Goal: Task Accomplishment & Management: Use online tool/utility

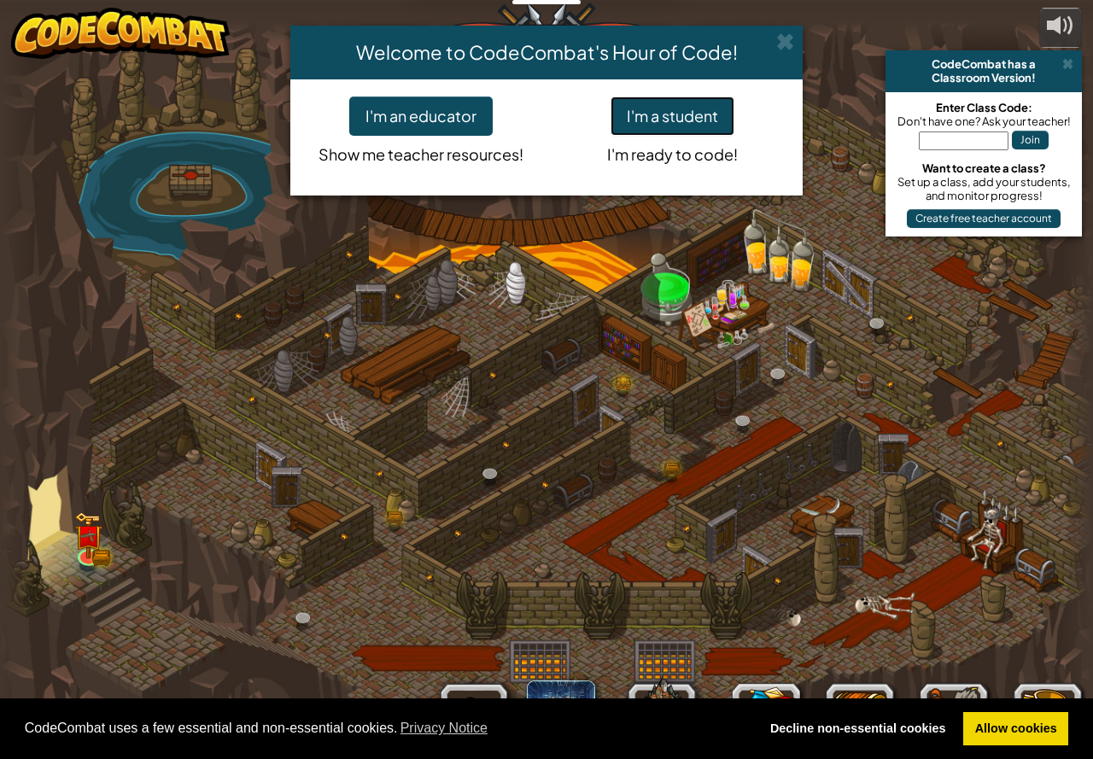
drag, startPoint x: 638, startPoint y: 114, endPoint x: 638, endPoint y: 125, distance: 12.0
click at [639, 122] on button "I'm a student" at bounding box center [672, 115] width 124 height 39
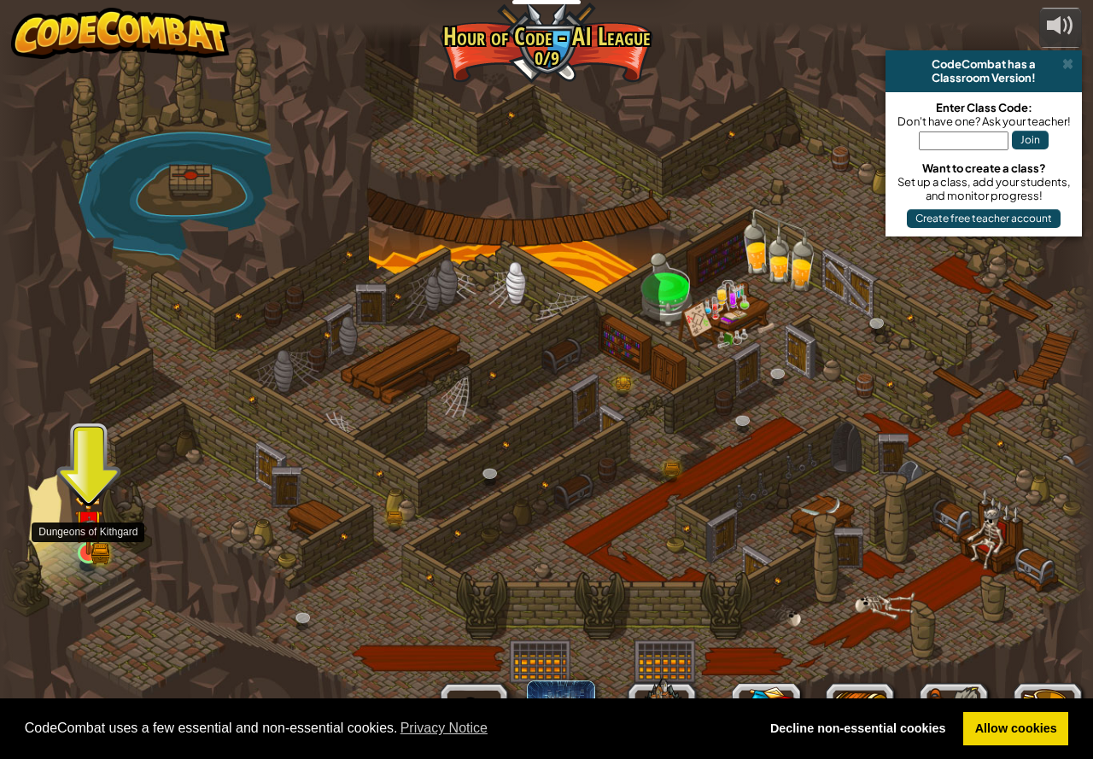
click at [90, 552] on img at bounding box center [88, 524] width 28 height 62
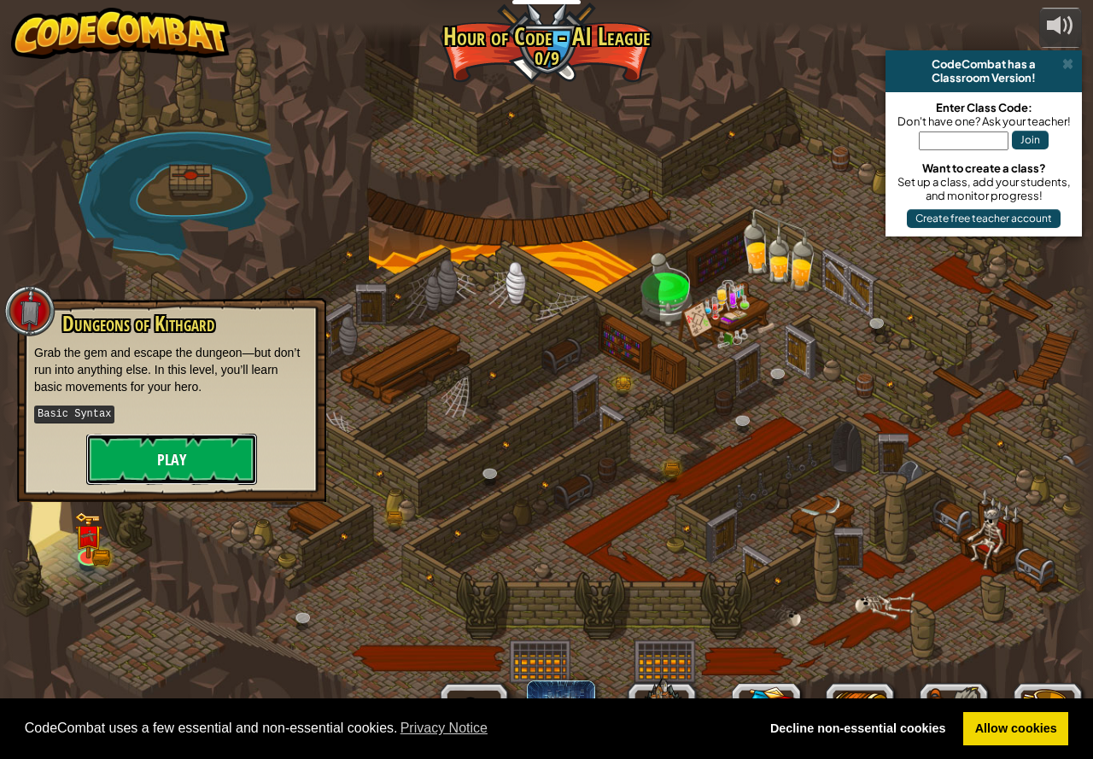
click at [155, 469] on button "Play" at bounding box center [171, 459] width 171 height 51
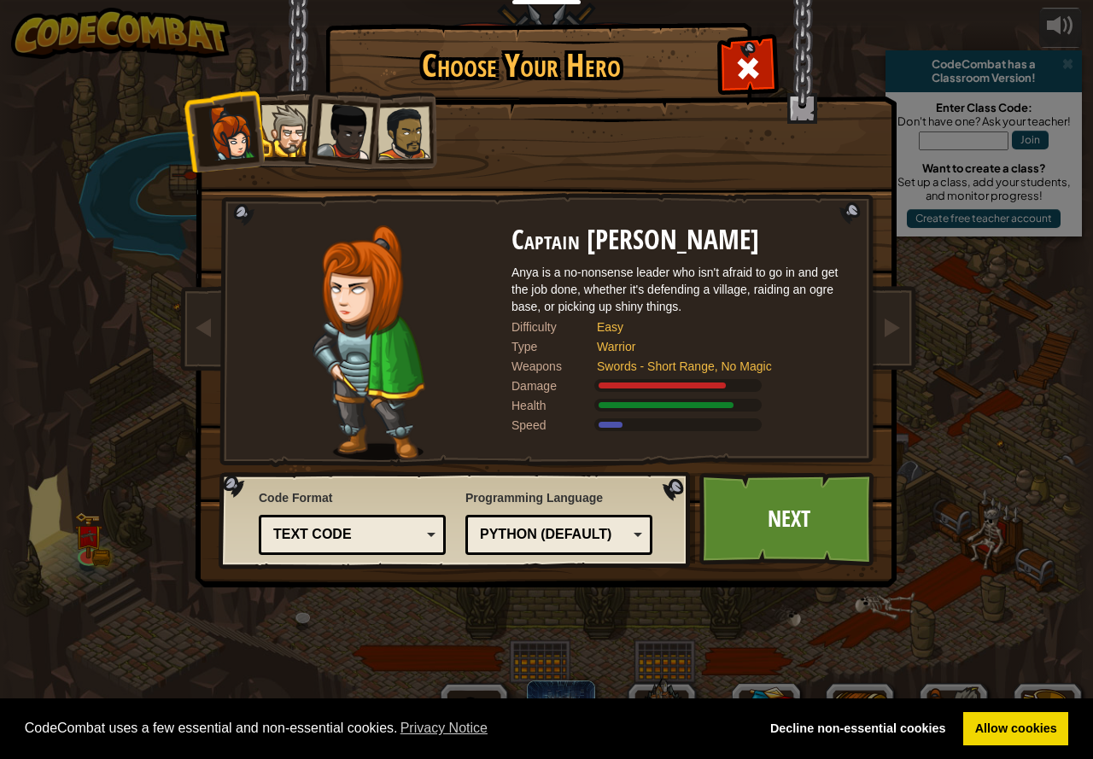
click at [402, 125] on div at bounding box center [403, 133] width 53 height 53
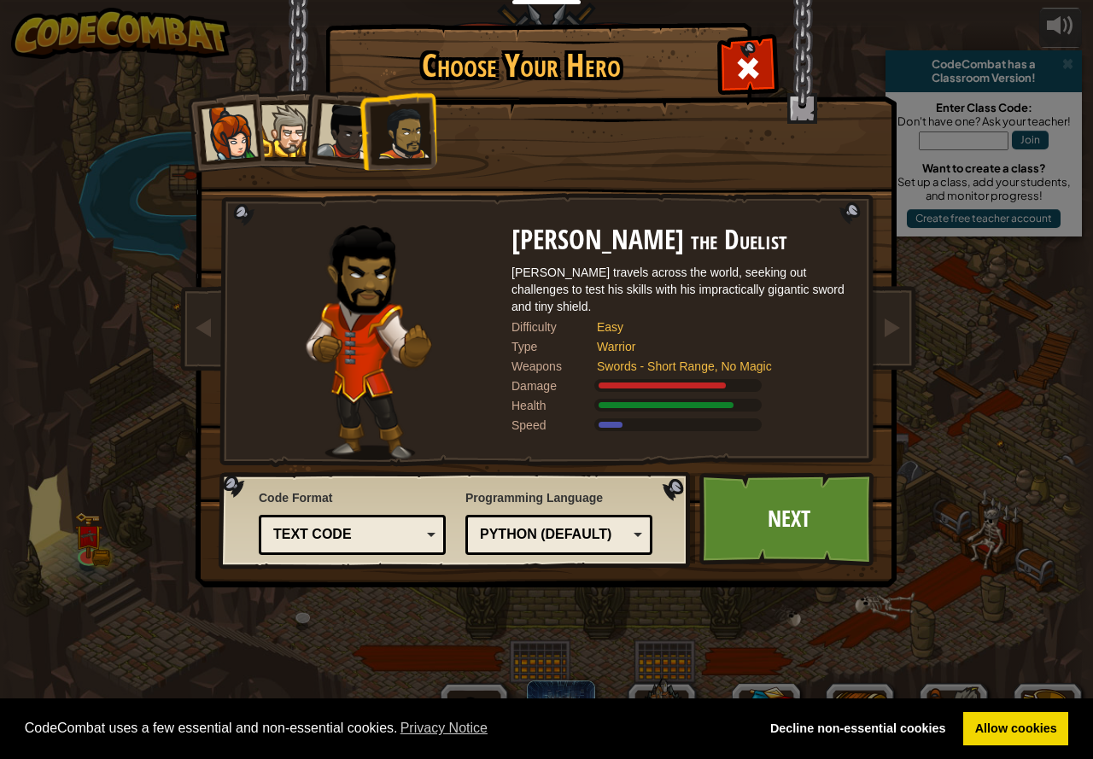
click at [334, 131] on div at bounding box center [345, 131] width 56 height 56
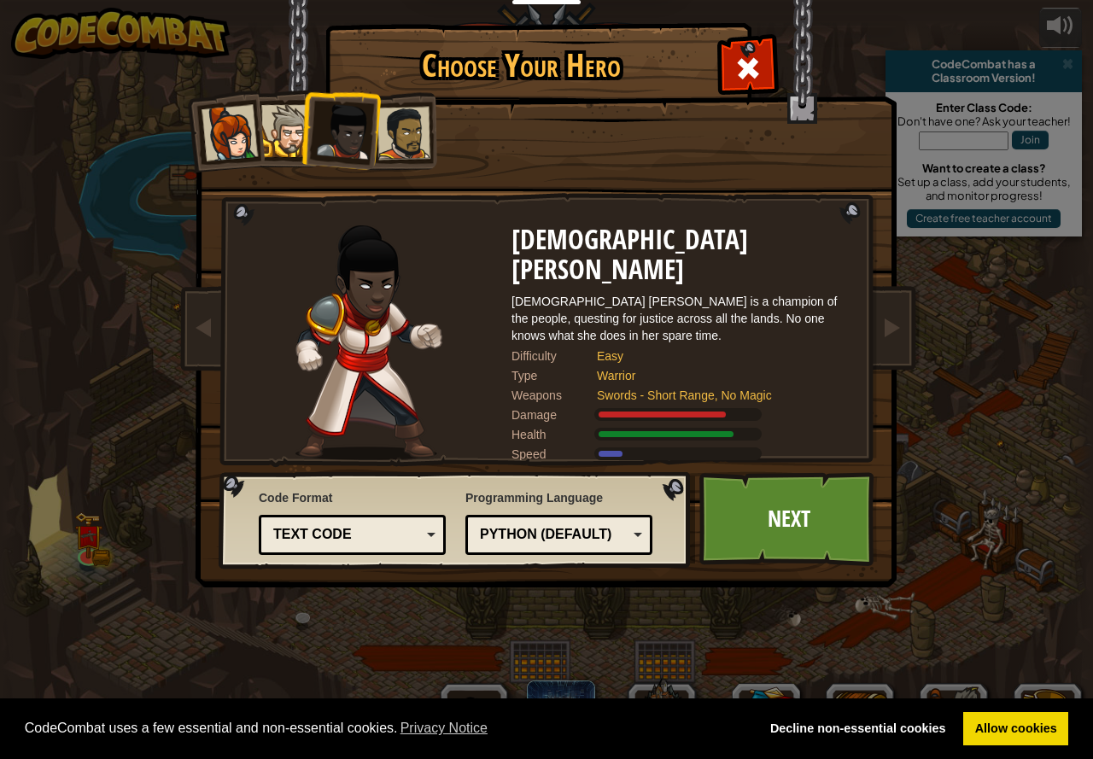
click at [290, 128] on div at bounding box center [287, 131] width 52 height 52
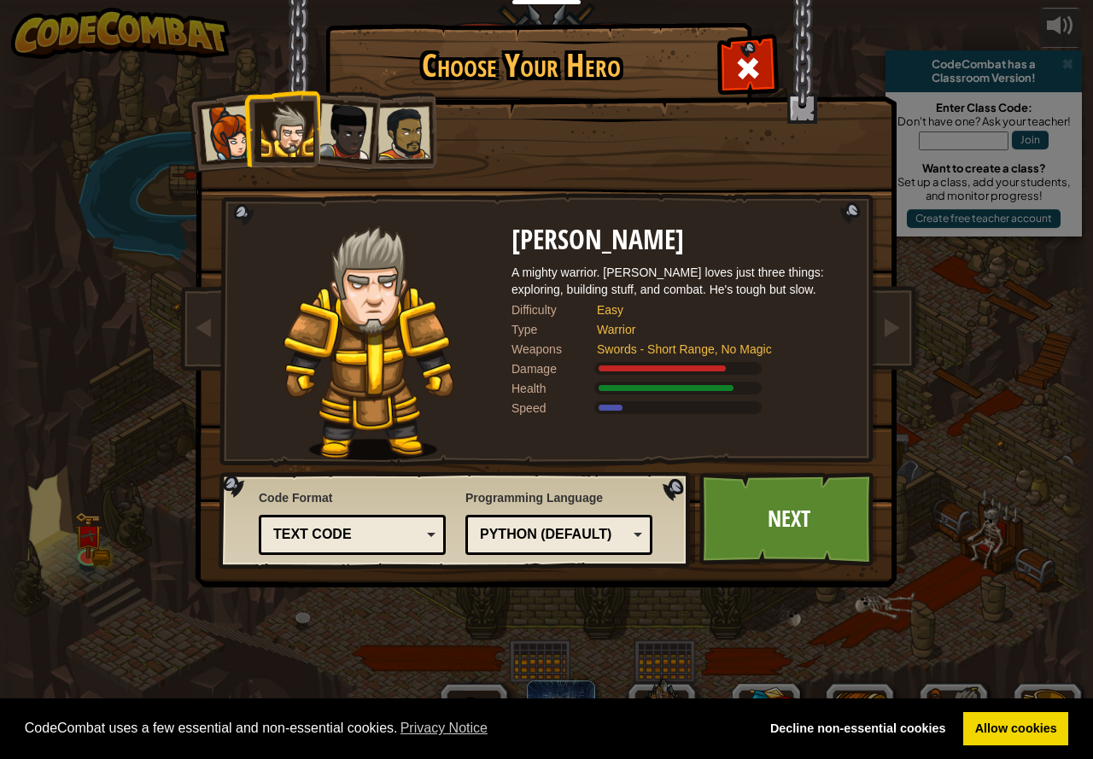
click at [347, 134] on div at bounding box center [345, 131] width 56 height 56
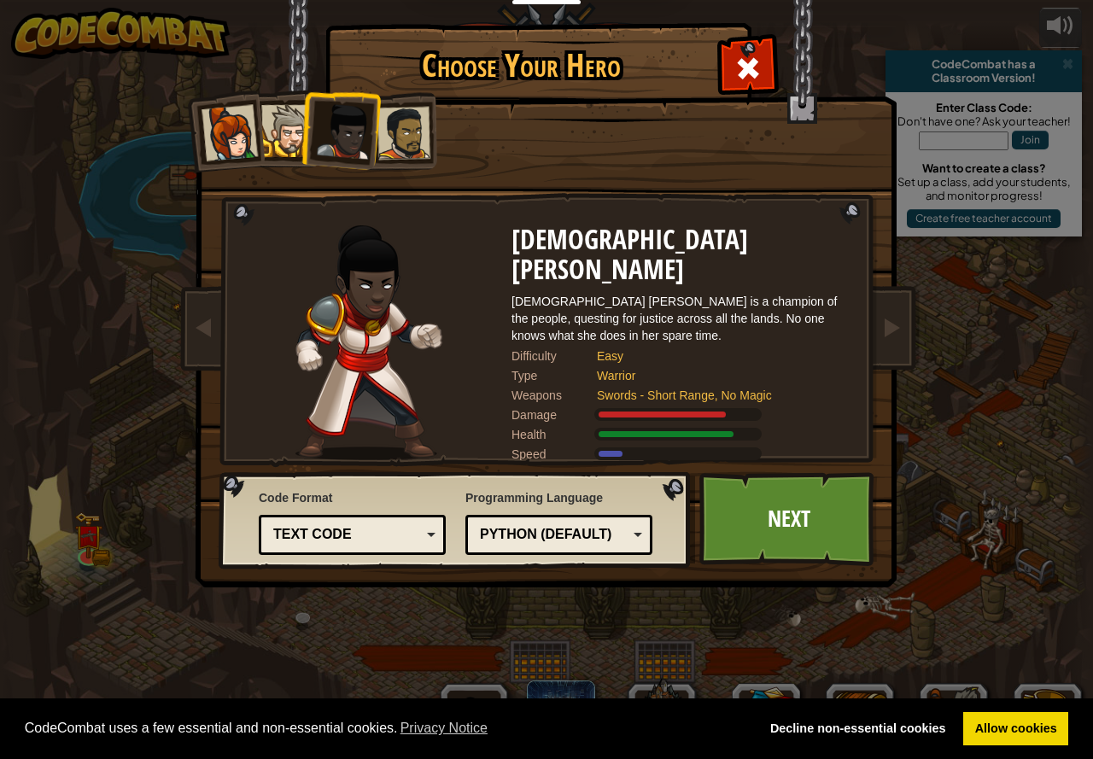
click at [289, 141] on div at bounding box center [287, 131] width 52 height 52
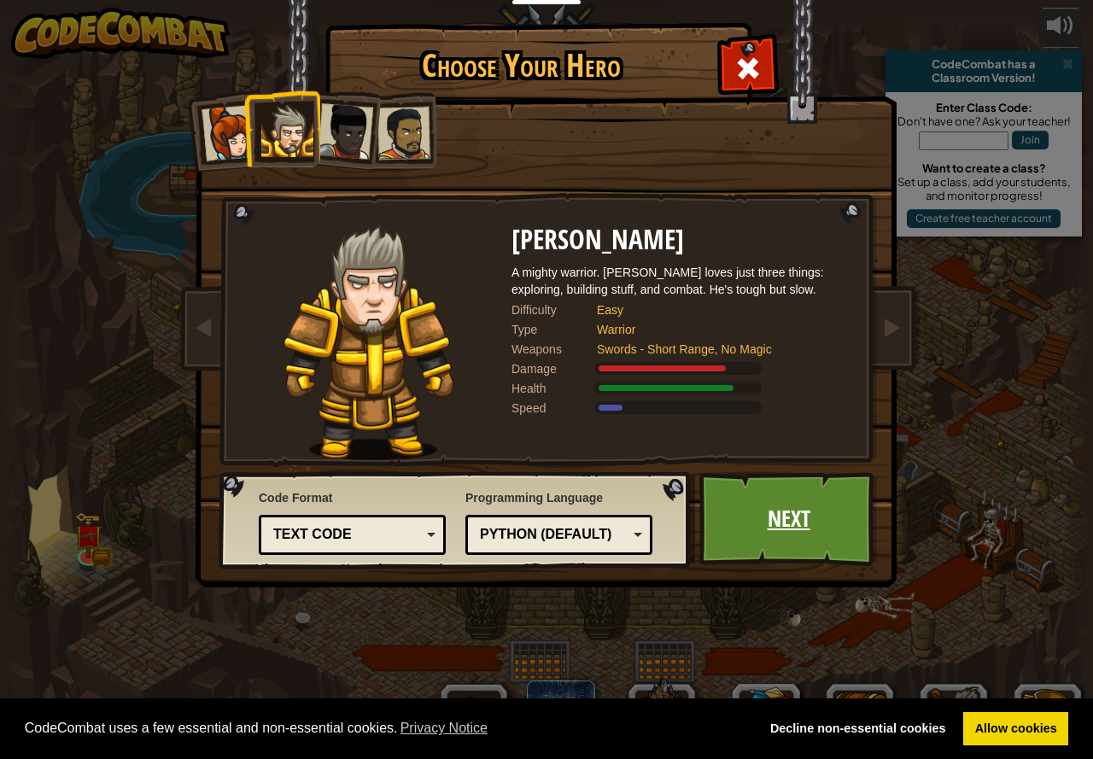
click at [793, 530] on link "Next" at bounding box center [788, 519] width 178 height 94
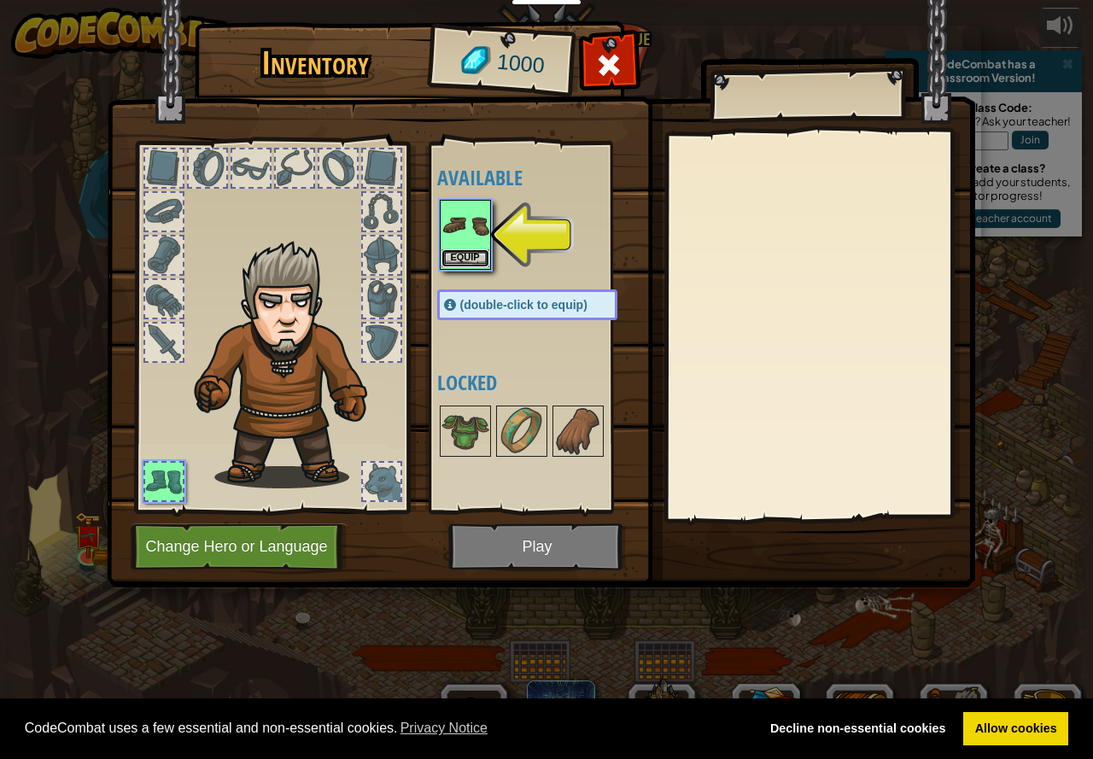
click at [461, 252] on button "Equip" at bounding box center [465, 258] width 48 height 18
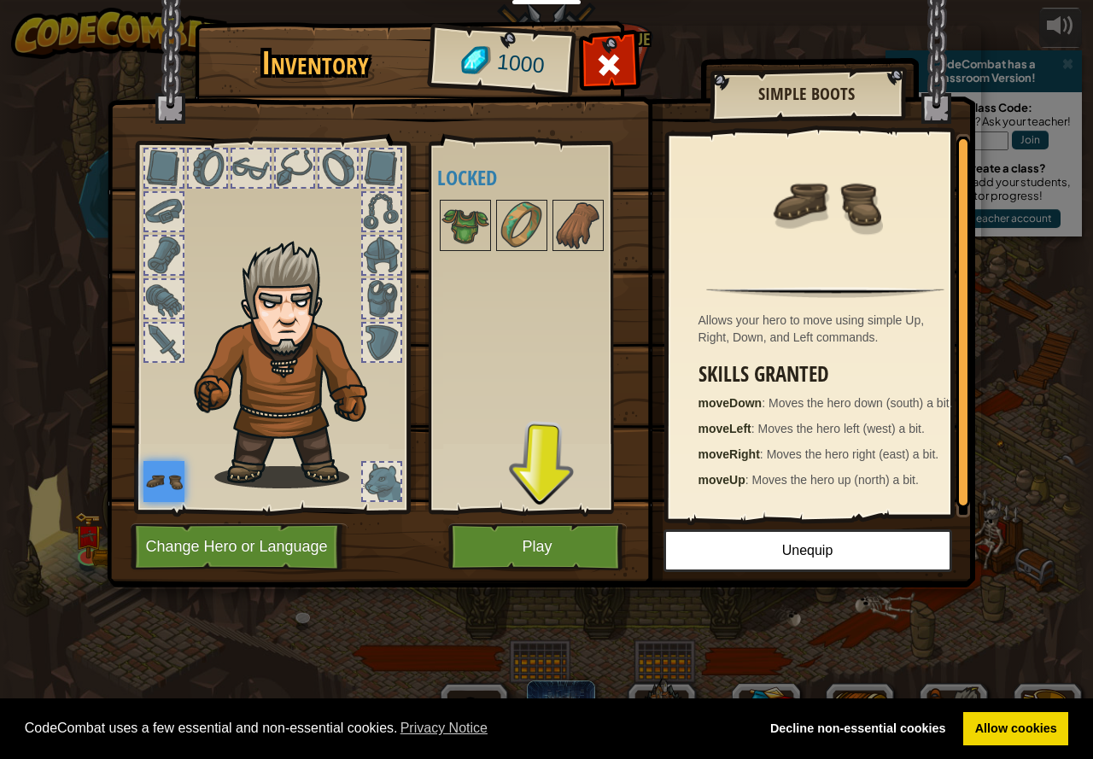
click at [483, 517] on img at bounding box center [541, 278] width 868 height 620
click at [483, 541] on button "Play" at bounding box center [537, 546] width 178 height 47
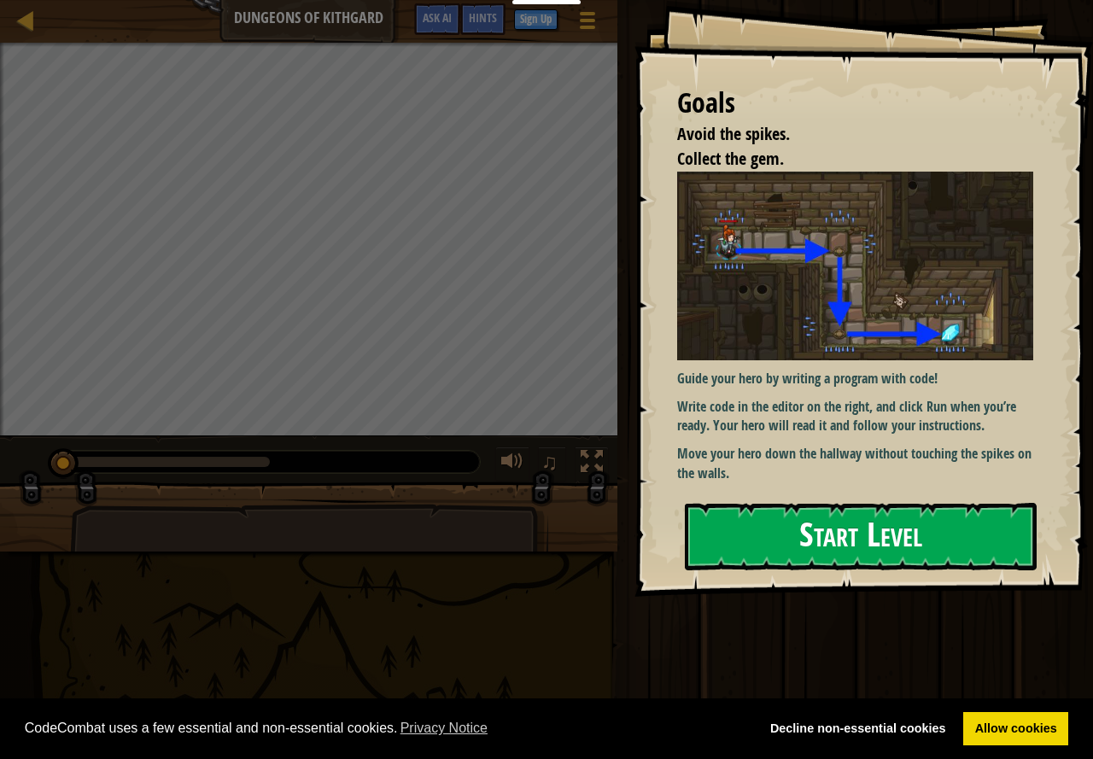
click at [769, 568] on button "Start Level" at bounding box center [861, 536] width 352 height 67
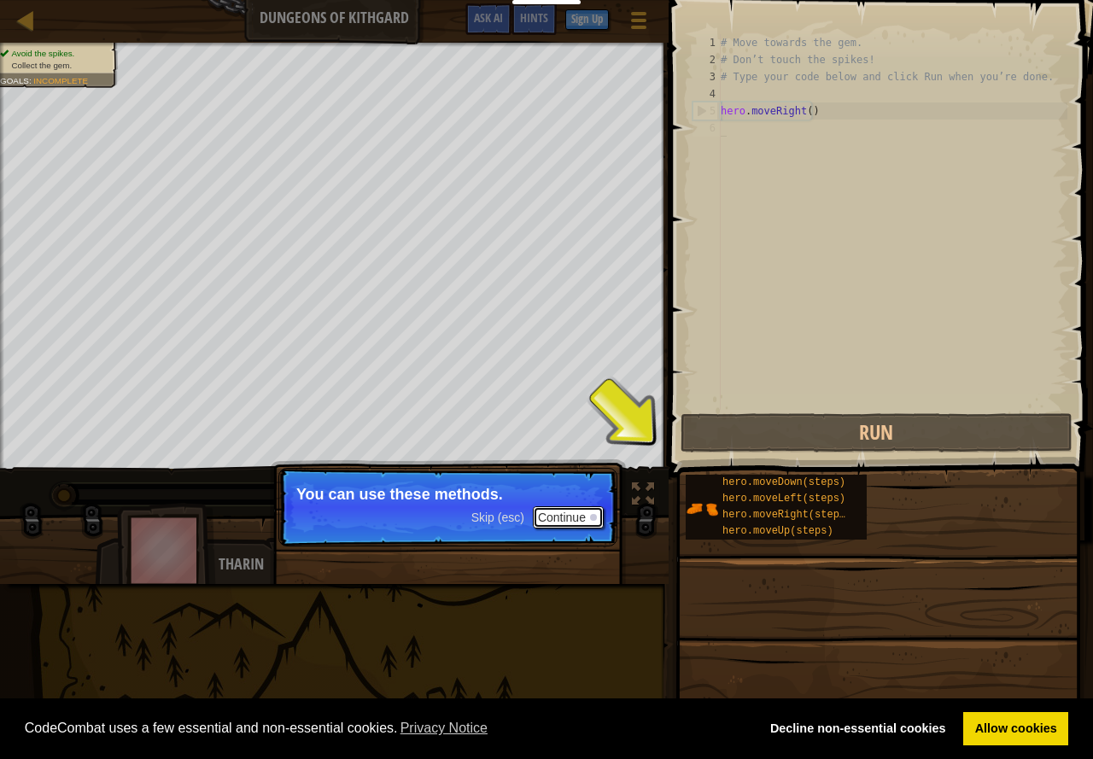
click at [575, 527] on button "Continue" at bounding box center [568, 517] width 71 height 22
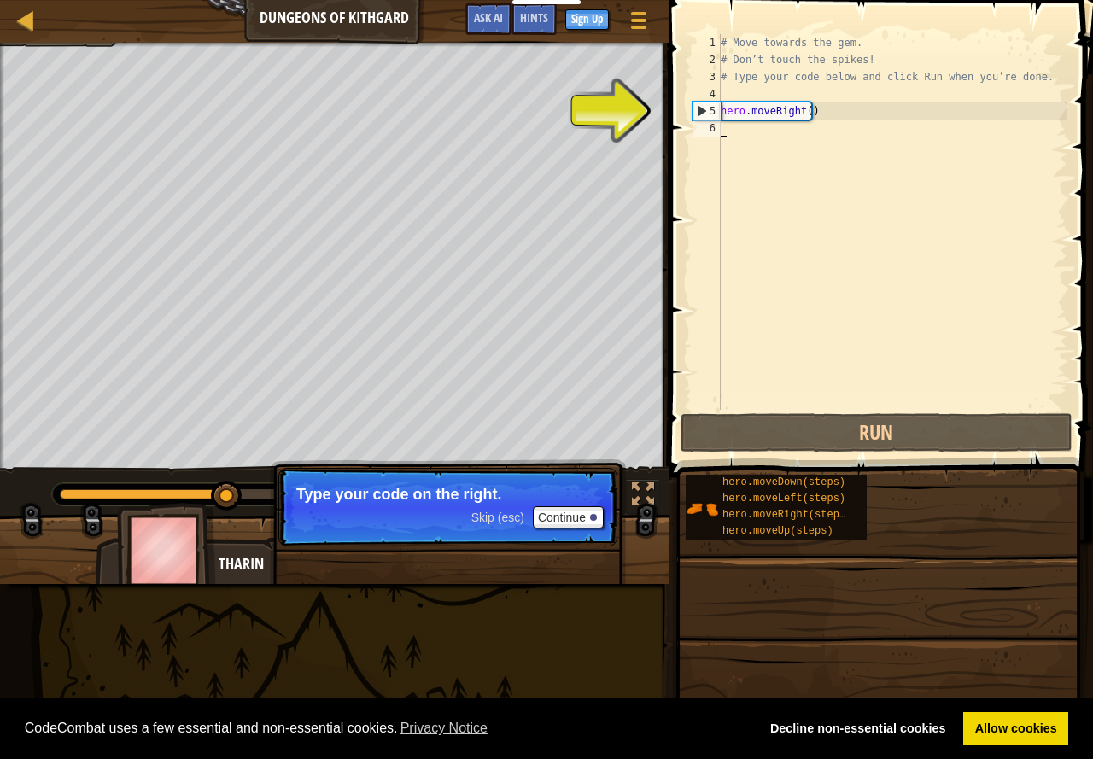
click at [799, 106] on div "# Move towards the gem. # Don’t touch the spikes! # Type your code below and cl…" at bounding box center [892, 239] width 350 height 410
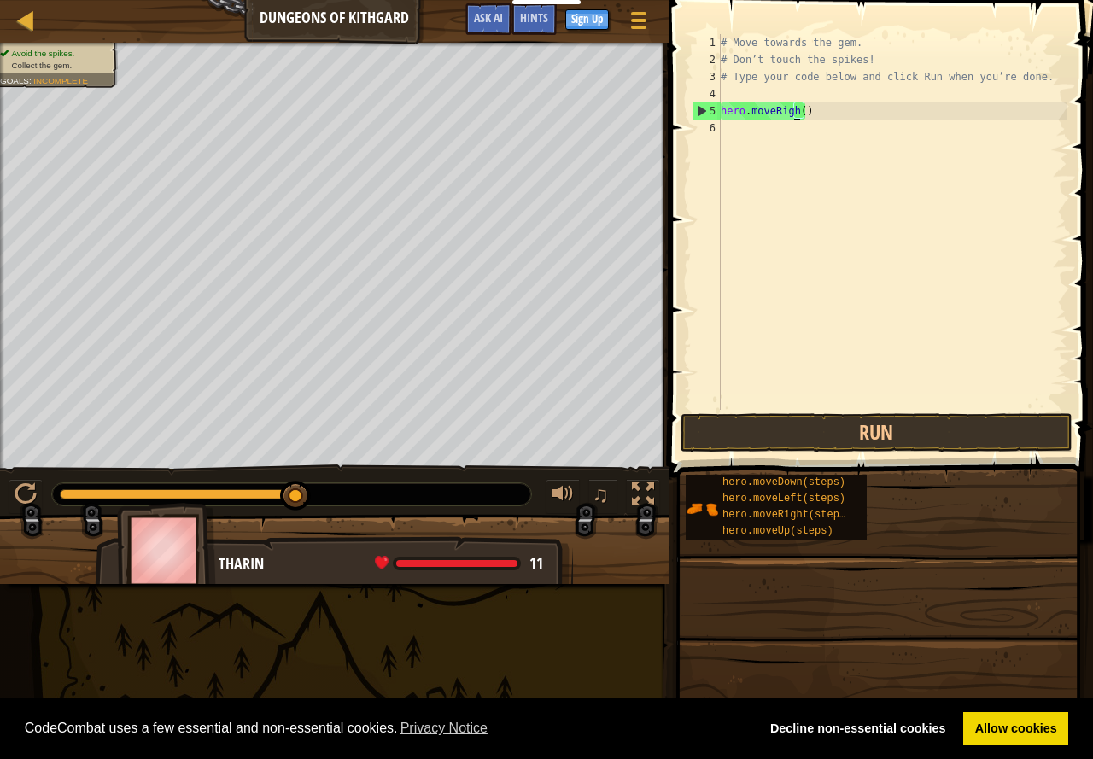
type textarea "hero.moveRig()"
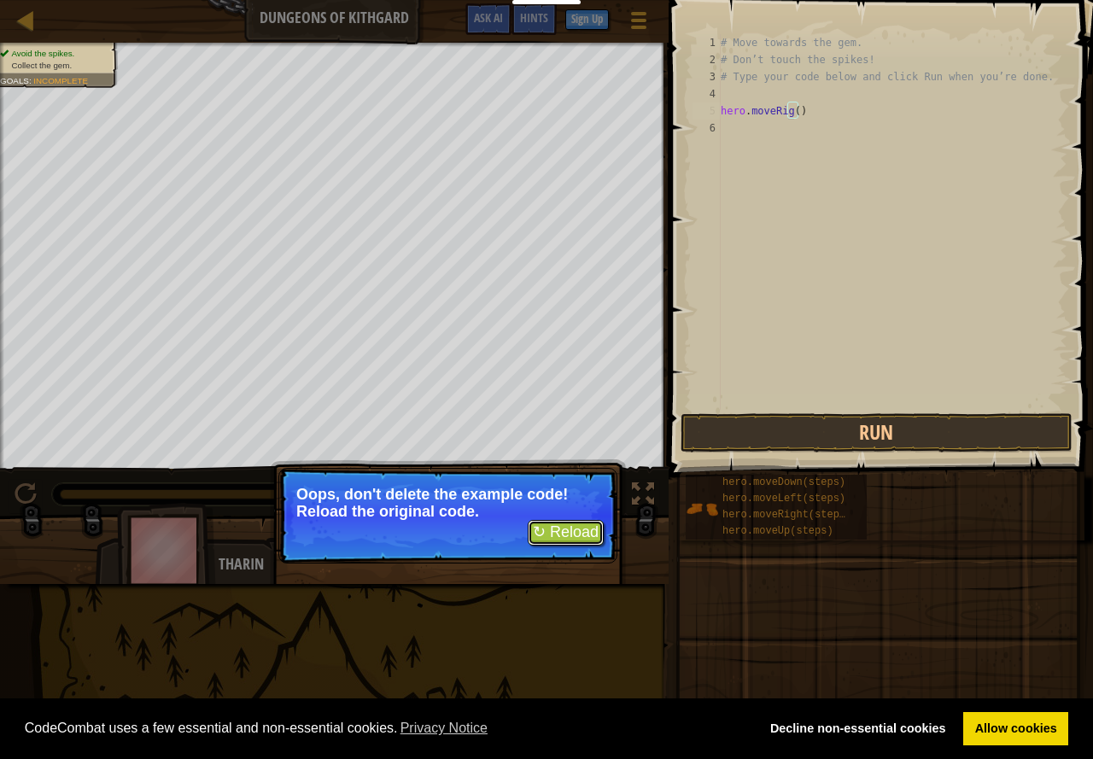
click at [574, 530] on button "↻ Reload" at bounding box center [566, 533] width 76 height 26
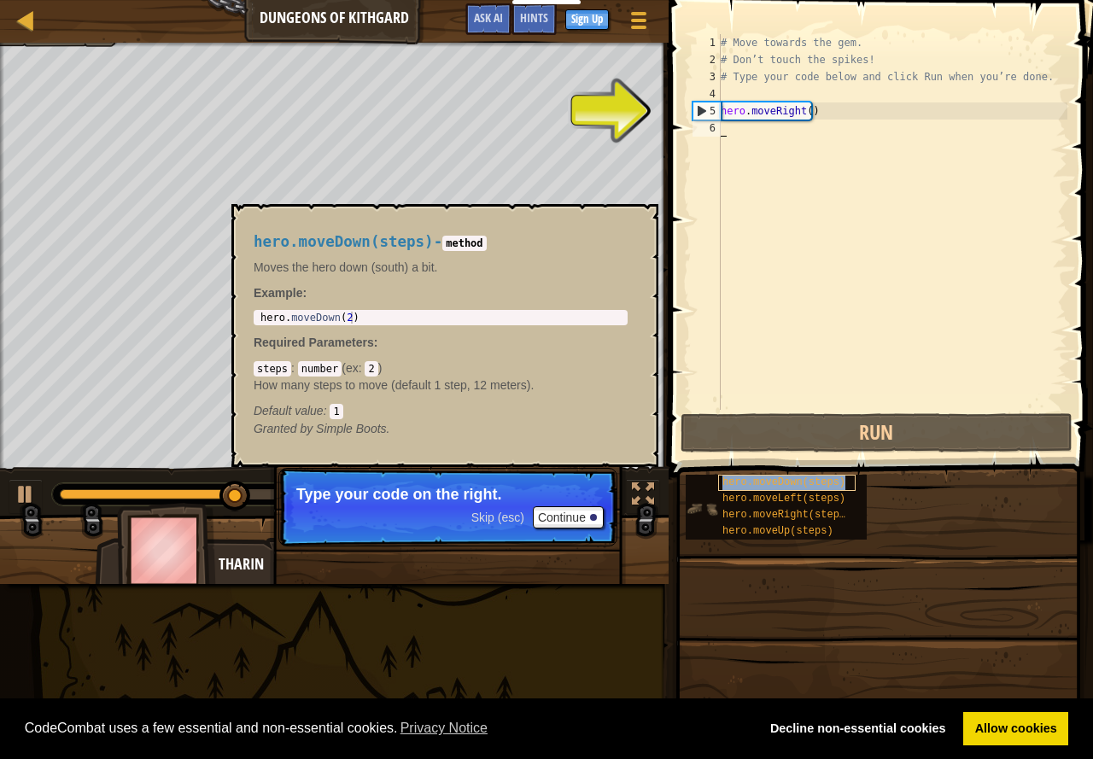
click at [814, 481] on span "hero.moveDown(steps)" at bounding box center [783, 482] width 123 height 12
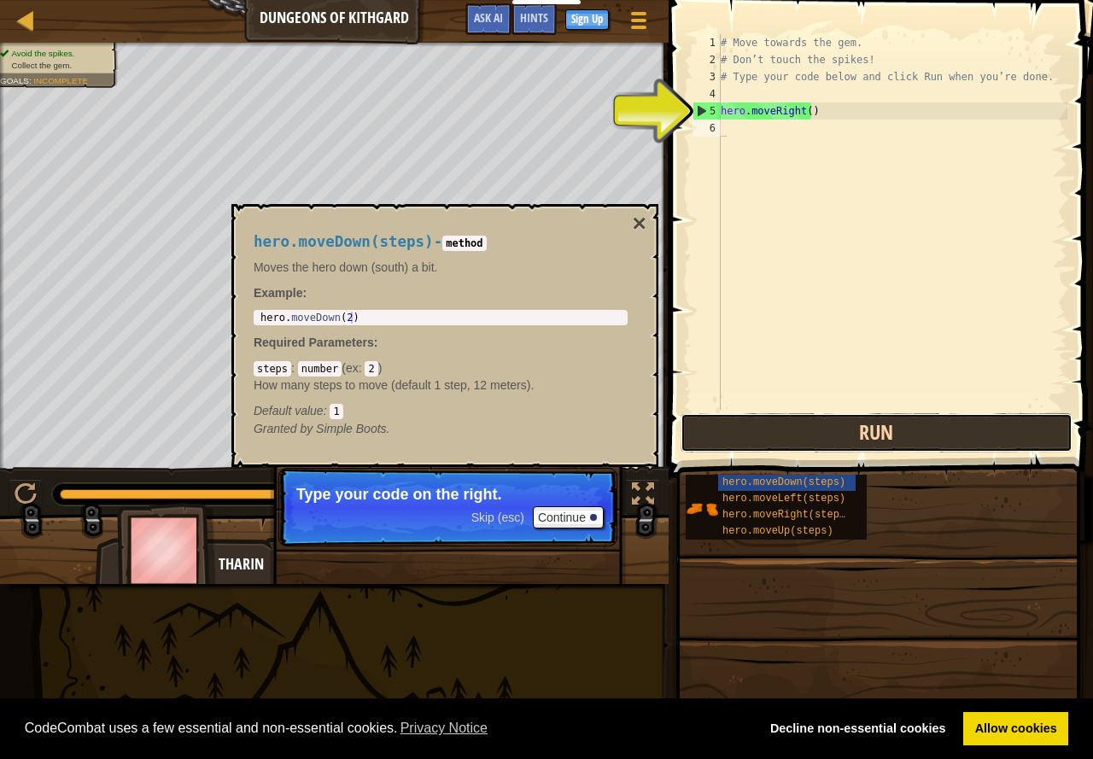
click at [820, 440] on button "Run" at bounding box center [876, 432] width 392 height 39
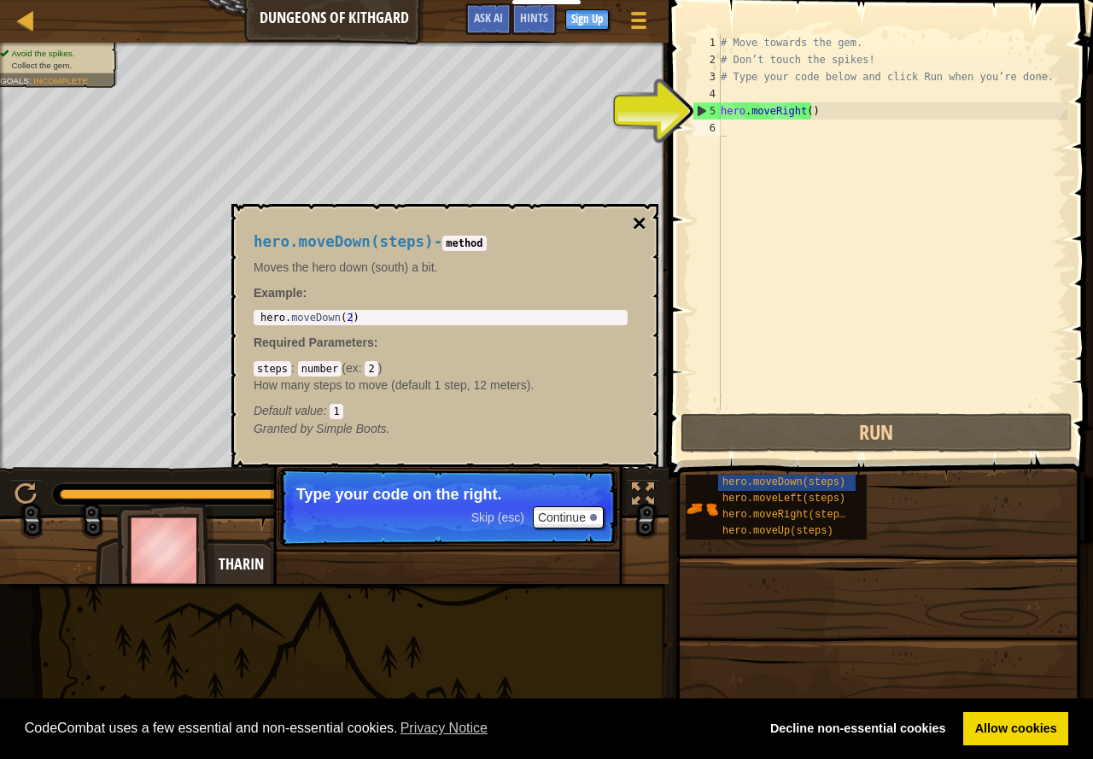
click at [636, 217] on button "×" at bounding box center [640, 224] width 14 height 24
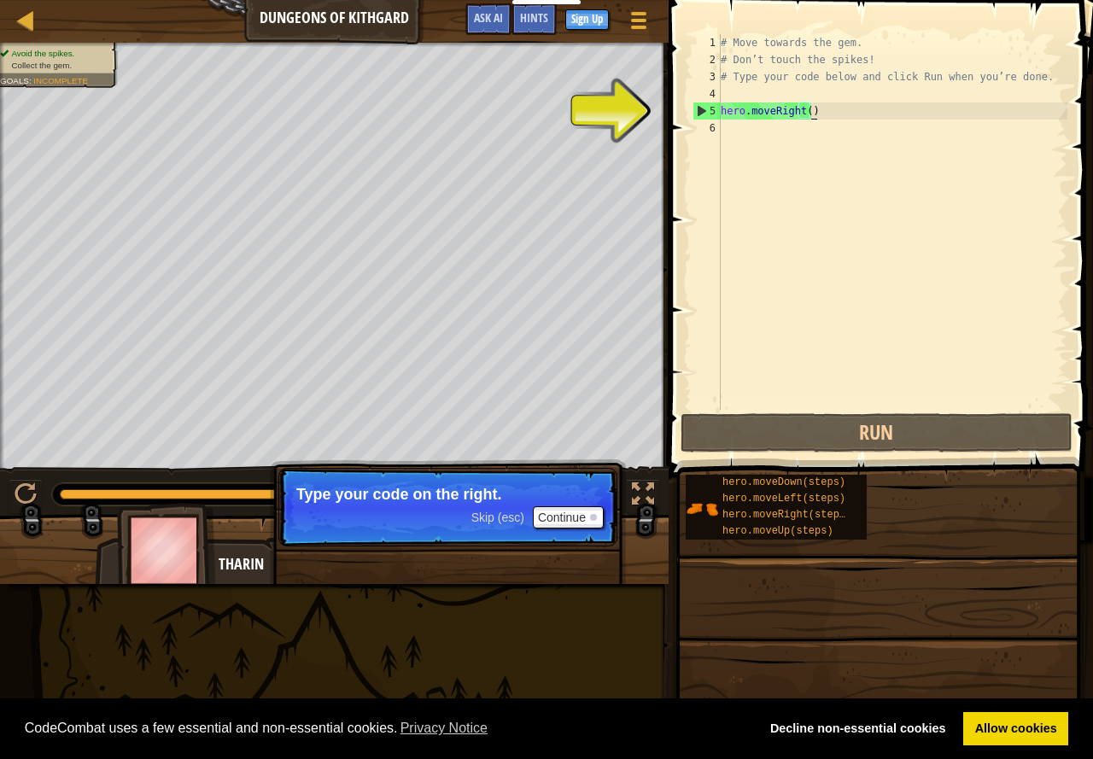
click at [848, 114] on div "# Move towards the gem. # Don’t touch the spikes! # Type your code below and cl…" at bounding box center [892, 239] width 350 height 410
click at [697, 109] on div "5" at bounding box center [706, 110] width 27 height 17
type textarea "hero.moveRight()"
click at [697, 109] on div "5" at bounding box center [706, 110] width 27 height 17
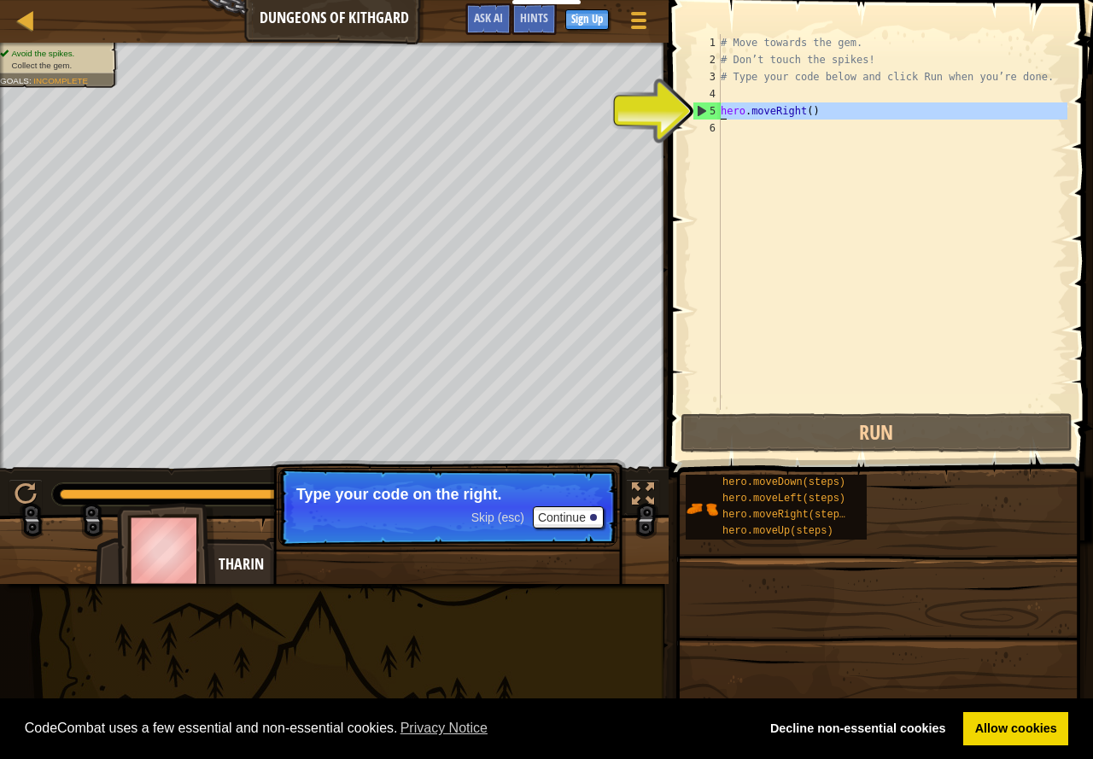
click at [697, 109] on div "5" at bounding box center [706, 110] width 27 height 17
click at [578, 516] on button "Continue" at bounding box center [568, 517] width 71 height 22
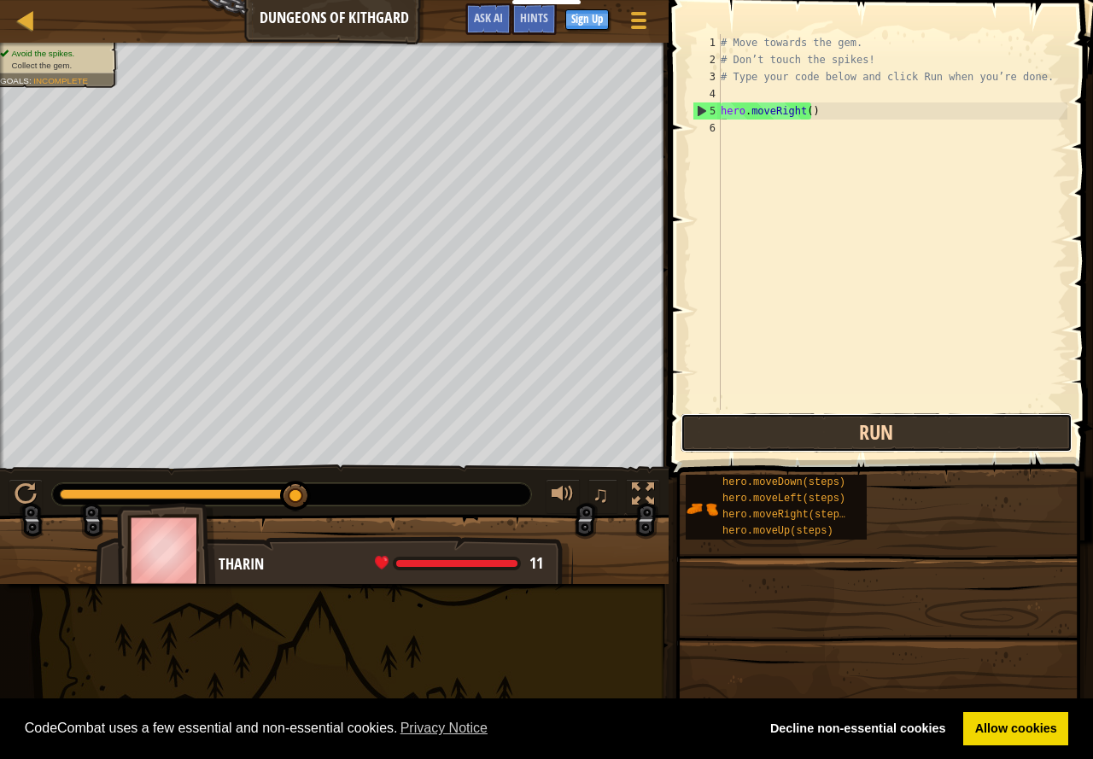
click at [863, 444] on button "Run" at bounding box center [876, 432] width 392 height 39
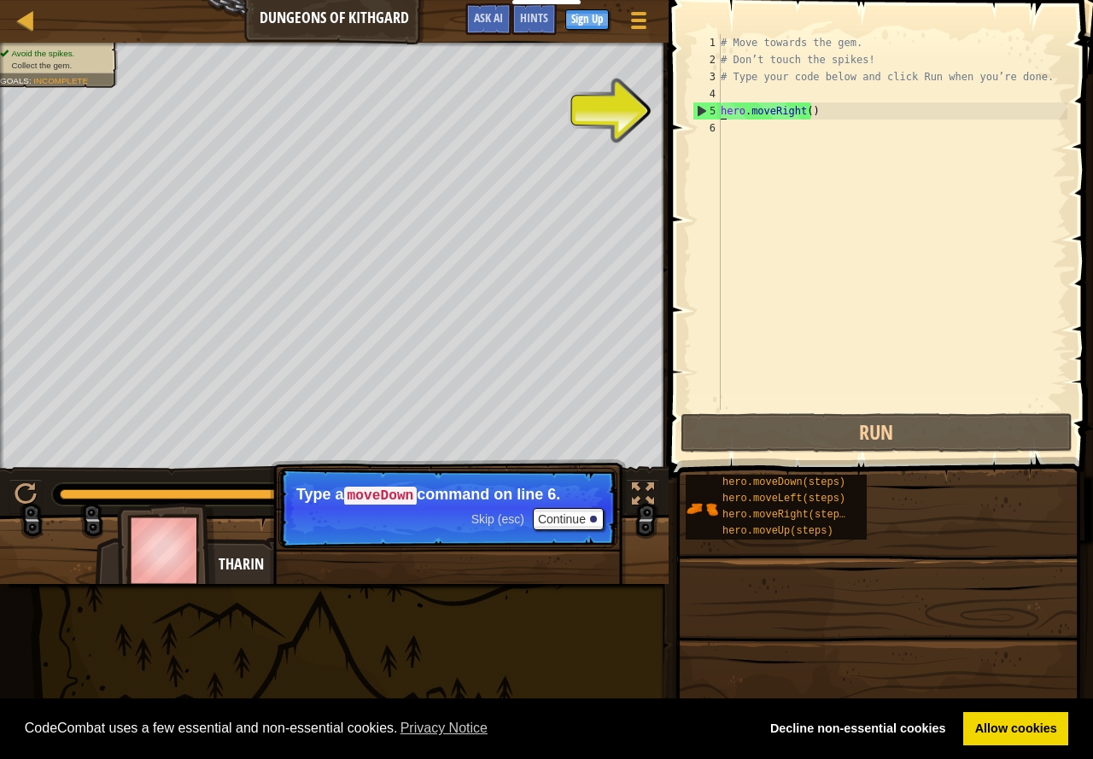
click at [703, 103] on div "5" at bounding box center [706, 110] width 27 height 17
type textarea "hero.moveRhero.moveDown(steps)ight()"
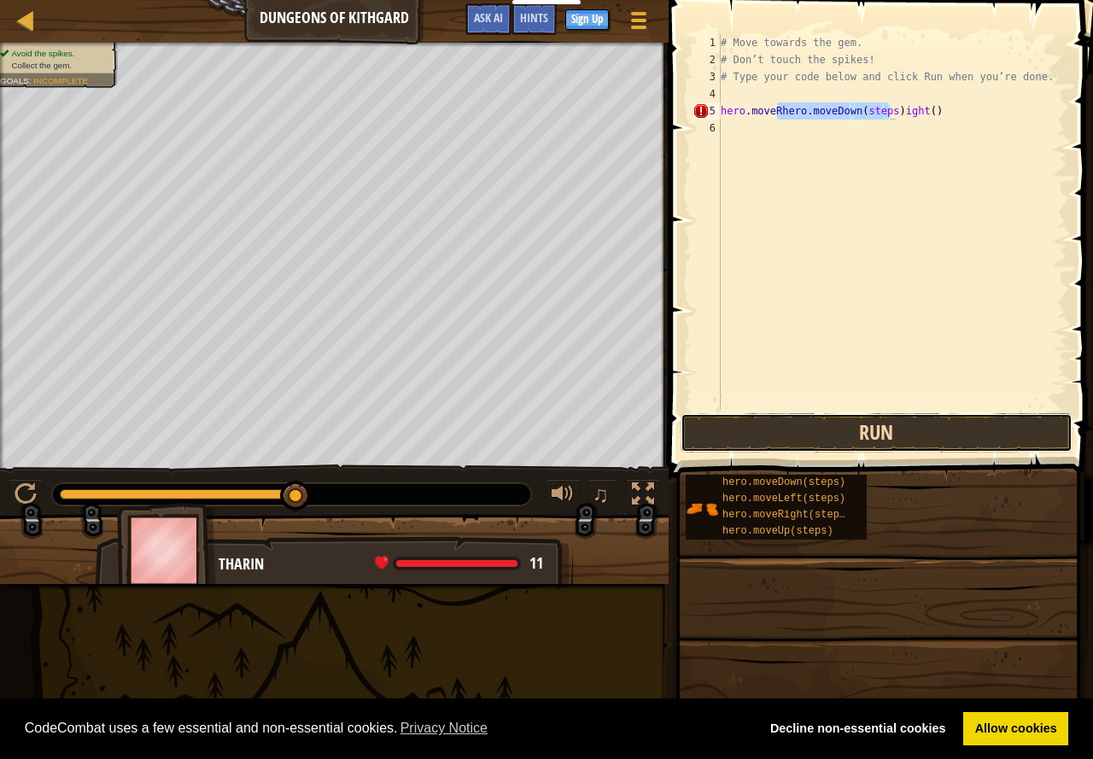
click at [851, 418] on button "Run" at bounding box center [876, 432] width 392 height 39
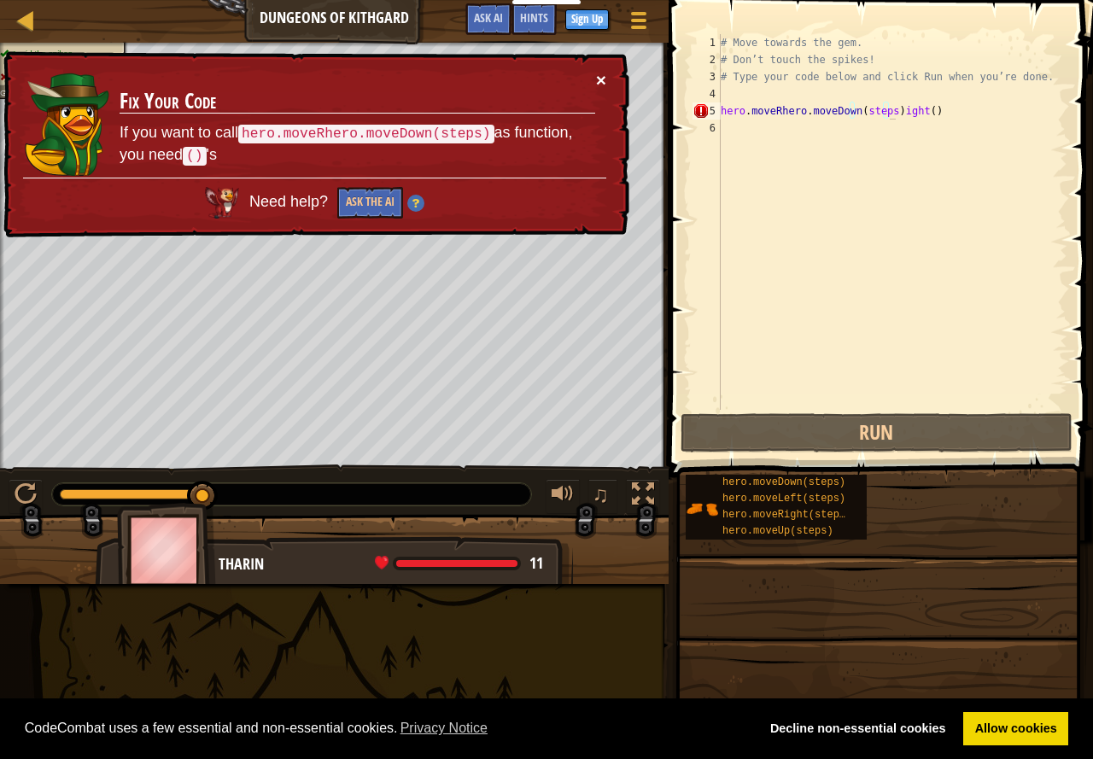
click at [596, 72] on button "×" at bounding box center [601, 80] width 10 height 18
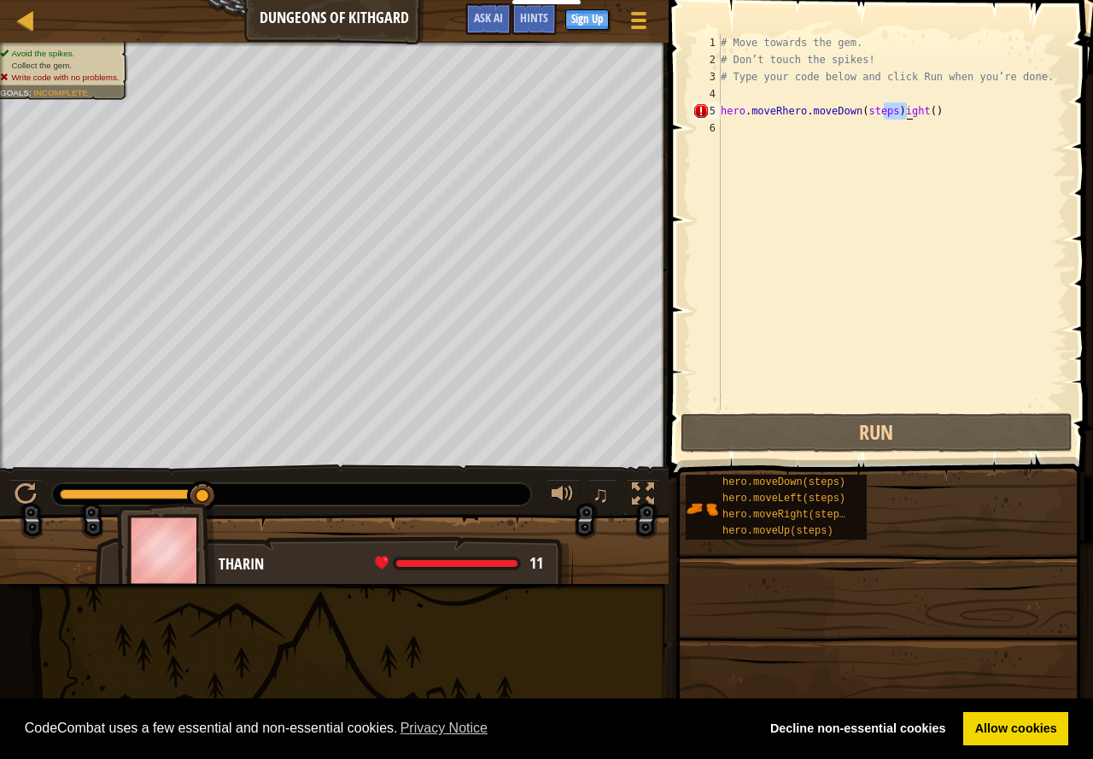
drag, startPoint x: 883, startPoint y: 110, endPoint x: 907, endPoint y: 117, distance: 24.9
click at [907, 117] on div "# Move towards the gem. # Don’t touch the spikes! # Type your code below and cl…" at bounding box center [892, 239] width 350 height 410
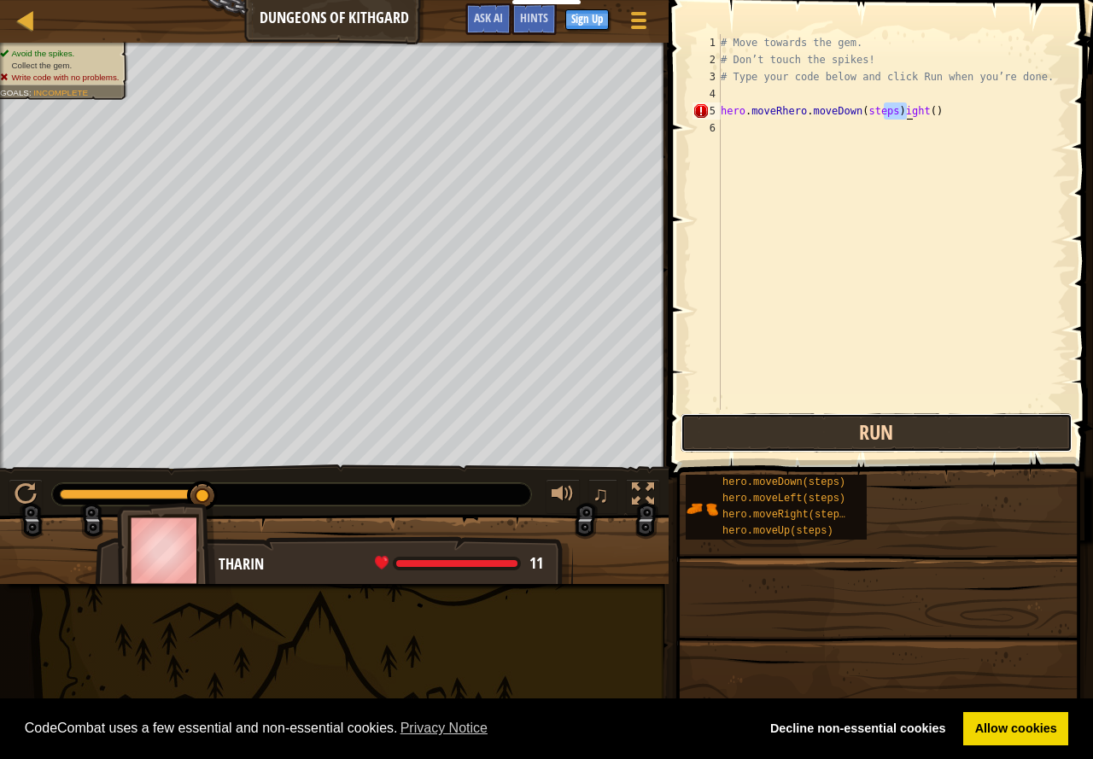
click at [866, 423] on button "Run" at bounding box center [876, 432] width 392 height 39
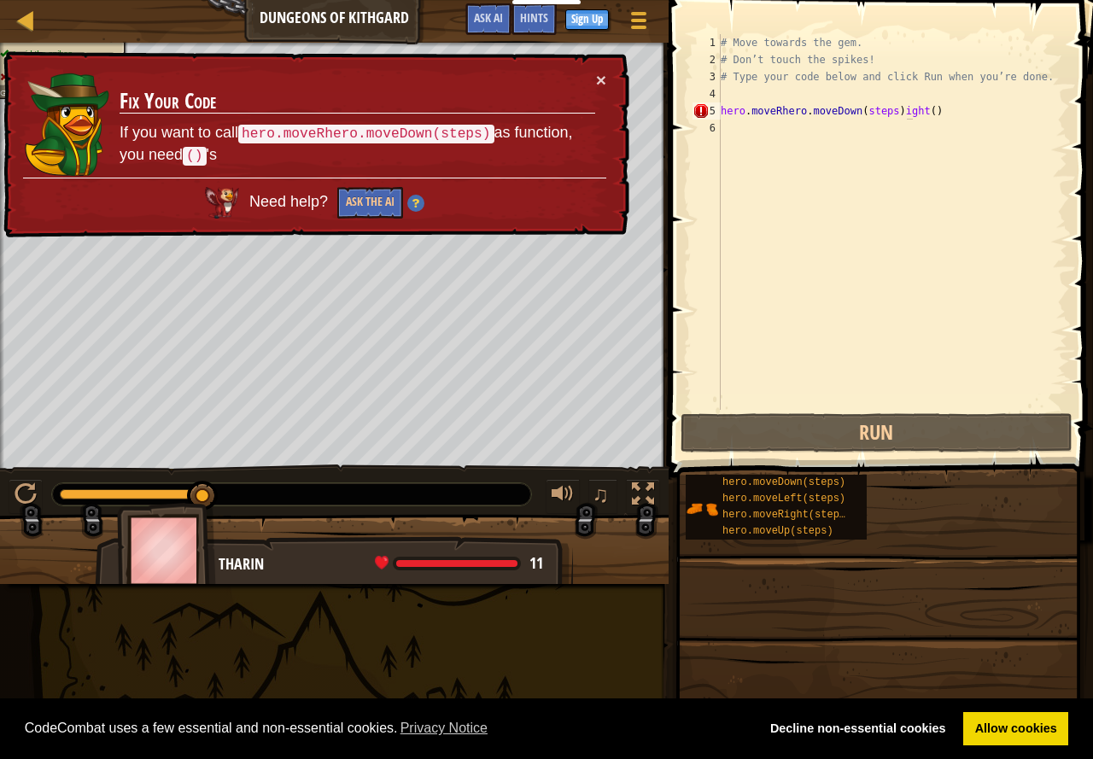
click at [594, 79] on td "Fix Your Code If you want to call hero.moveRhero.moveDown(steps) as function, y…" at bounding box center [357, 124] width 477 height 107
click at [604, 43] on div "Game Menu Done Sign Up Hints Ask AI" at bounding box center [558, 23] width 203 height 40
click at [760, 125] on div "# Move towards the gem. # Don’t touch the spikes! # Type your code below and cl…" at bounding box center [892, 239] width 350 height 410
click at [812, 83] on div "# Move towards the gem. # Don’t touch the spikes! # Type your code below and cl…" at bounding box center [892, 239] width 350 height 410
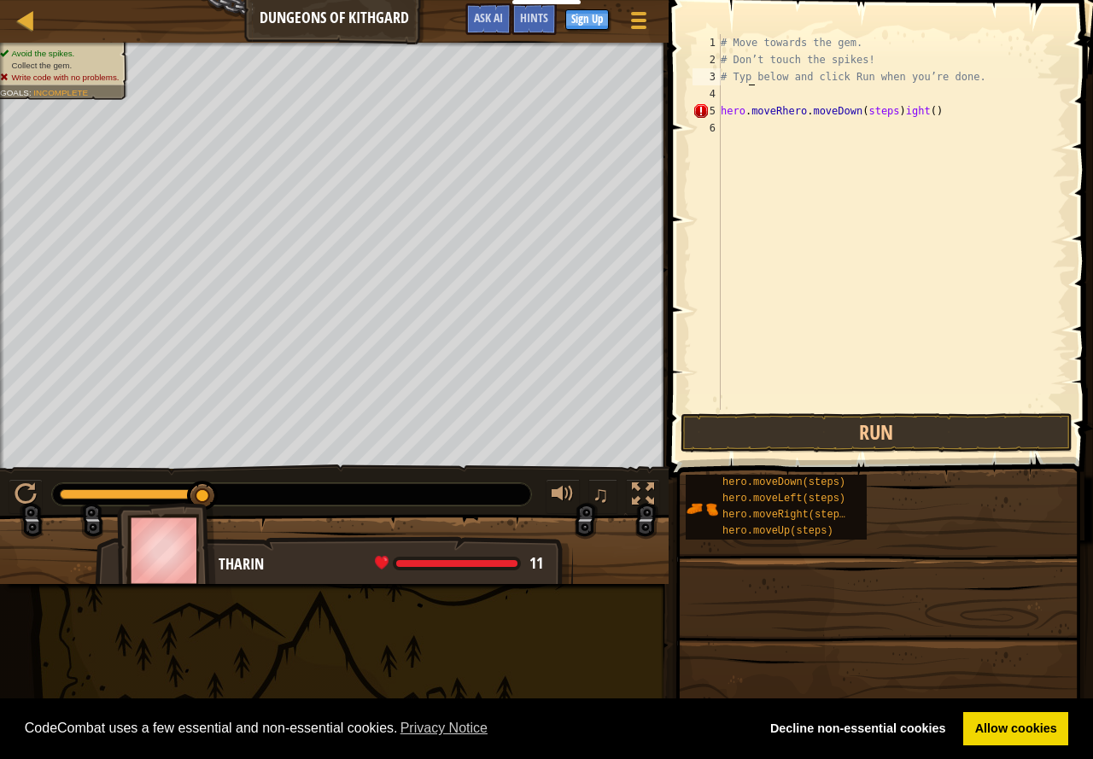
type textarea "below and click Run when you’re done."
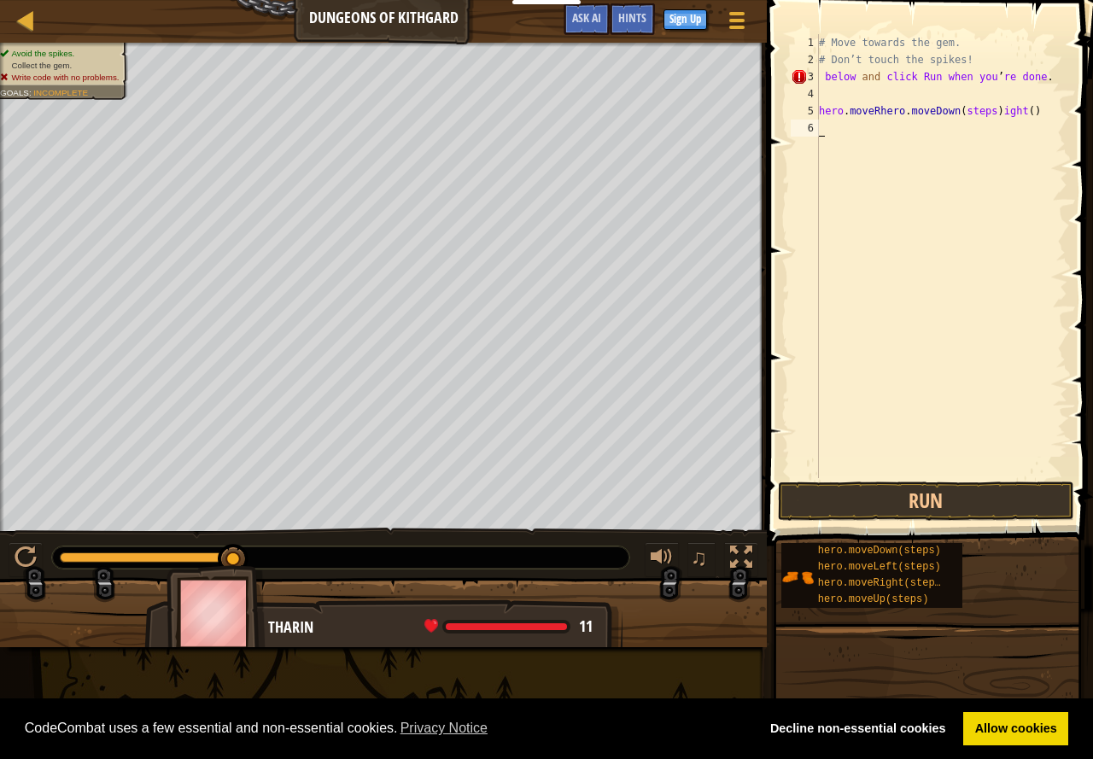
click at [1032, 120] on div "# Move towards the gem. # Don’t touch the spikes! below and click Run when you …" at bounding box center [941, 273] width 252 height 478
click at [1045, 101] on div "# Move towards the gem. # Don’t touch the spikes! below and click Run when you …" at bounding box center [941, 273] width 252 height 478
click at [1045, 111] on div "# Move towards the gem. # Don’t touch the spikes! below and click Run when you …" at bounding box center [941, 273] width 252 height 478
type textarea "h"
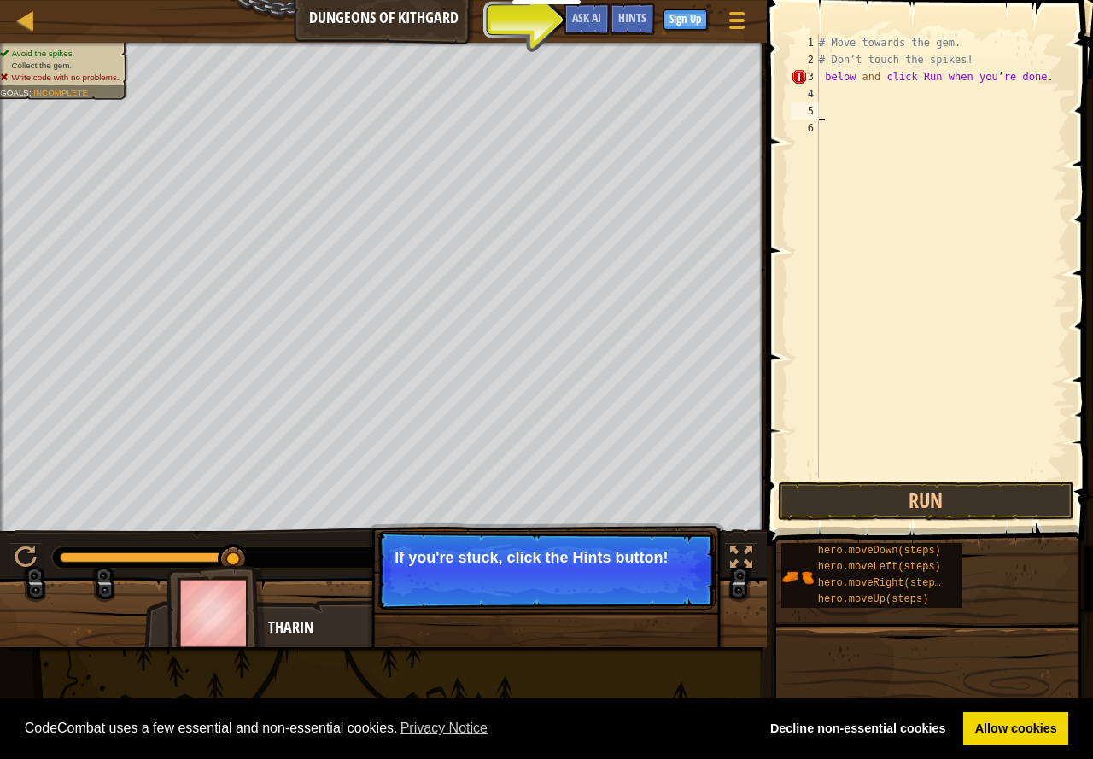
click at [1037, 73] on div "# Move towards the gem. # Don’t touch the spikes! below and click Run when you …" at bounding box center [941, 273] width 252 height 478
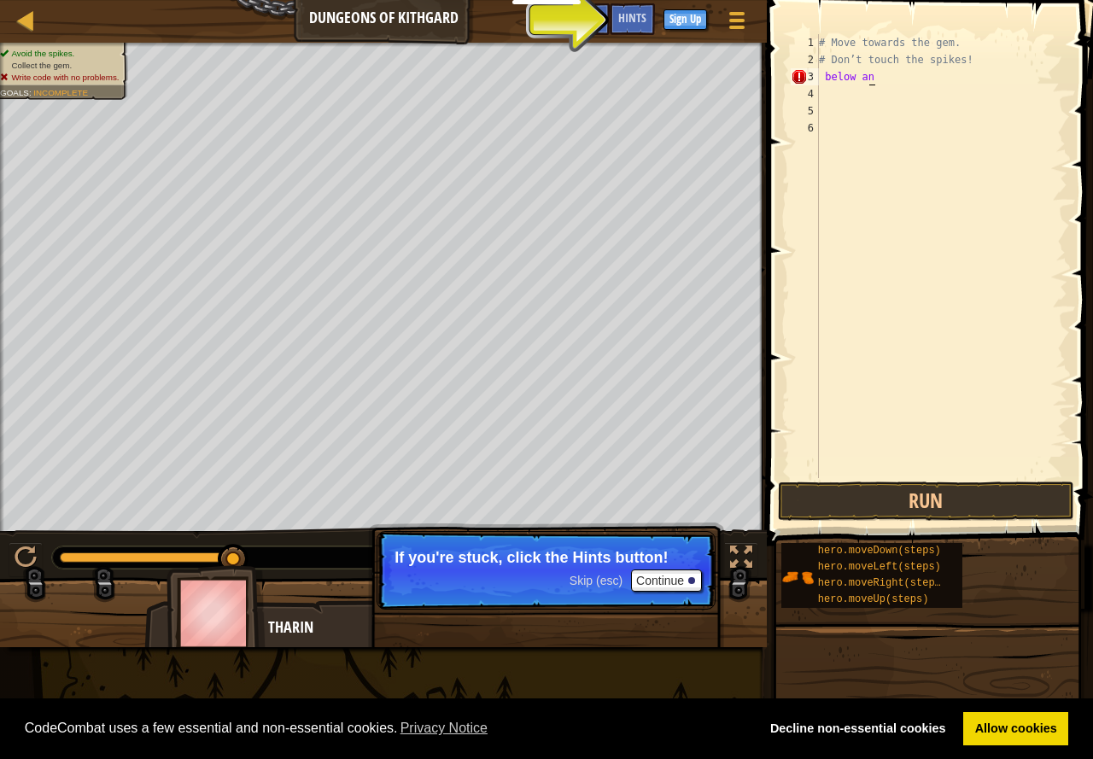
type textarea "b"
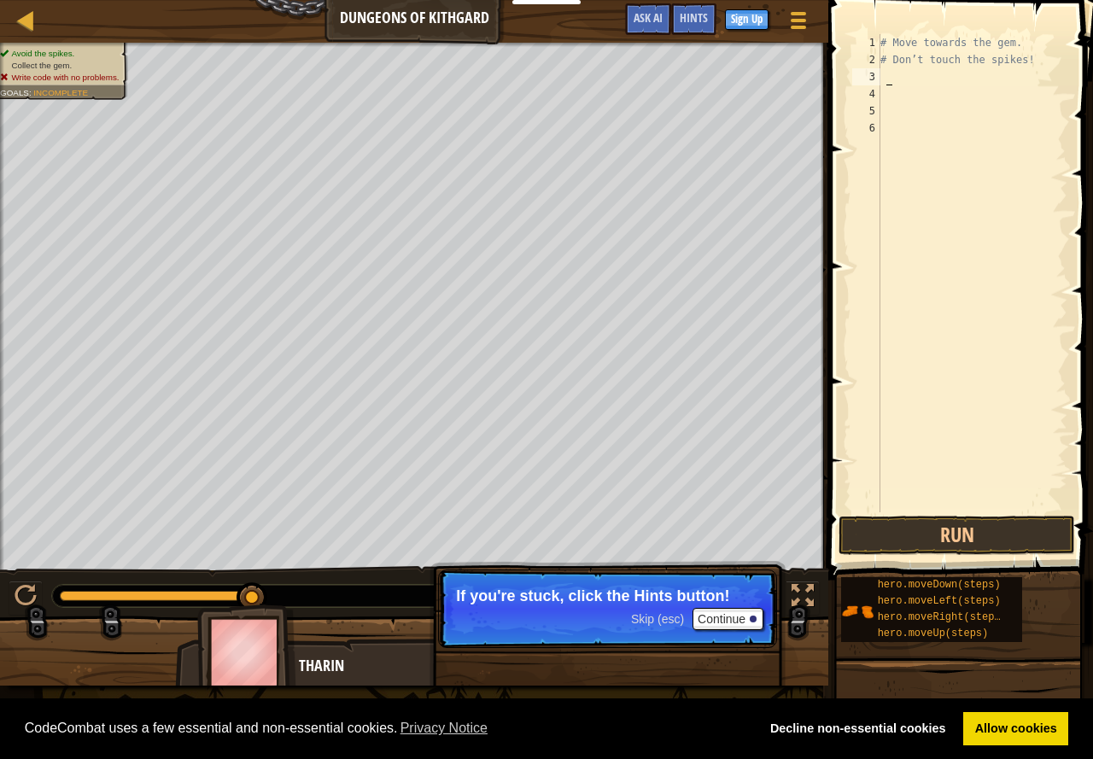
type textarea "."
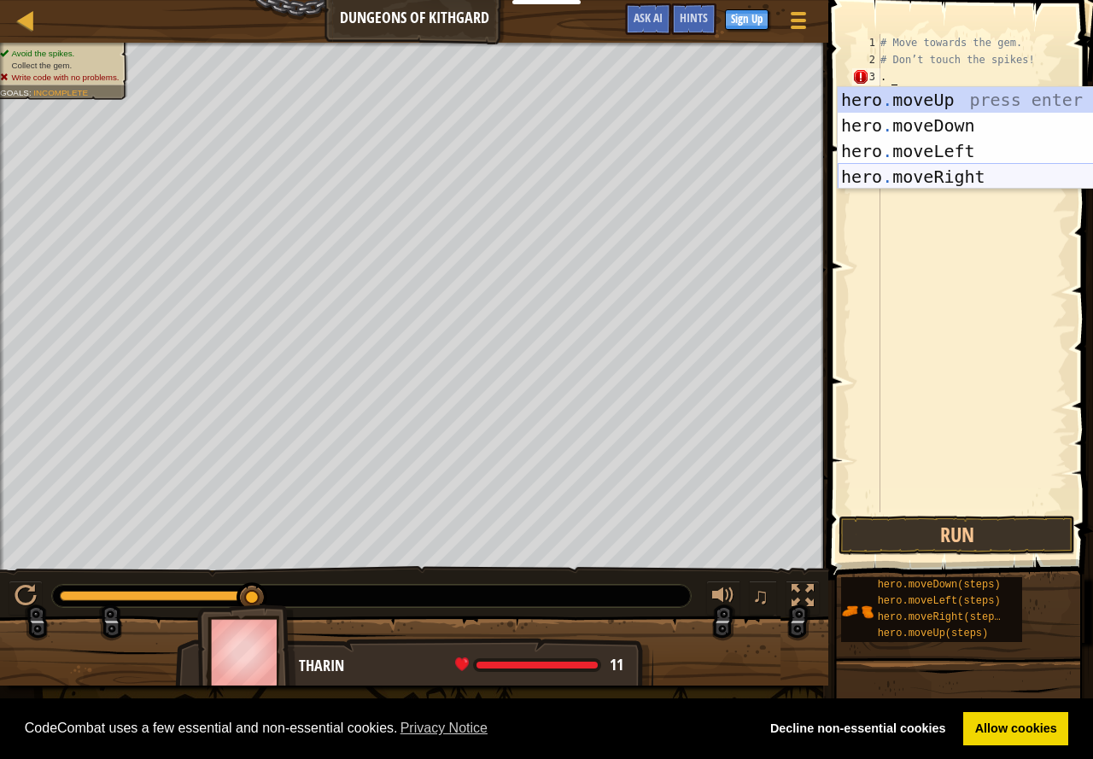
click at [969, 178] on div "hero . moveUp press enter hero . moveDown press enter hero . moveLeft press ent…" at bounding box center [998, 164] width 323 height 154
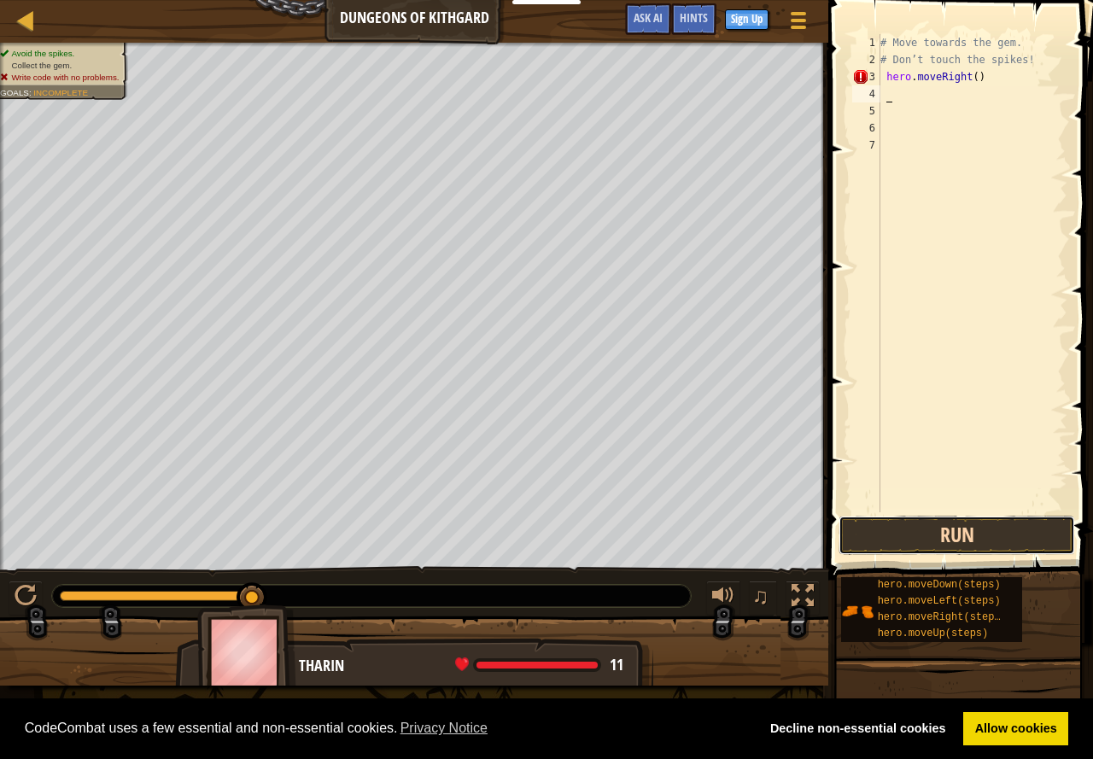
click at [895, 537] on button "Run" at bounding box center [956, 535] width 236 height 39
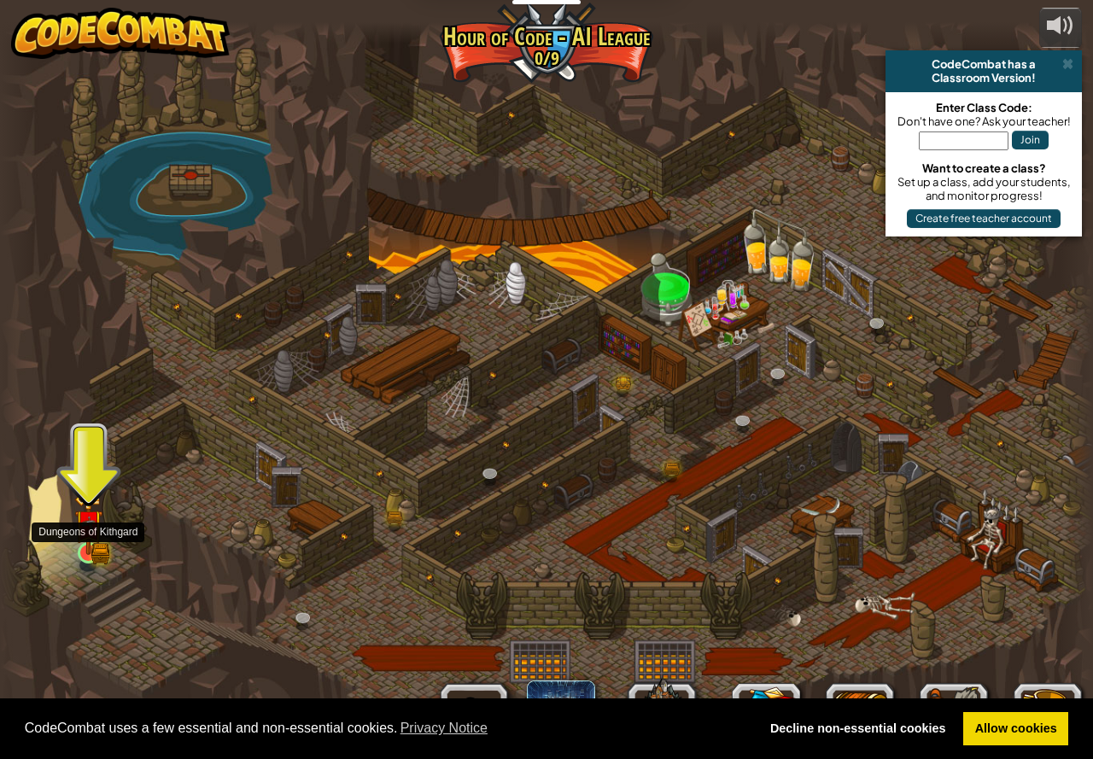
click at [91, 543] on img at bounding box center [88, 524] width 28 height 62
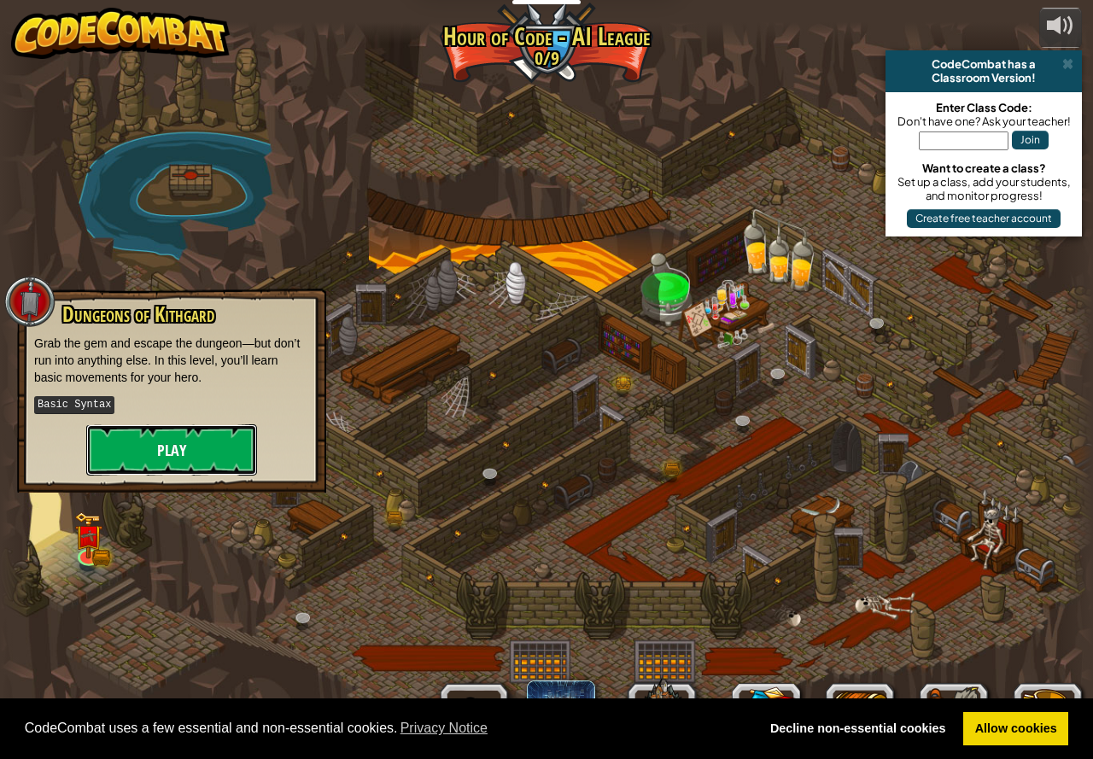
click at [126, 458] on button "Play" at bounding box center [171, 449] width 171 height 51
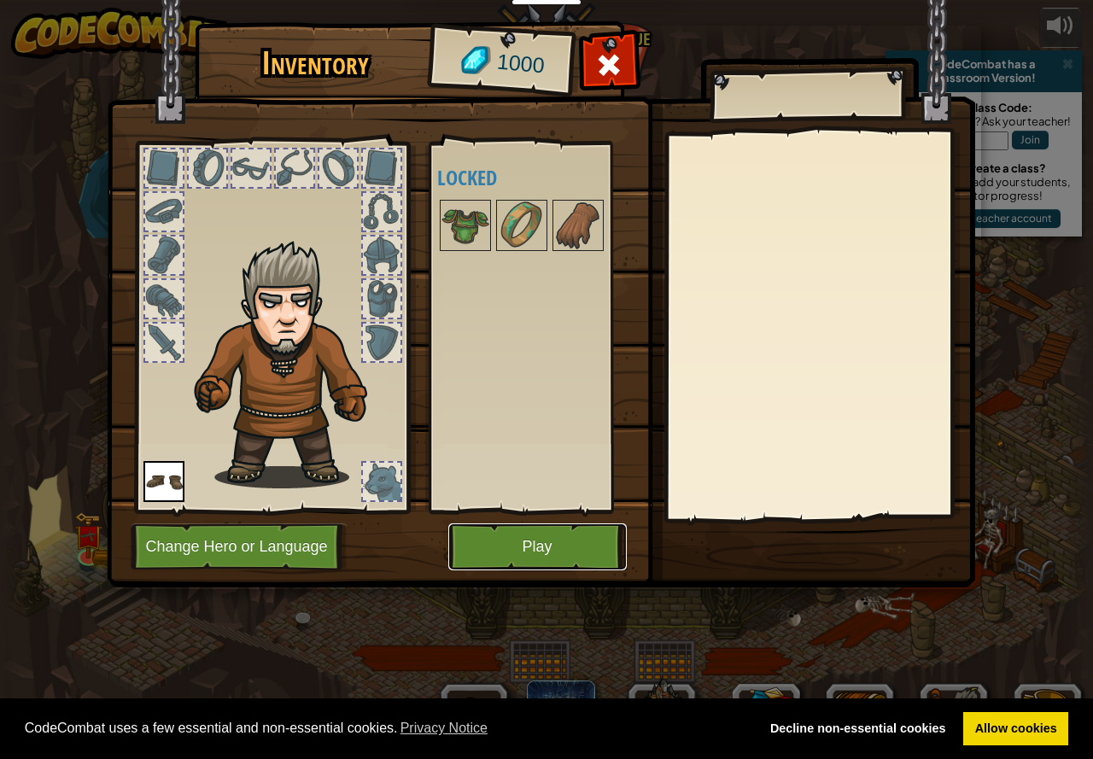
click at [582, 546] on button "Play" at bounding box center [537, 546] width 178 height 47
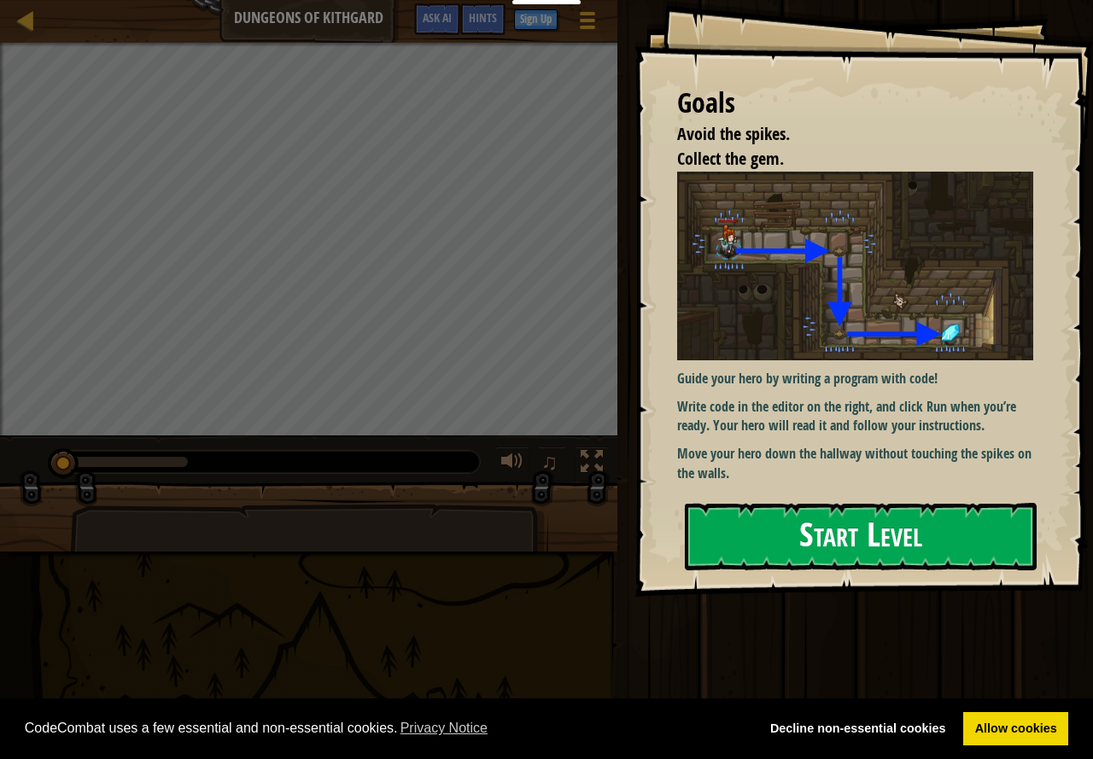
click at [867, 550] on button "Start Level" at bounding box center [861, 536] width 352 height 67
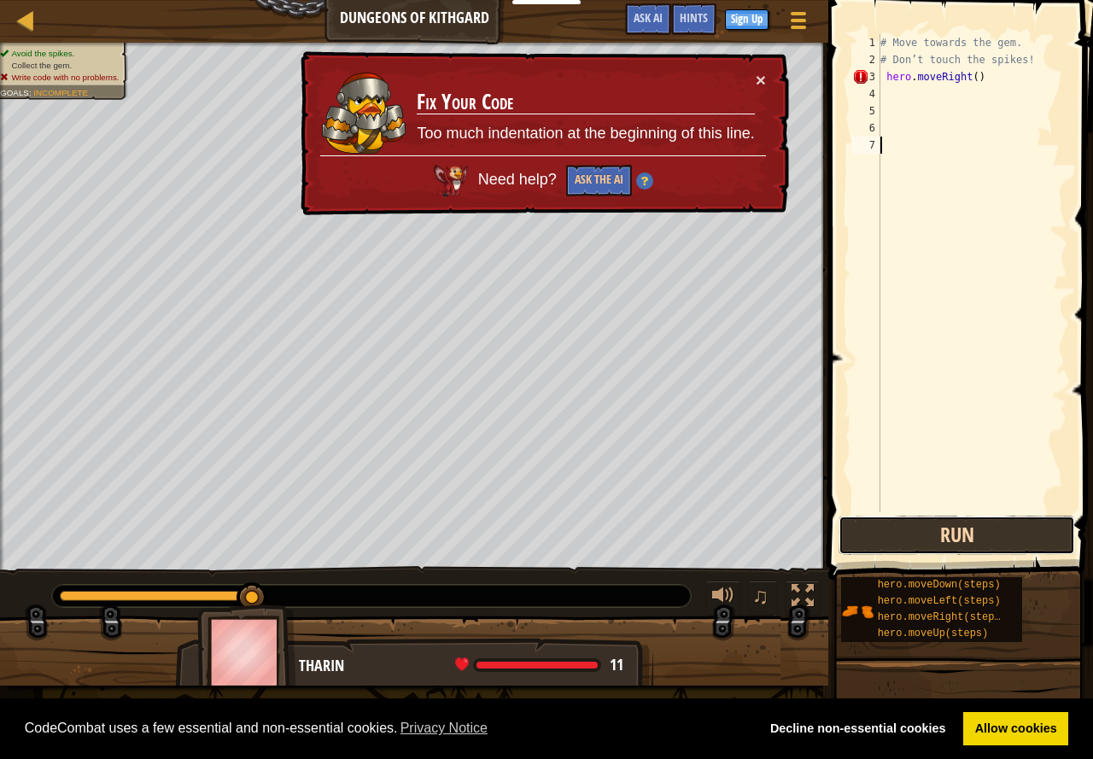
click at [915, 523] on button "Run" at bounding box center [956, 535] width 236 height 39
click at [968, 76] on div "# Move towards the gem. # Don’t touch the spikes! hero . moveRight ( )" at bounding box center [972, 290] width 190 height 512
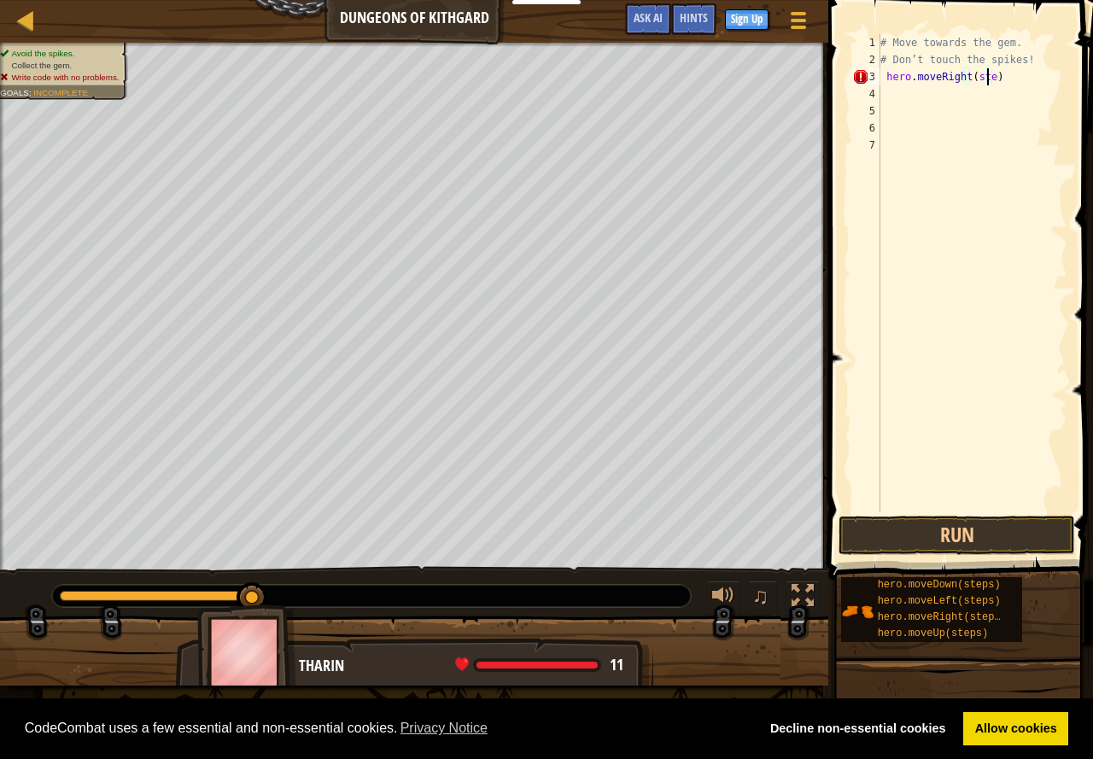
scroll to position [8, 9]
type textarea "hero.moveRight(steps)"
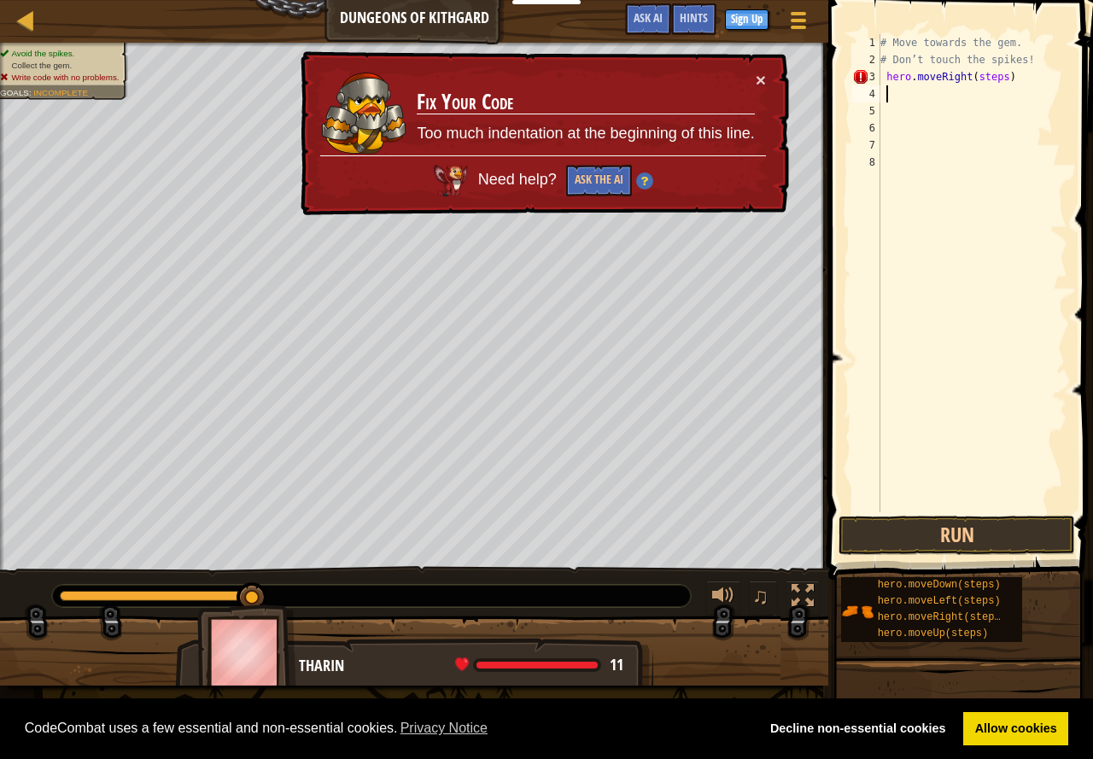
click at [991, 101] on div "# Move towards the gem. # Don’t touch the spikes! hero . moveRight ( steps )" at bounding box center [972, 290] width 190 height 512
click at [1011, 87] on div "# Move towards the gem. # Don’t touch the spikes! hero . moveRight ( steps )" at bounding box center [972, 290] width 190 height 512
click at [1012, 85] on div "# Move towards the gem. # Don’t touch the spikes! hero . moveRight ( steps )" at bounding box center [972, 290] width 190 height 512
click at [983, 61] on div "# Move towards the gem. # Don’t touch the spikes! hero . moveRight ( steps )" at bounding box center [972, 290] width 190 height 512
click at [1000, 73] on div "# Move towards the gem. # Don’t touch the spikes! hero . moveRight ( steps )" at bounding box center [972, 290] width 190 height 512
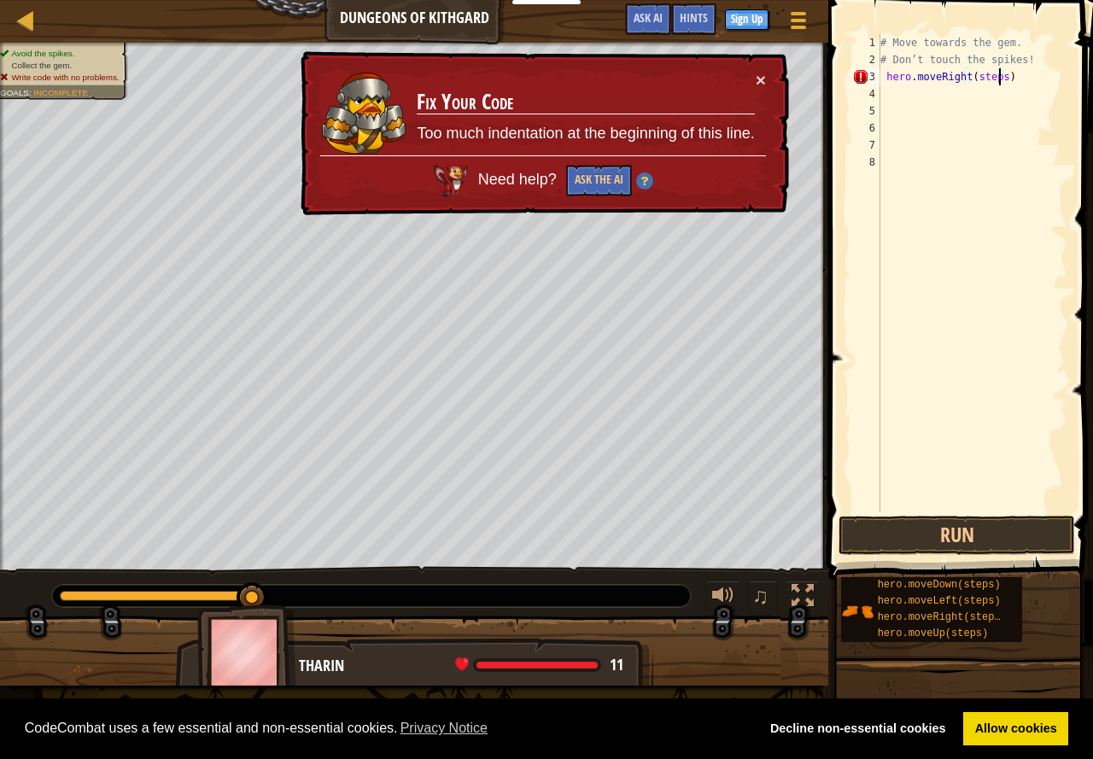
click at [1005, 73] on div "# Move towards the gem. # Don’t touch the spikes! hero . moveRight ( steps )" at bounding box center [972, 290] width 190 height 512
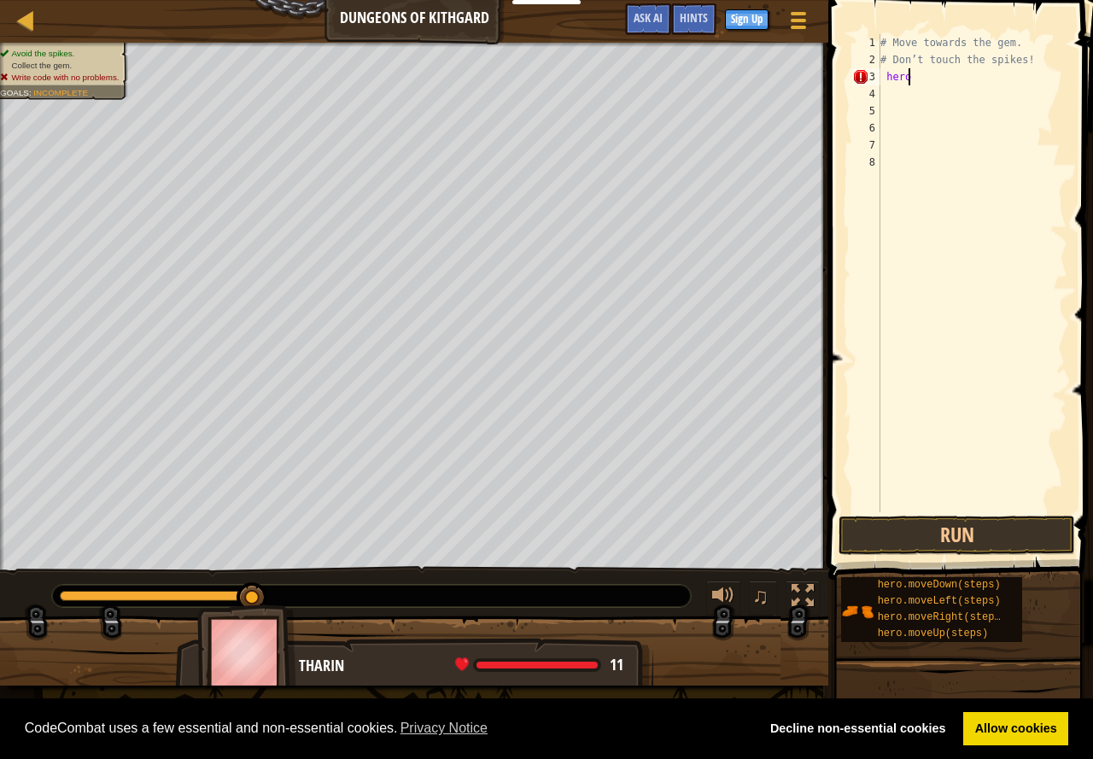
type textarea "h"
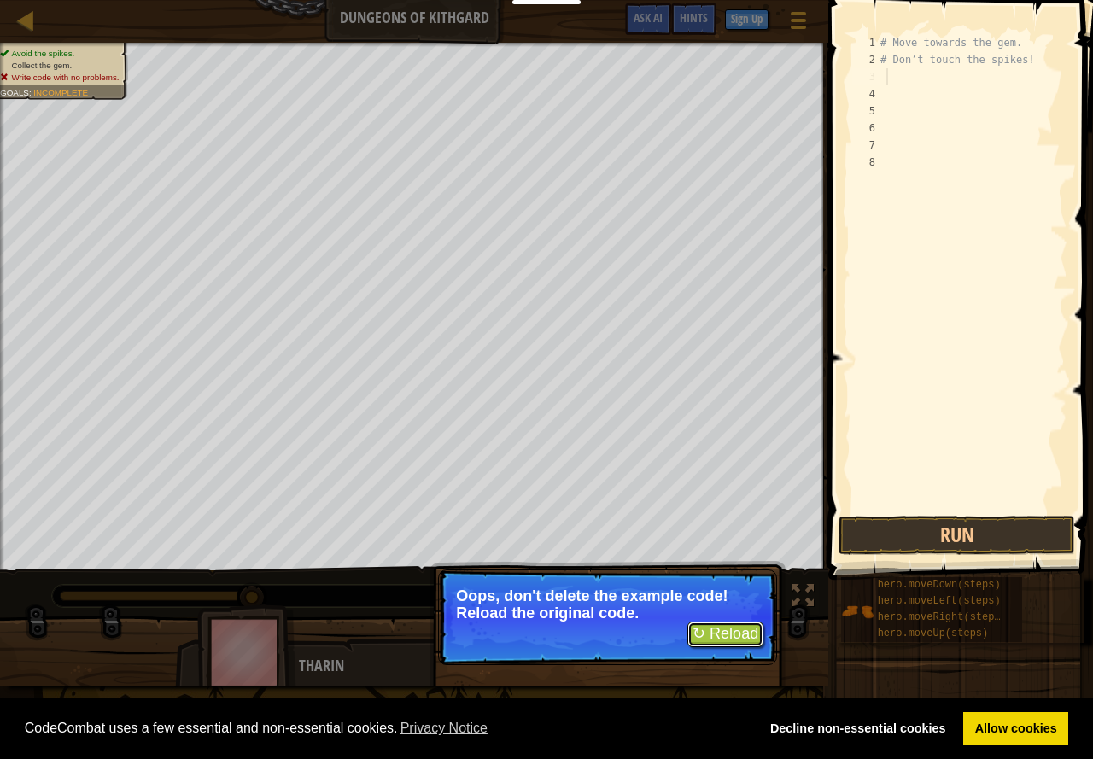
click at [739, 629] on button "↻ Reload" at bounding box center [725, 634] width 76 height 26
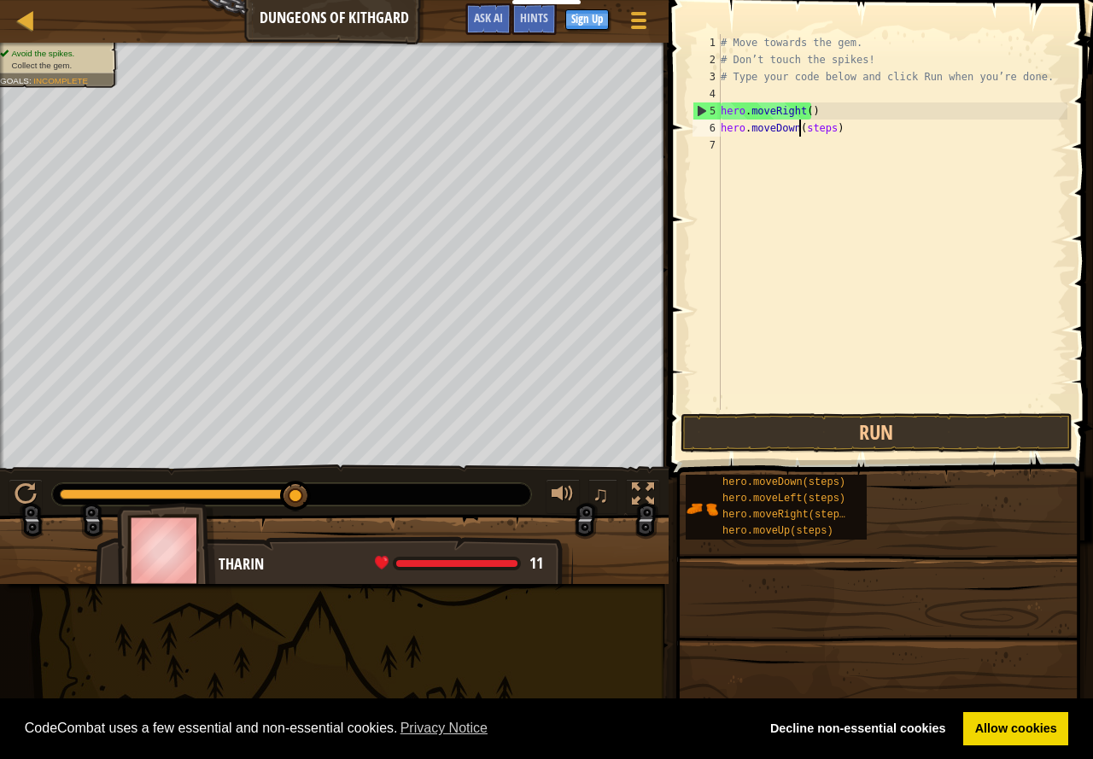
click at [798, 132] on div "# Move towards the gem. # Don’t touch the spikes! # Type your code below and cl…" at bounding box center [892, 239] width 350 height 410
click at [825, 131] on div "# Move towards the gem. # Don’t touch the spikes! # Type your code below and cl…" at bounding box center [892, 239] width 350 height 410
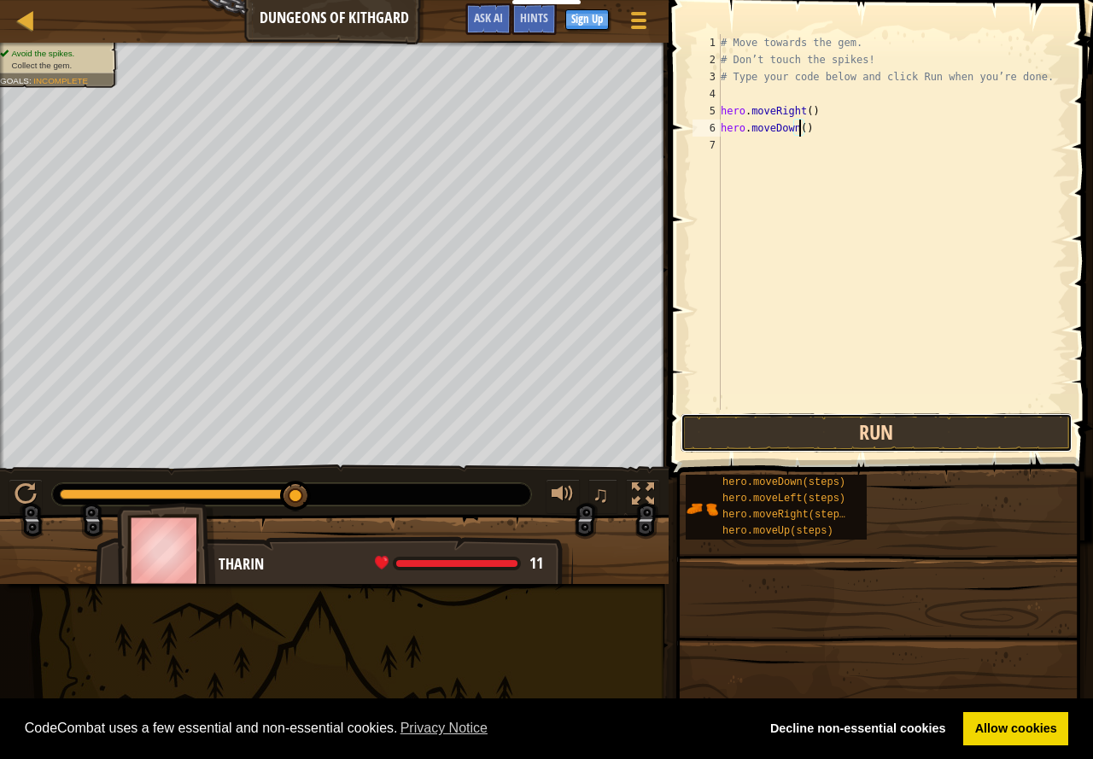
click at [766, 430] on button "Run" at bounding box center [876, 432] width 392 height 39
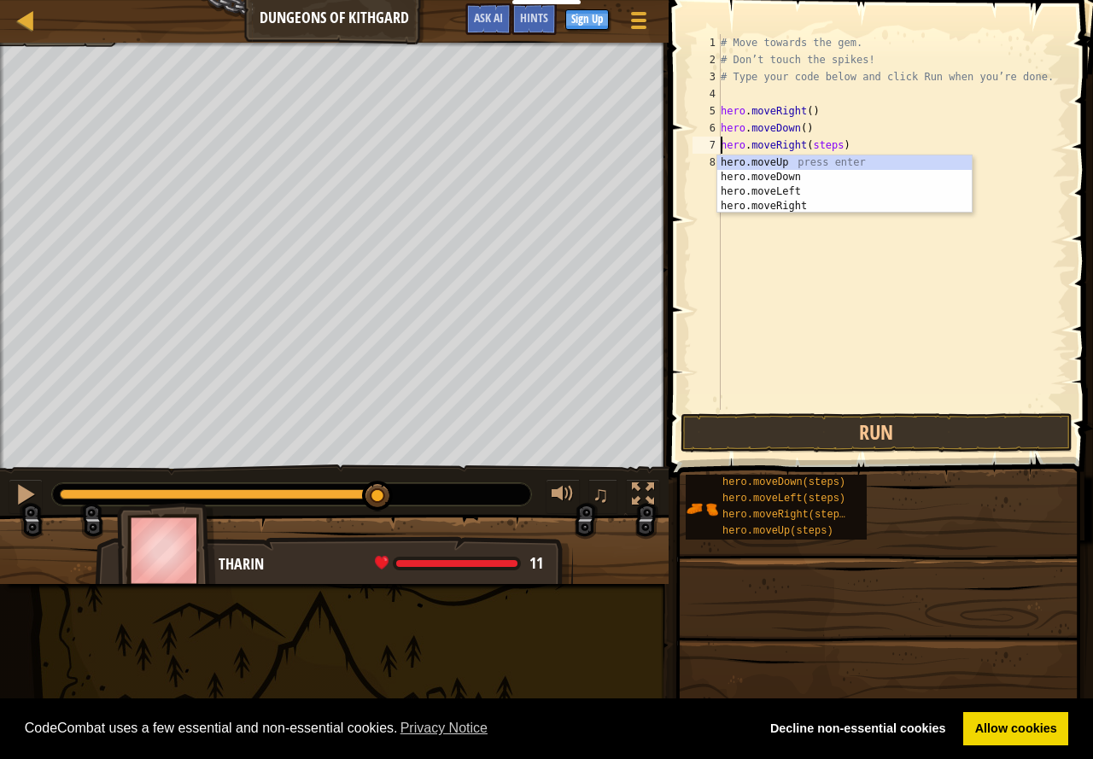
click at [834, 147] on div "# Move towards the gem. # Don’t touch the spikes! # Type your code below and cl…" at bounding box center [892, 239] width 350 height 410
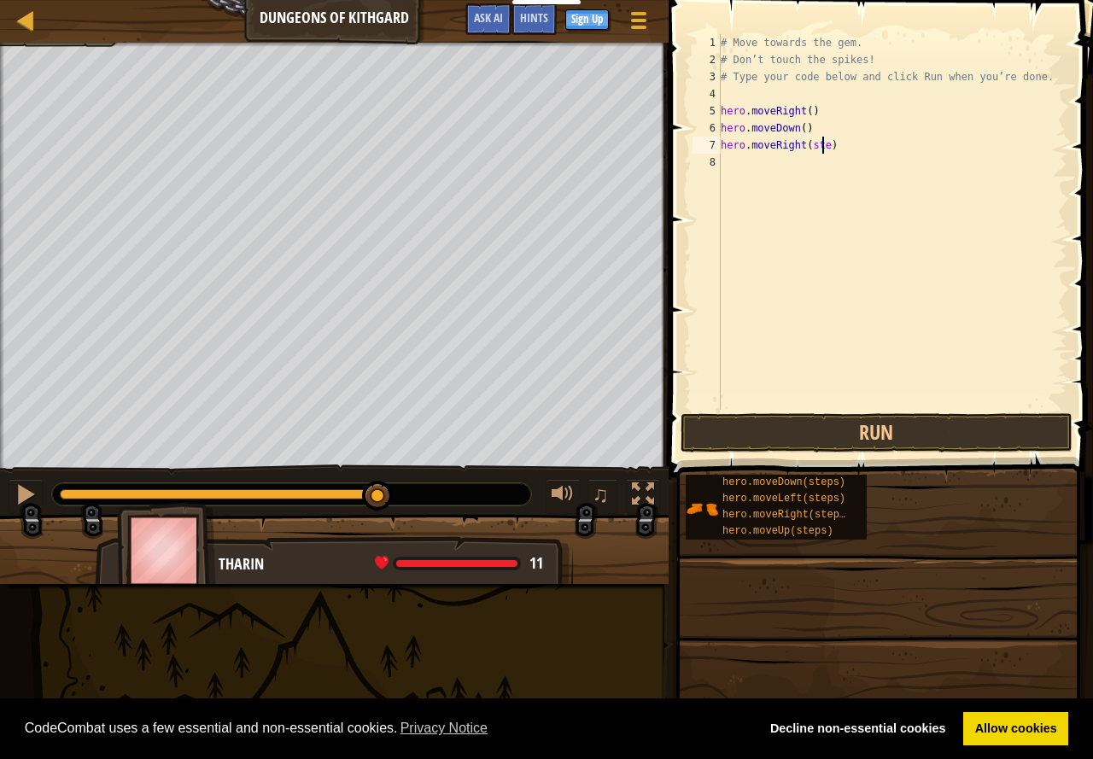
type textarea "hero.moveRight()"
click at [784, 435] on button "Run" at bounding box center [876, 432] width 392 height 39
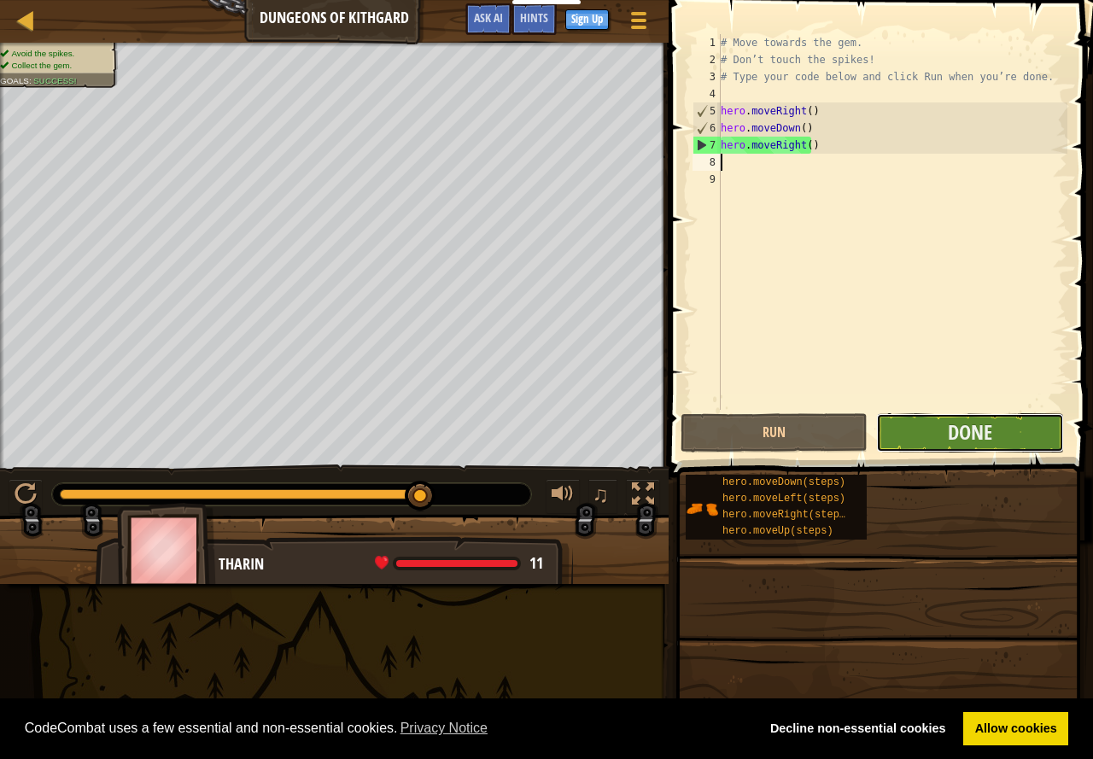
click at [939, 419] on button "Done" at bounding box center [969, 432] width 187 height 39
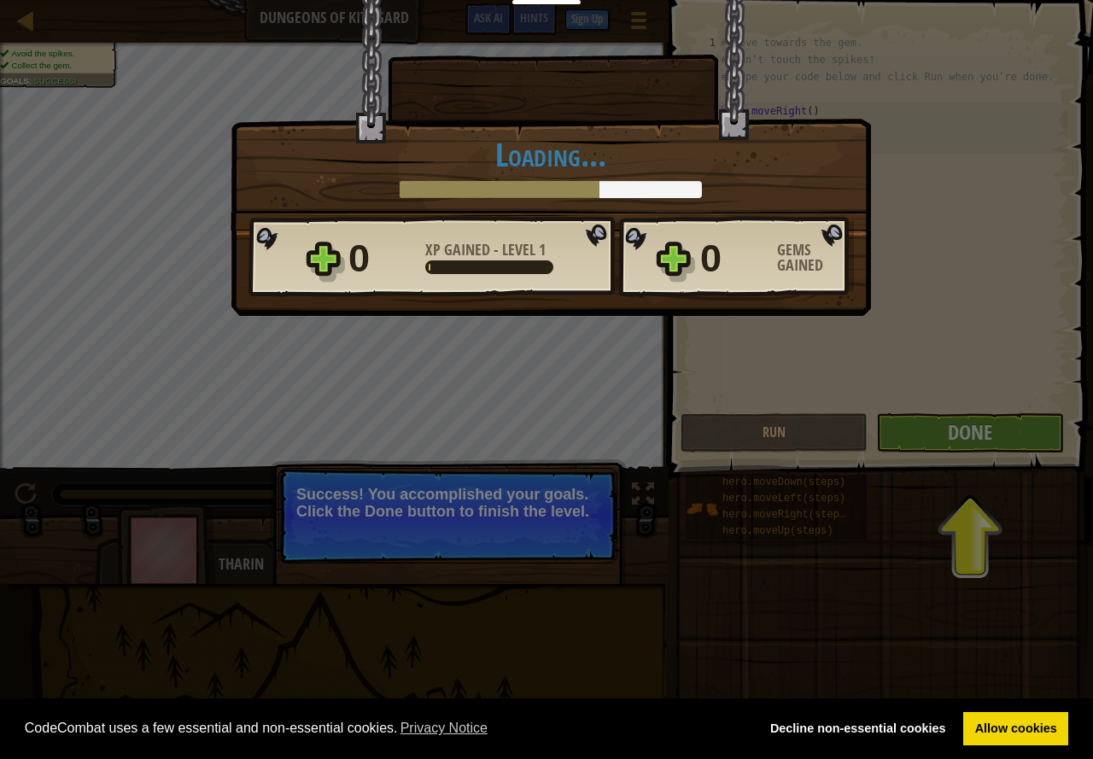
click at [987, 442] on div "× Well done, hero. You’re building the strength to escape [PERSON_NAME]. How fu…" at bounding box center [546, 379] width 1093 height 759
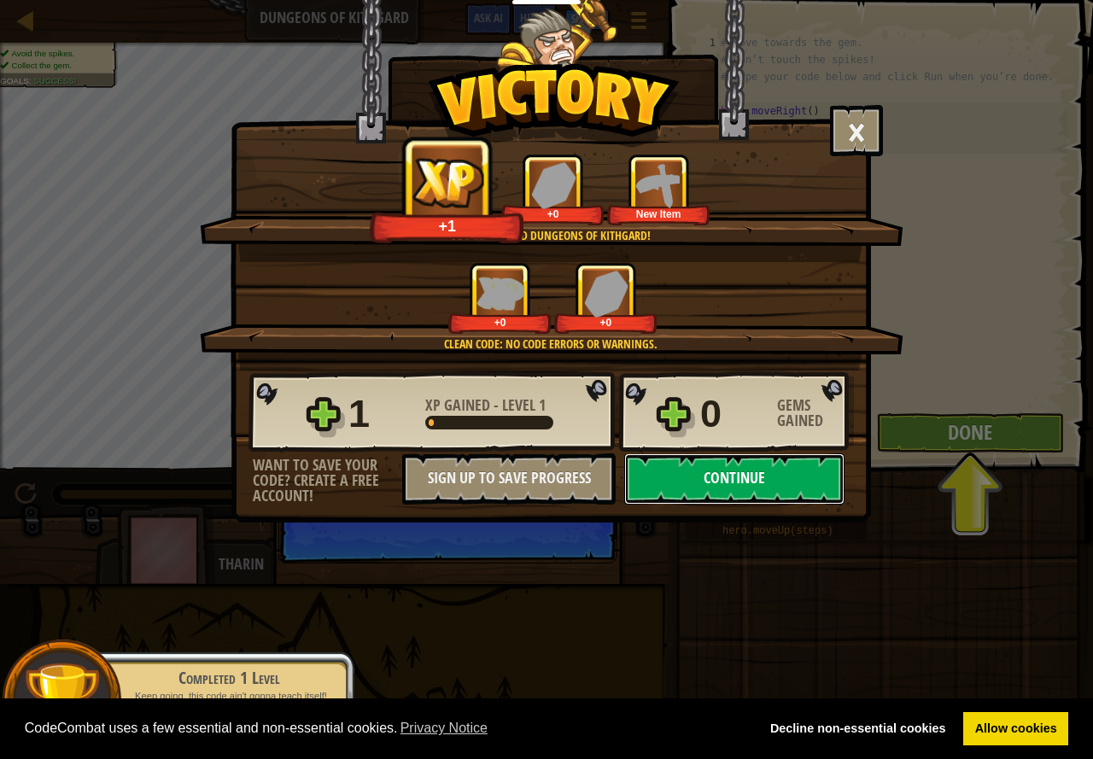
click at [725, 474] on button "Continue" at bounding box center [734, 478] width 220 height 51
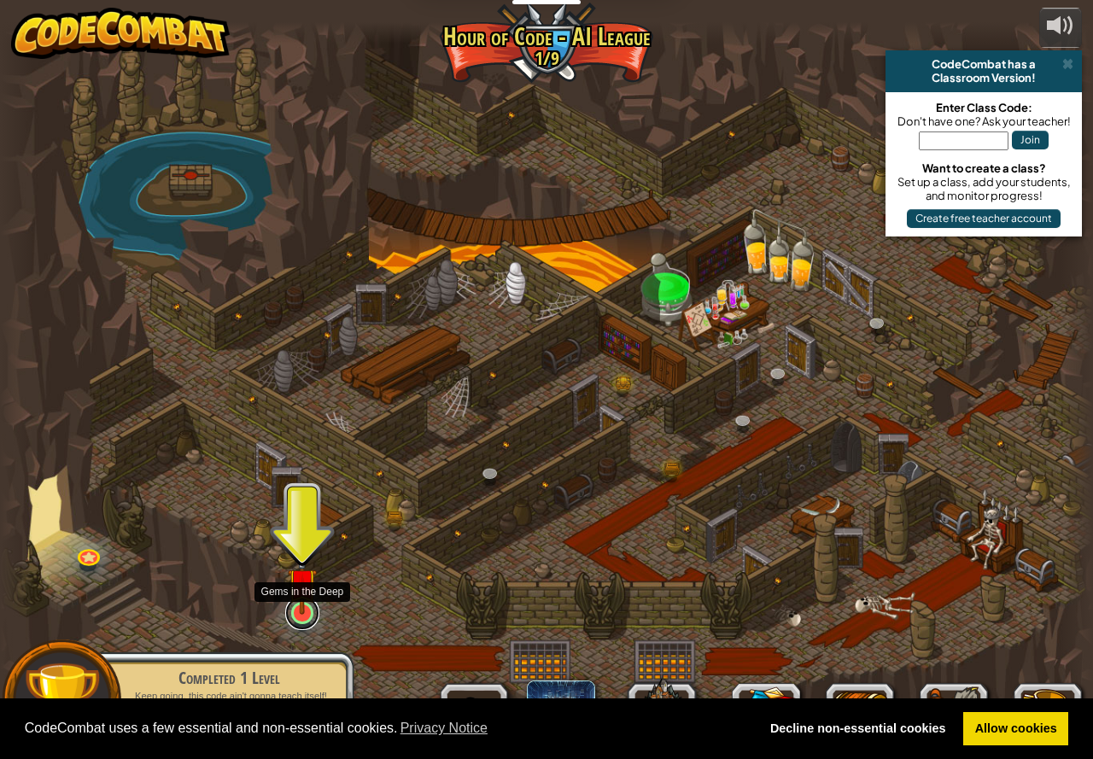
click at [298, 615] on link at bounding box center [302, 613] width 34 height 34
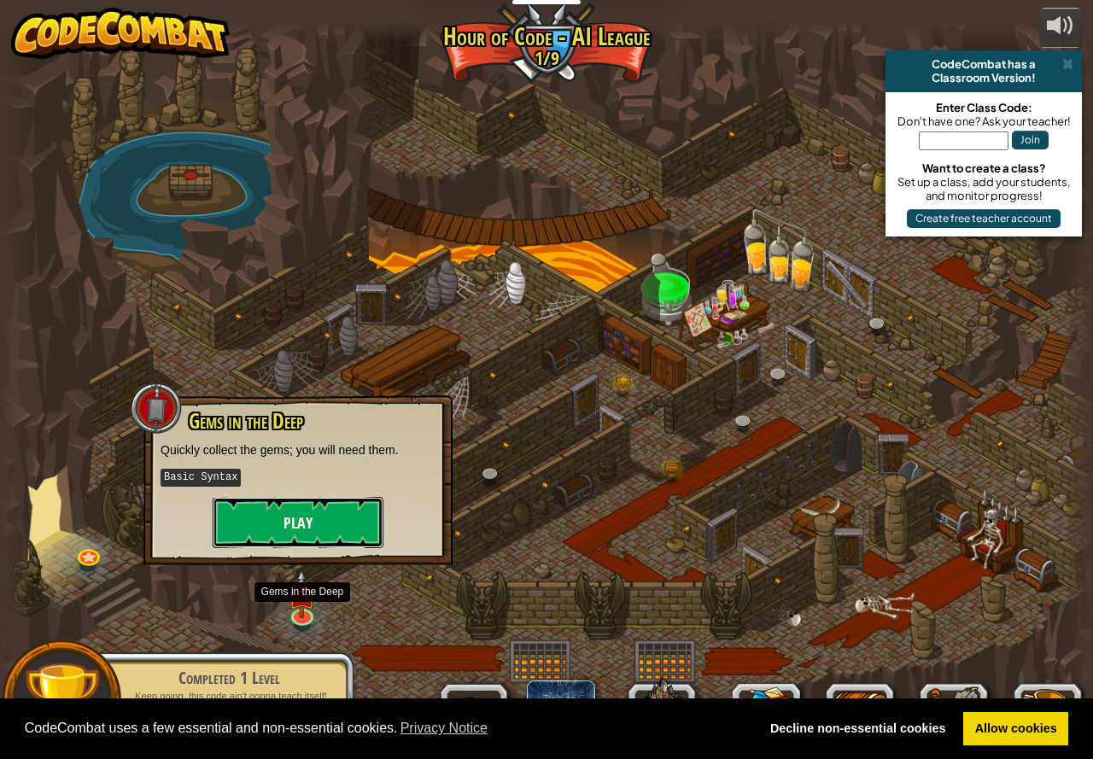
click at [312, 535] on button "Play" at bounding box center [298, 522] width 171 height 51
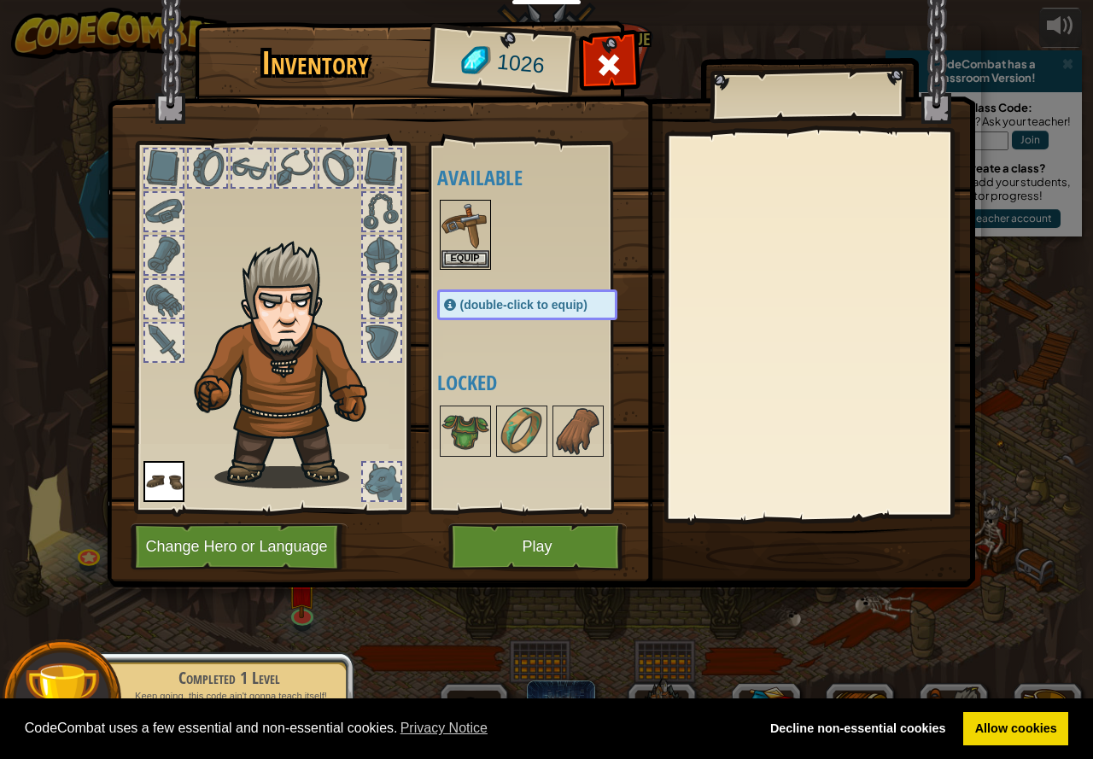
click at [164, 328] on div at bounding box center [164, 343] width 38 height 38
click at [165, 337] on div at bounding box center [164, 343] width 38 height 38
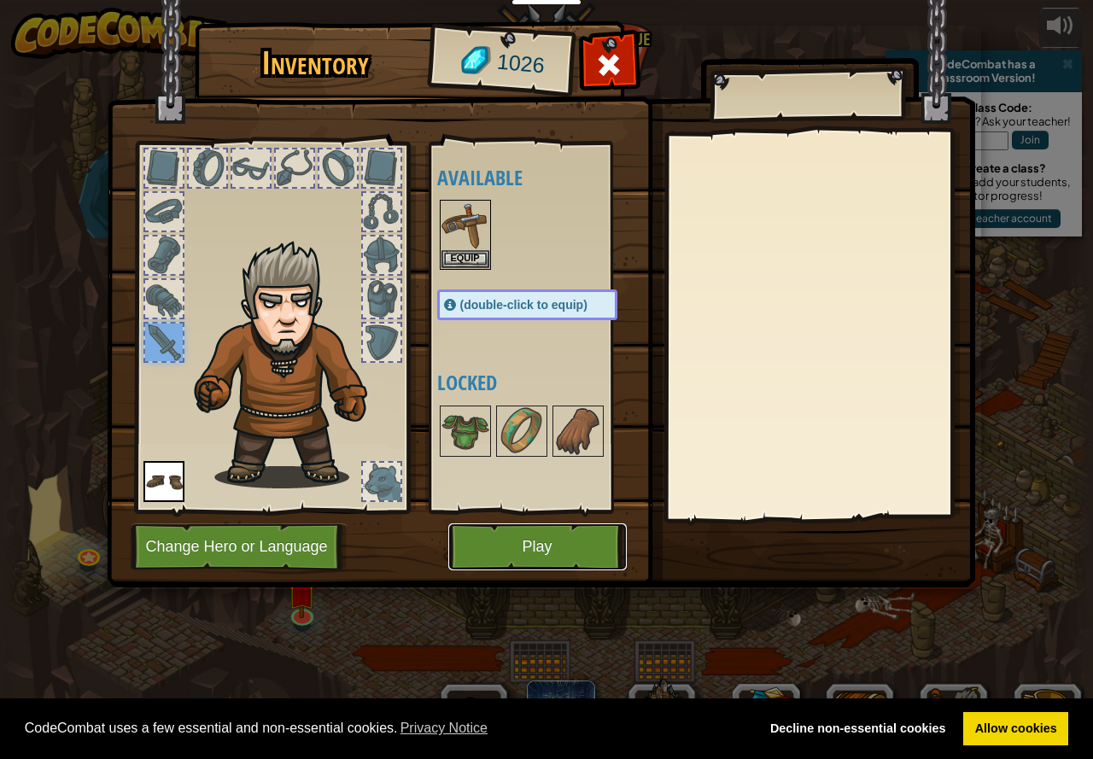
click at [507, 541] on button "Play" at bounding box center [537, 546] width 178 height 47
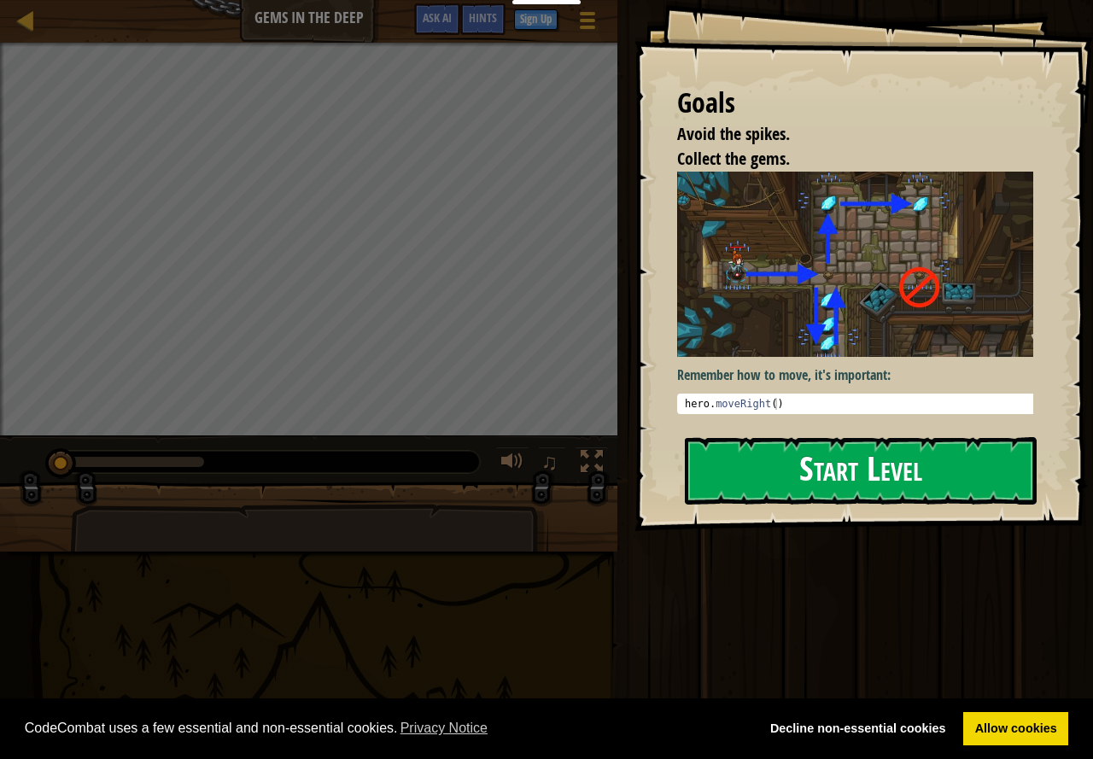
click at [881, 437] on button "Start Level" at bounding box center [861, 470] width 352 height 67
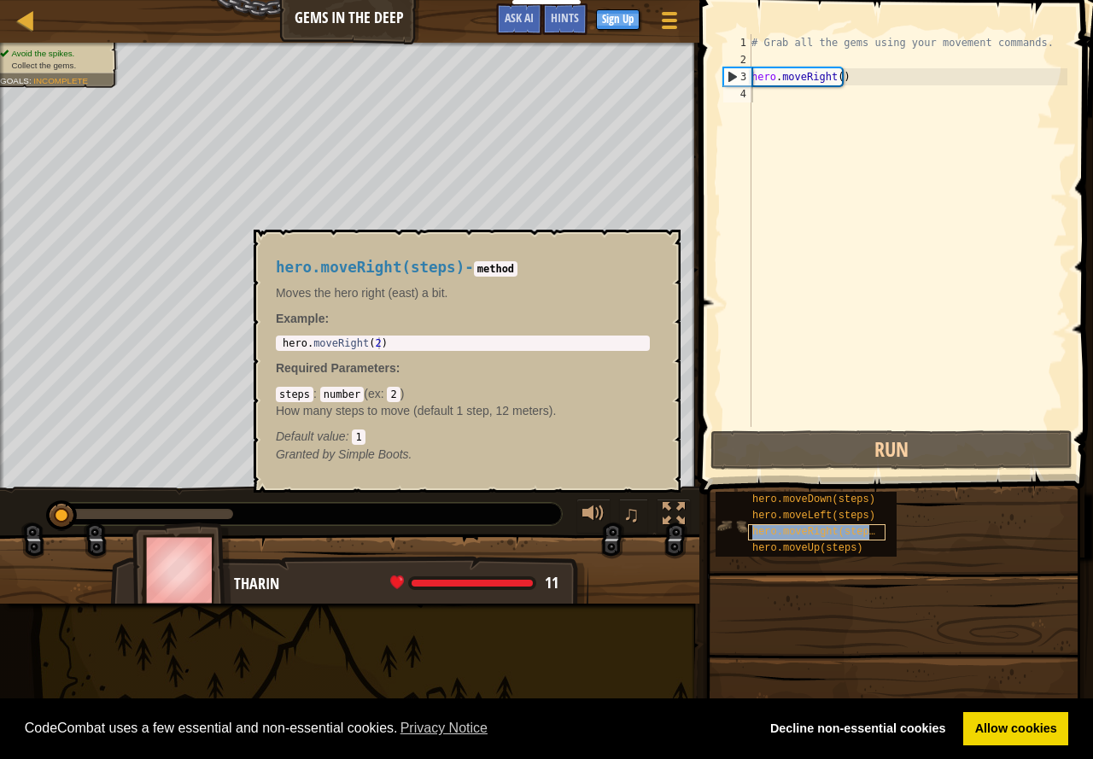
click at [813, 532] on span "hero.moveRight(steps)" at bounding box center [816, 532] width 129 height 12
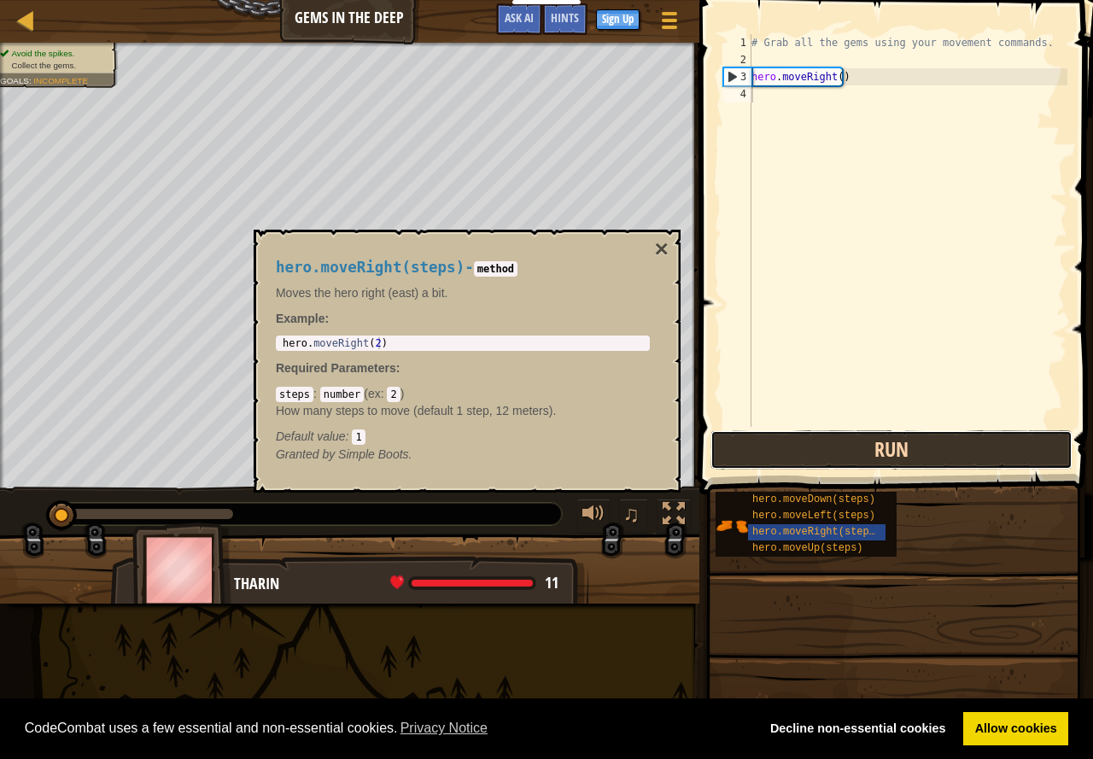
click at [862, 440] on button "Run" at bounding box center [891, 449] width 362 height 39
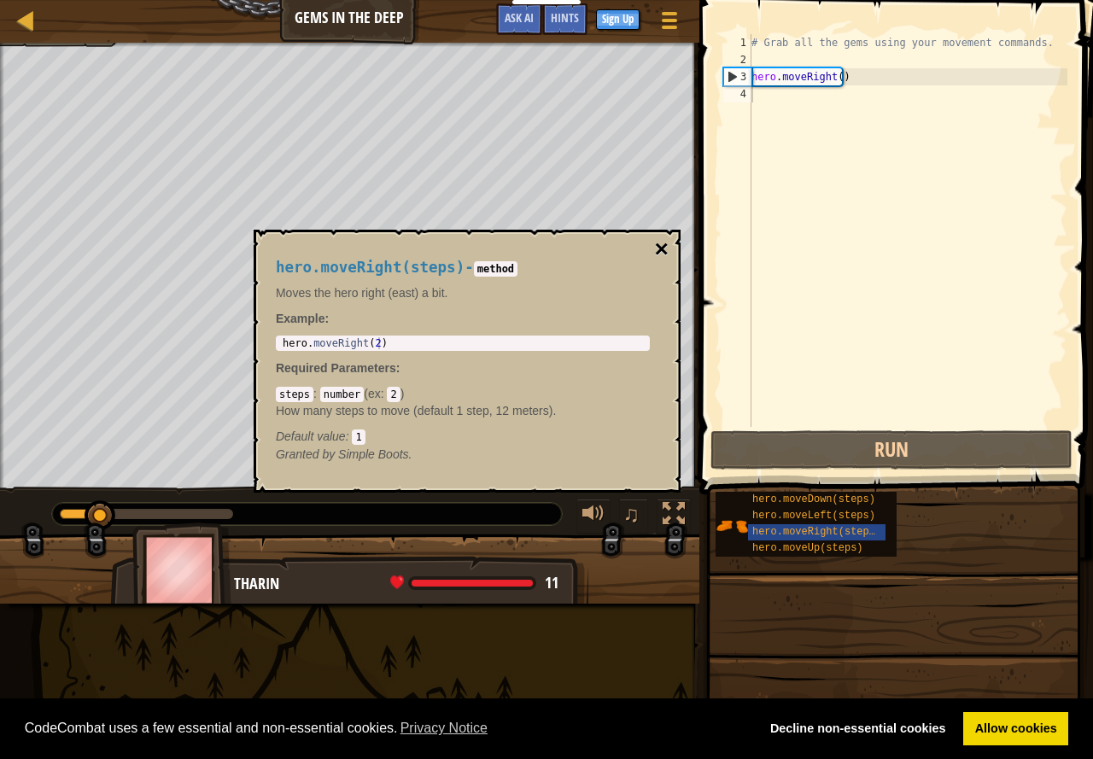
click at [667, 247] on button "×" at bounding box center [662, 249] width 14 height 24
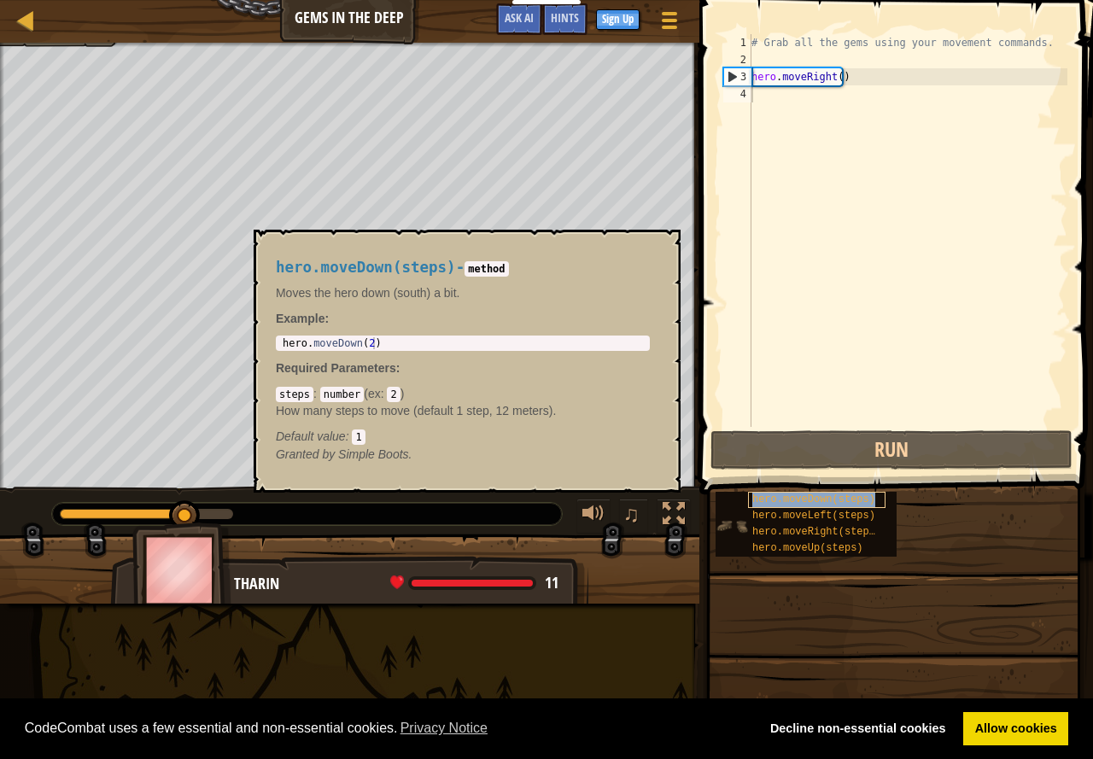
click at [805, 497] on span "hero.moveDown(steps)" at bounding box center [813, 499] width 123 height 12
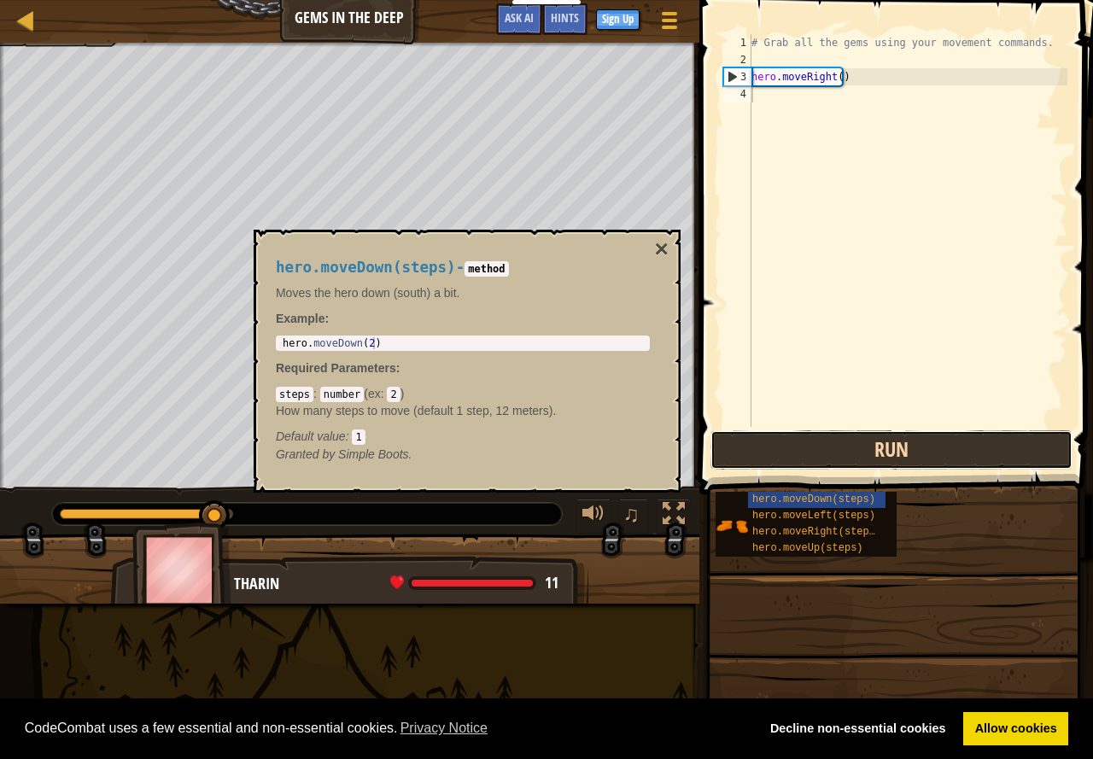
click at [810, 437] on button "Run" at bounding box center [891, 449] width 362 height 39
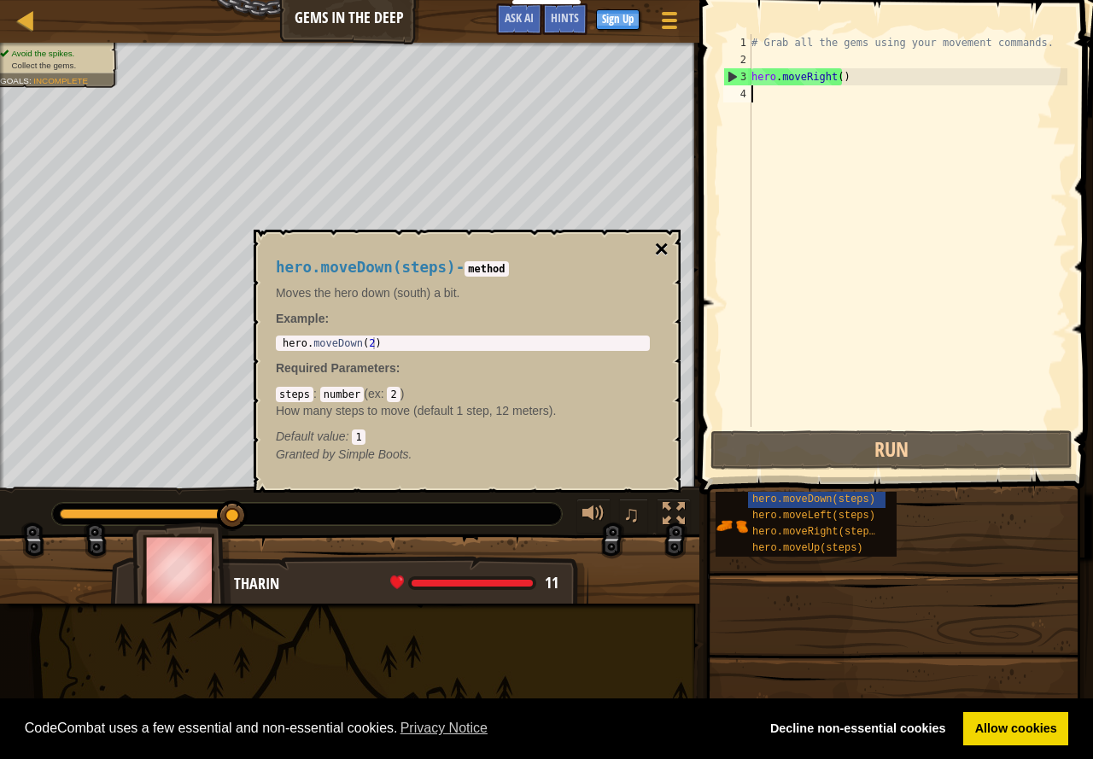
click at [659, 243] on button "×" at bounding box center [662, 249] width 14 height 24
click at [819, 495] on span "hero.moveDown(steps)" at bounding box center [813, 499] width 123 height 12
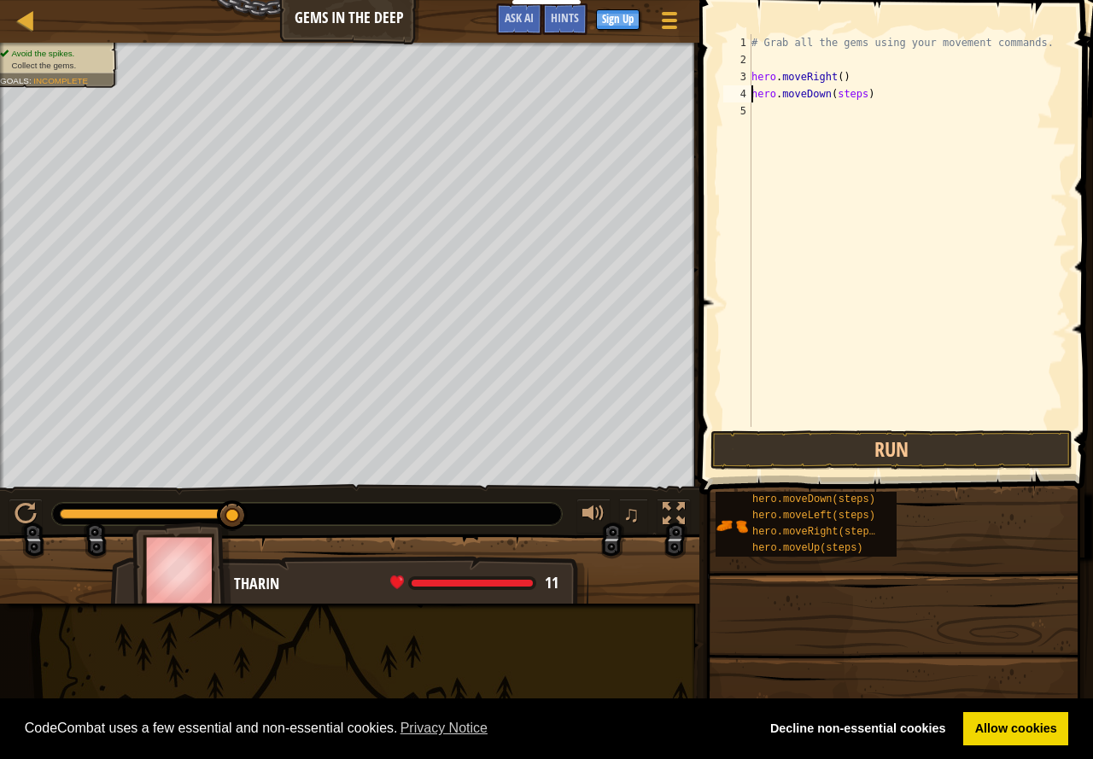
click at [857, 95] on div "# Grab all the gems using your movement commands. hero . moveRight ( ) hero . m…" at bounding box center [907, 247] width 319 height 427
type textarea "hero.moveDown()"
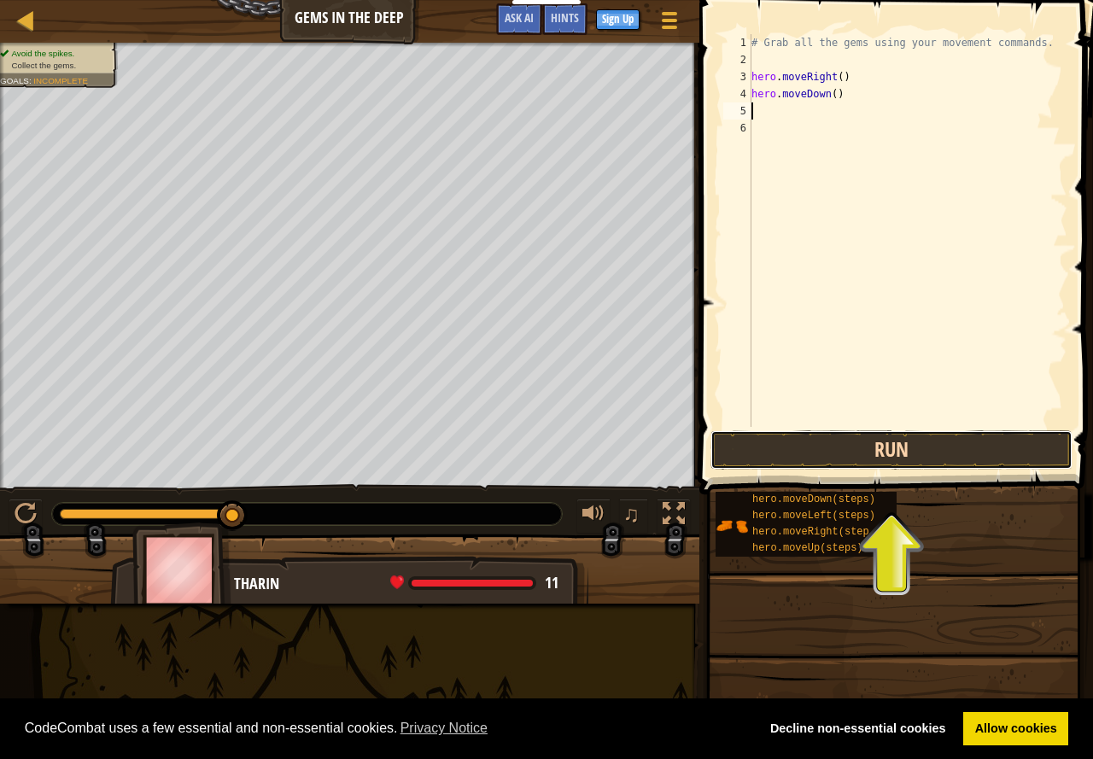
click at [874, 444] on button "Run" at bounding box center [891, 449] width 362 height 39
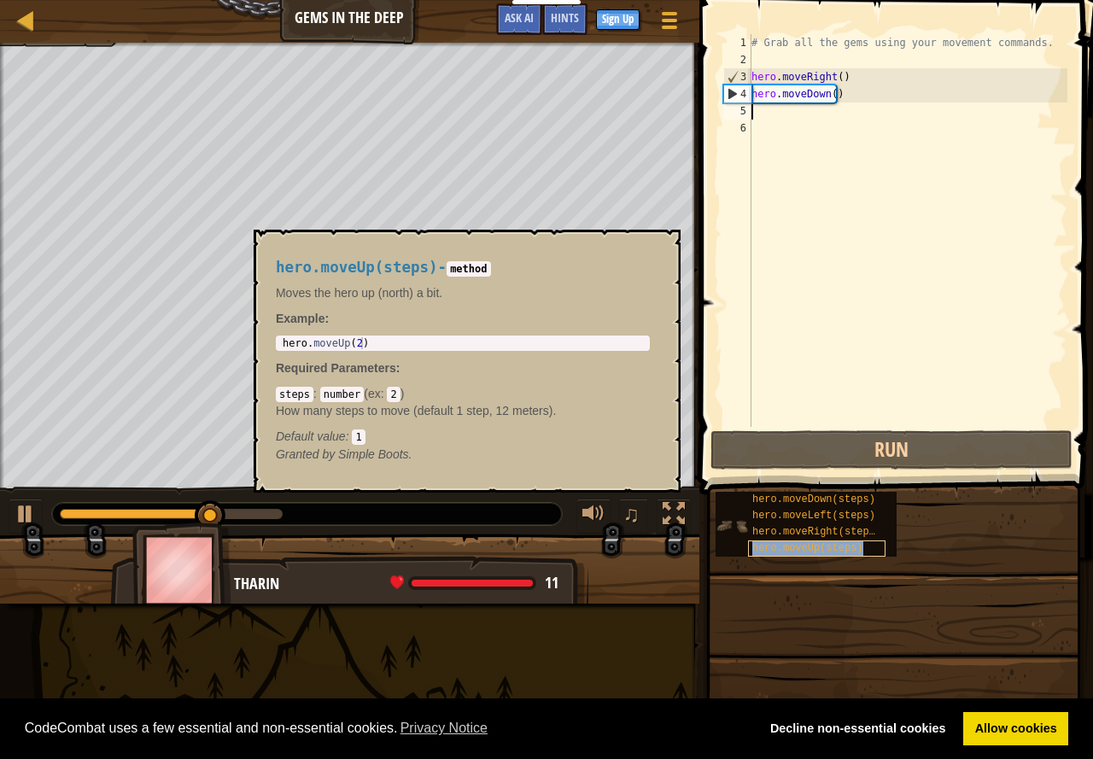
click at [806, 541] on div "hero.moveUp(steps)" at bounding box center [816, 548] width 137 height 16
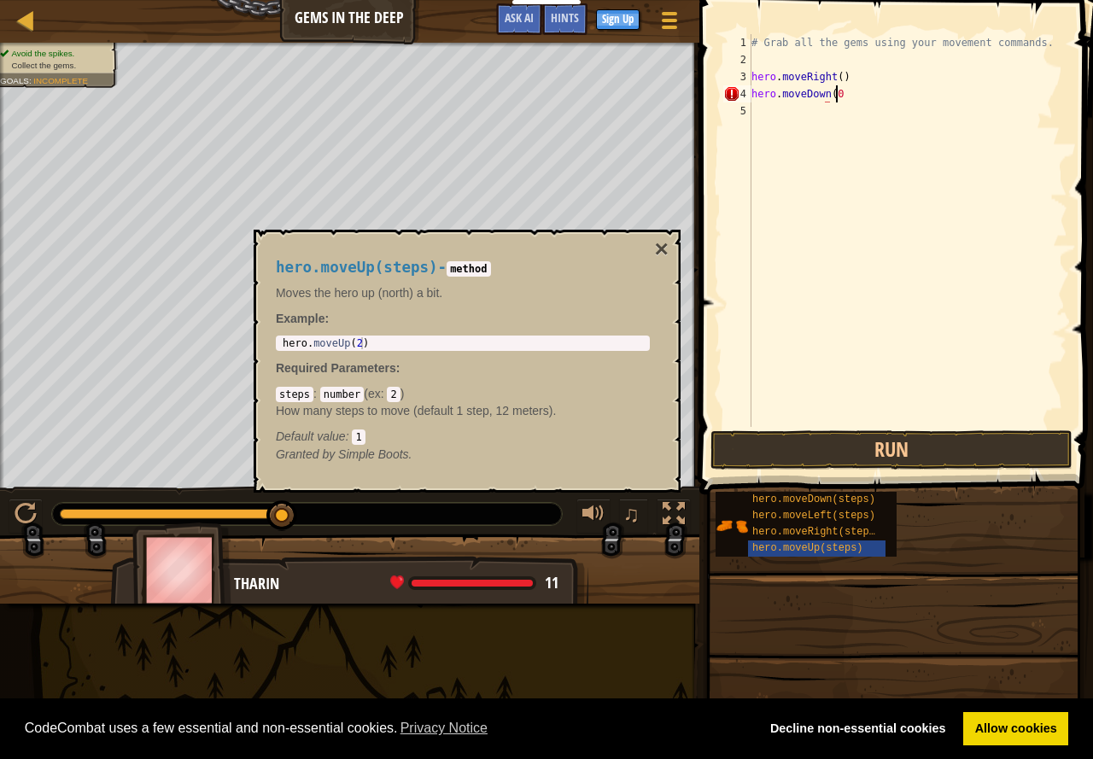
scroll to position [8, 6]
click at [795, 452] on button "Run" at bounding box center [891, 449] width 362 height 39
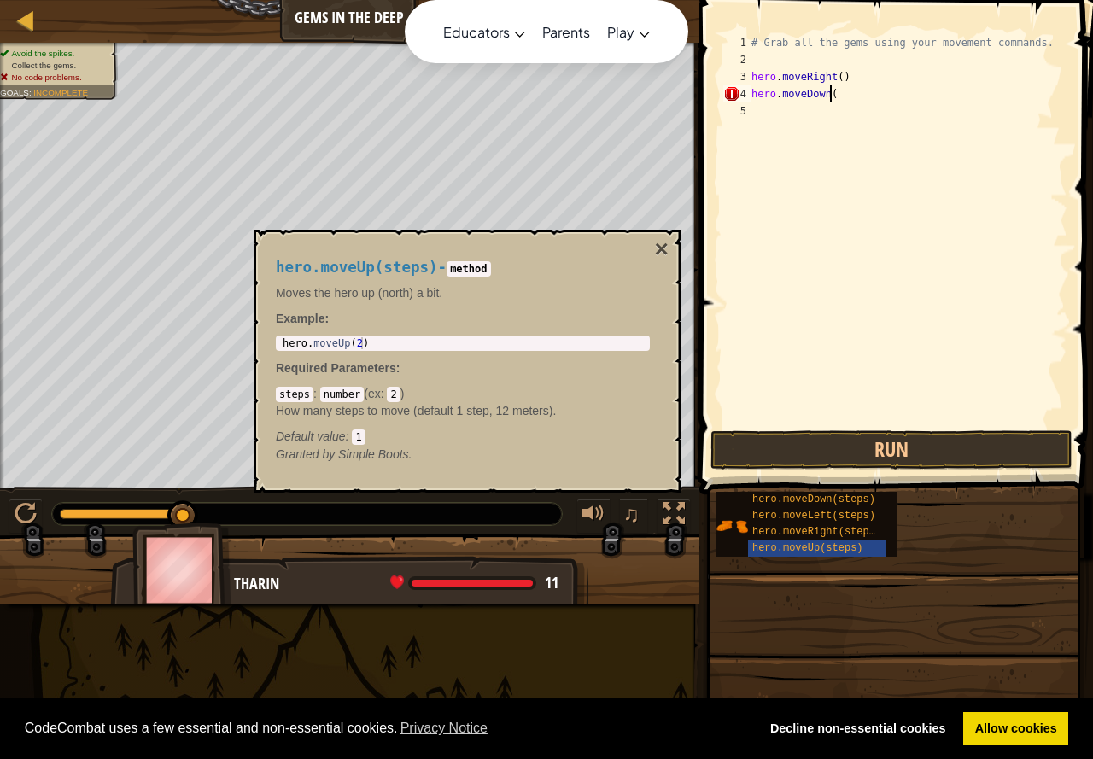
type textarea "hero.moveDown()"
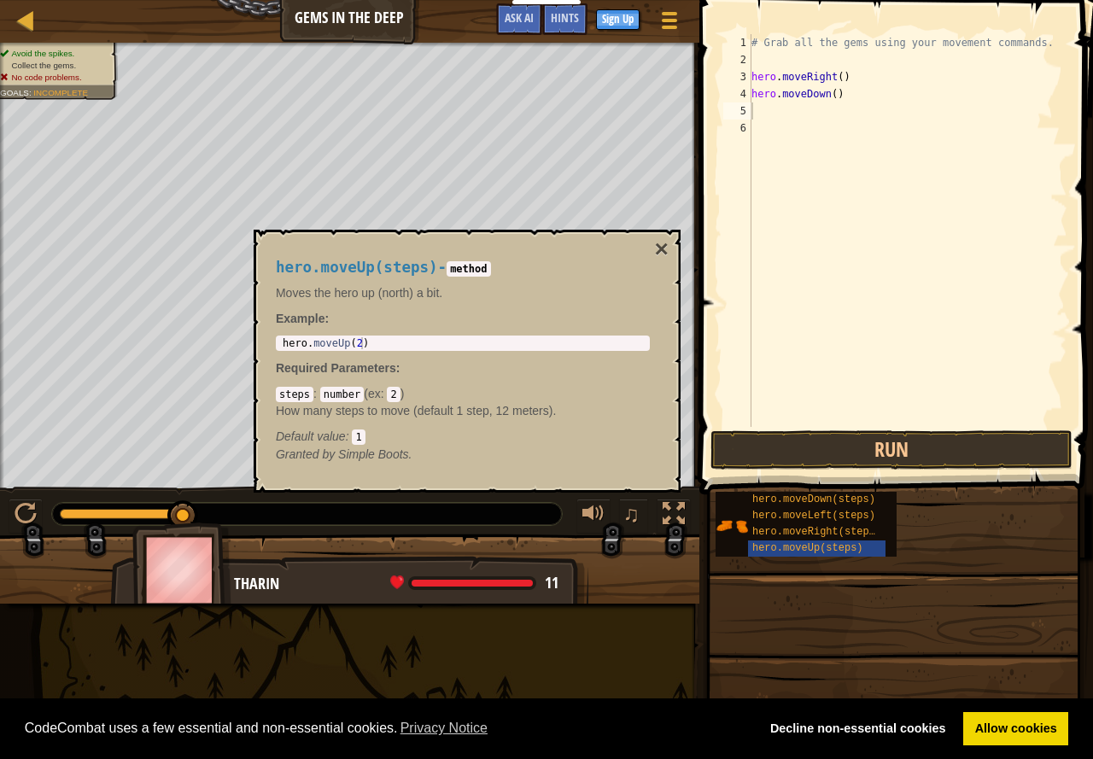
drag, startPoint x: 808, startPoint y: 445, endPoint x: 473, endPoint y: 335, distance: 352.0
click at [473, 335] on div "1 hero . moveUp ( 2 ) ההההההההההההההההההההההההההההההההההההההההההההההההההההההההה…" at bounding box center [463, 342] width 374 height 15
click at [800, 447] on button "Run" at bounding box center [891, 449] width 362 height 39
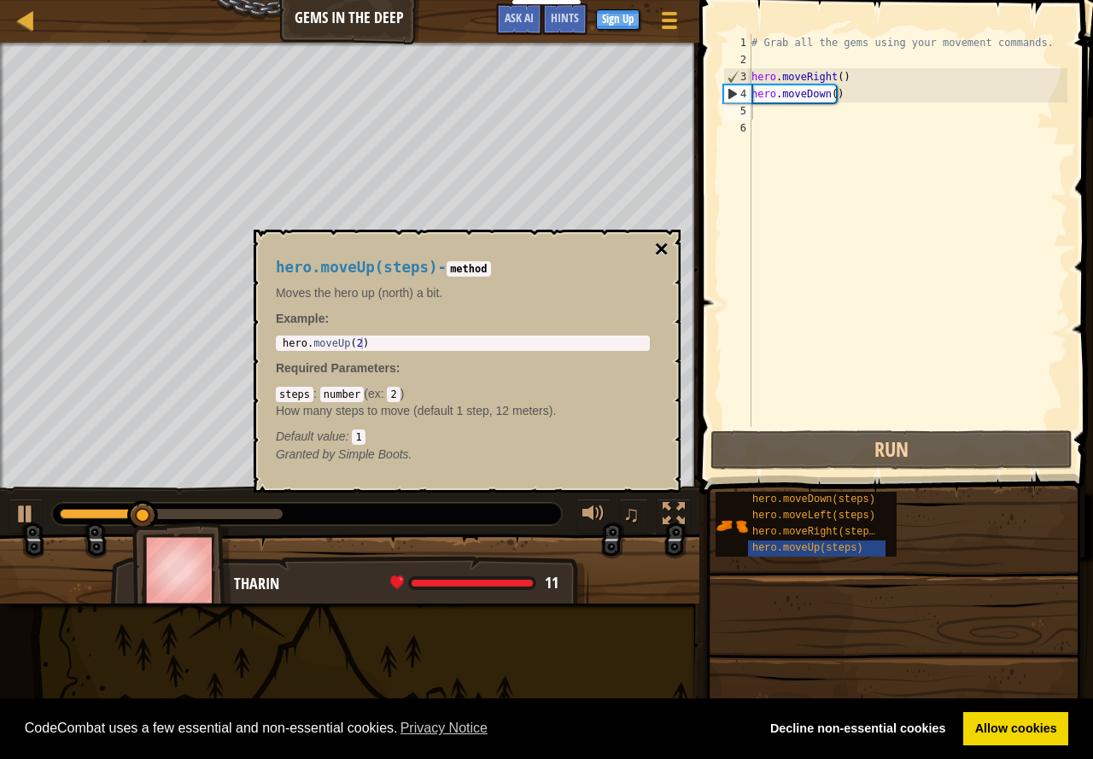
click at [666, 239] on button "×" at bounding box center [662, 249] width 14 height 24
click at [826, 543] on span "hero.moveUp(steps)" at bounding box center [807, 548] width 111 height 12
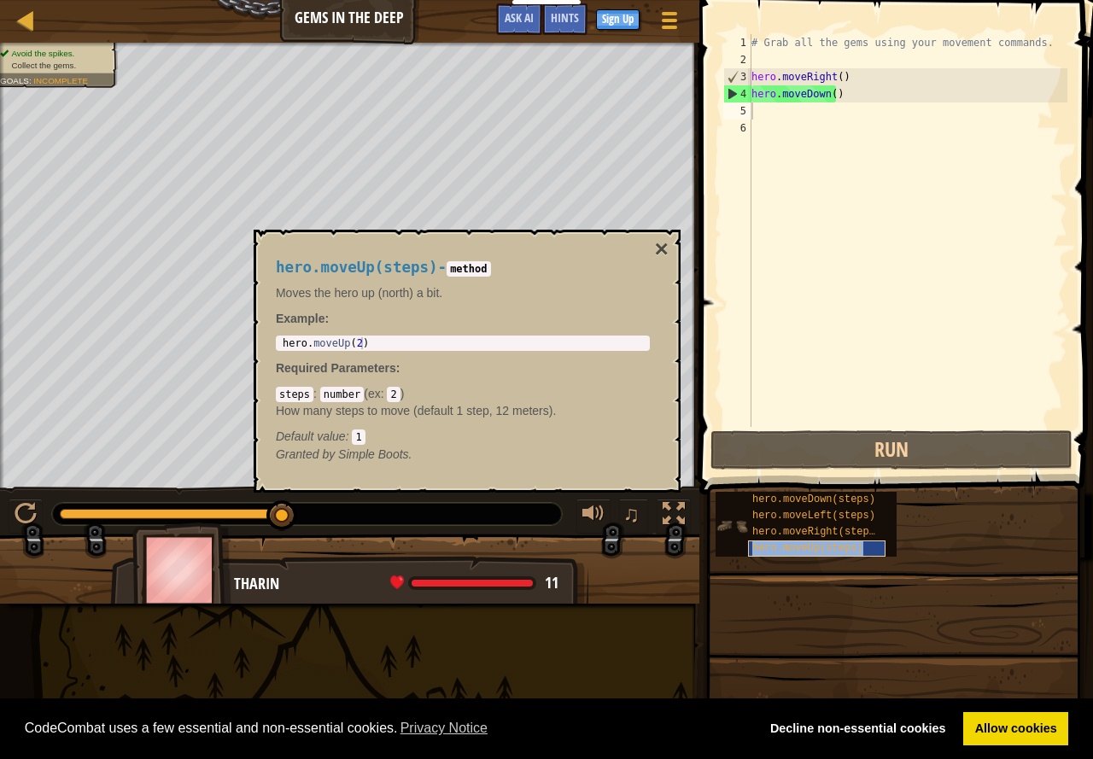
click at [777, 548] on span "hero.moveUp(steps)" at bounding box center [807, 548] width 111 height 12
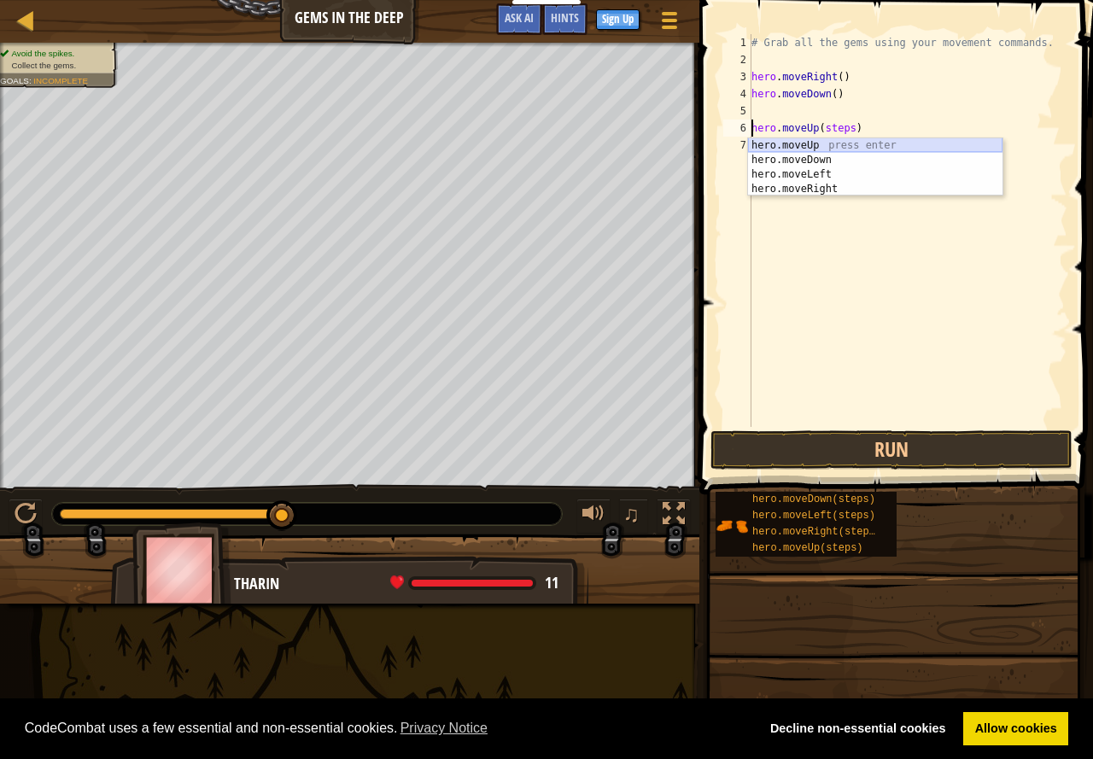
click at [855, 140] on div "hero.moveUp press enter hero.moveDown press enter hero.moveLeft press enter her…" at bounding box center [875, 181] width 254 height 87
type textarea "hero.moveUp().moveUp(steps)"
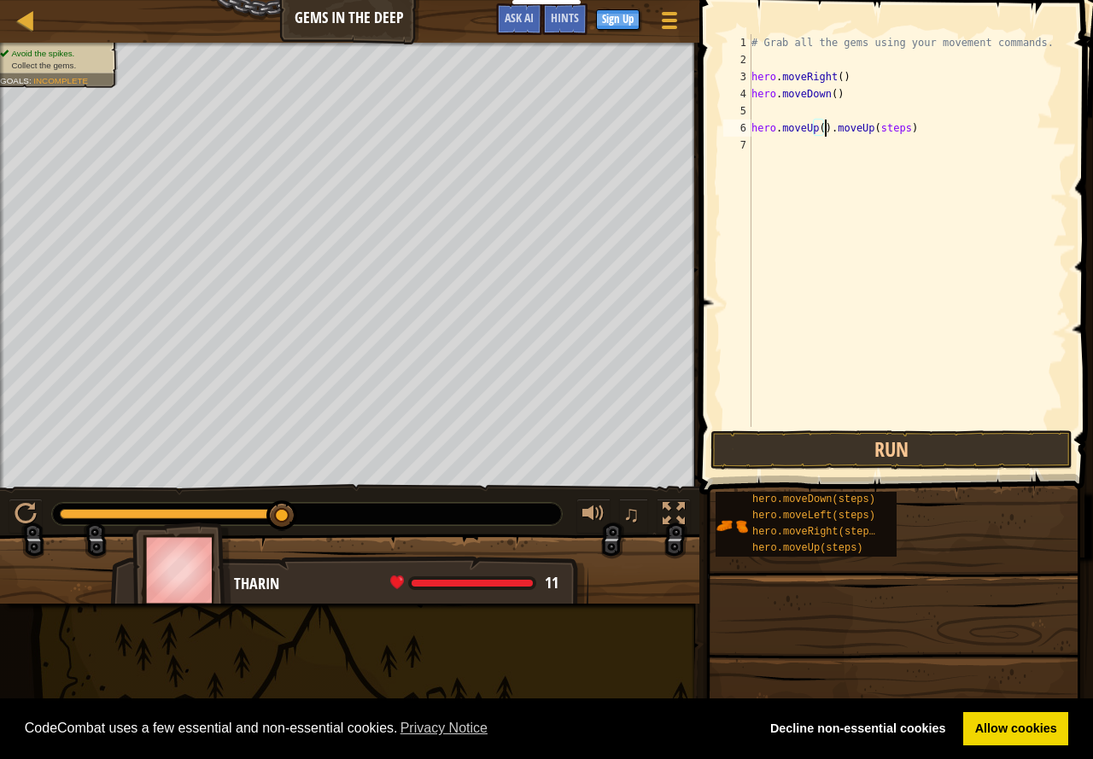
click at [942, 119] on div "# Grab all the gems using your movement commands. hero . moveRight ( ) hero . m…" at bounding box center [907, 247] width 319 height 427
click at [916, 131] on div "# Grab all the gems using your movement commands. hero . moveRight ( ) hero . m…" at bounding box center [907, 247] width 319 height 427
type textarea "hero.moveUp()"
click at [814, 134] on div "# Grab all the gems using your movement commands. hero . moveRight ( ) hero . m…" at bounding box center [907, 247] width 319 height 427
click at [825, 128] on div "# Grab all the gems using your movement commands. hero . moveRight ( ) hero . m…" at bounding box center [907, 247] width 319 height 427
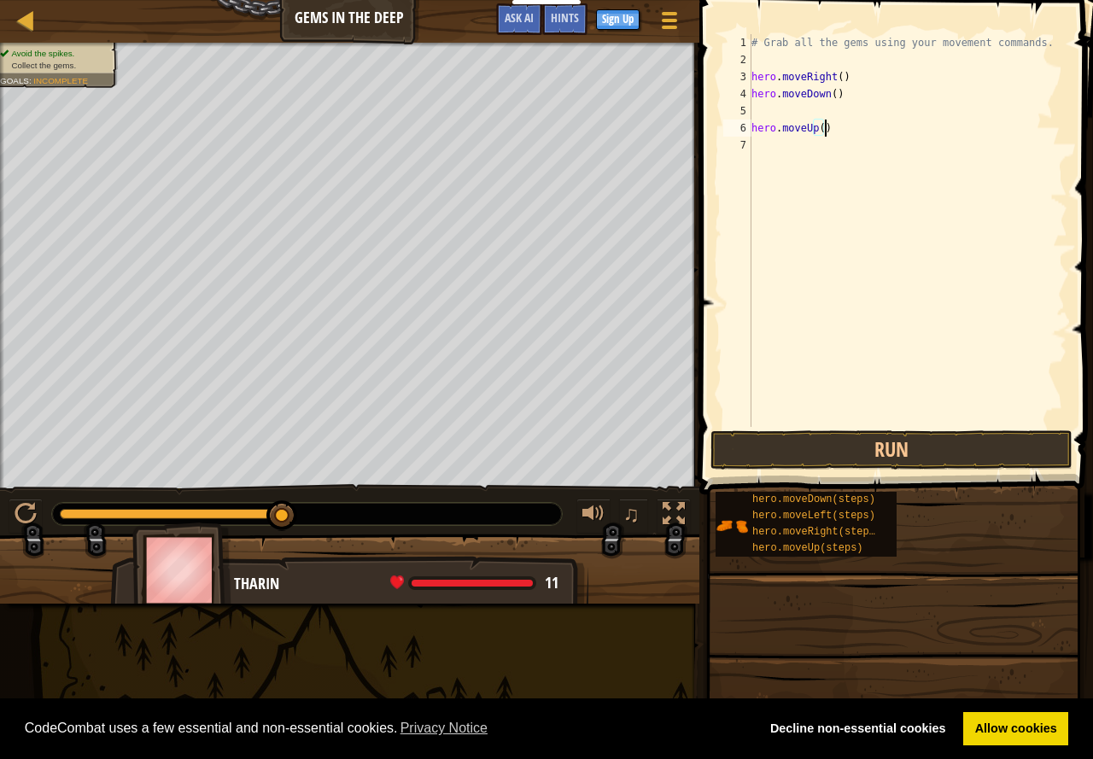
click at [816, 130] on div "# Grab all the gems using your movement commands. hero . moveRight ( ) hero . m…" at bounding box center [907, 247] width 319 height 427
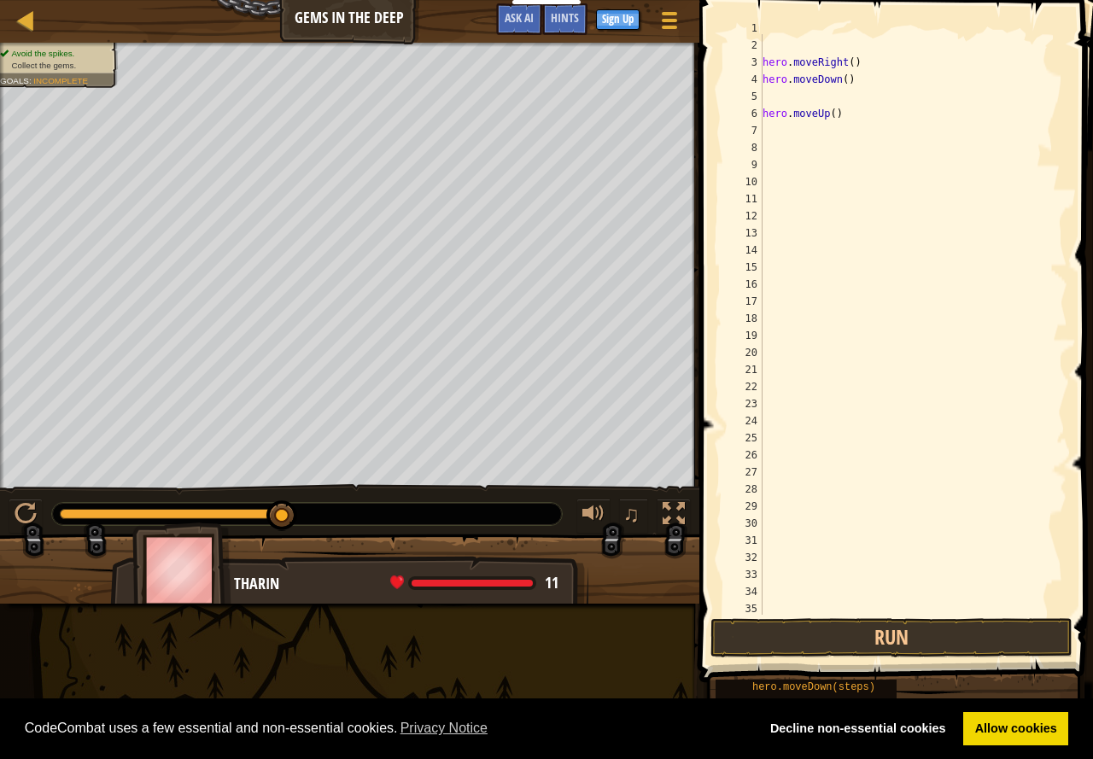
scroll to position [0, 0]
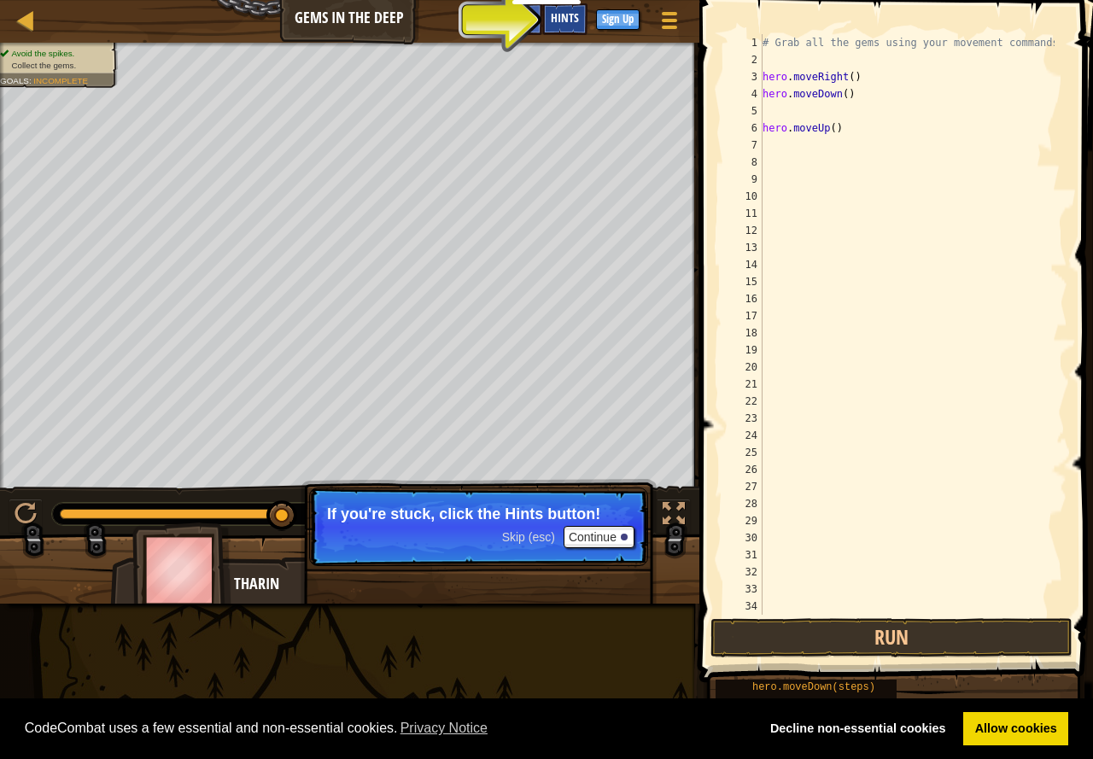
click at [571, 18] on span "Hints" at bounding box center [565, 17] width 28 height 16
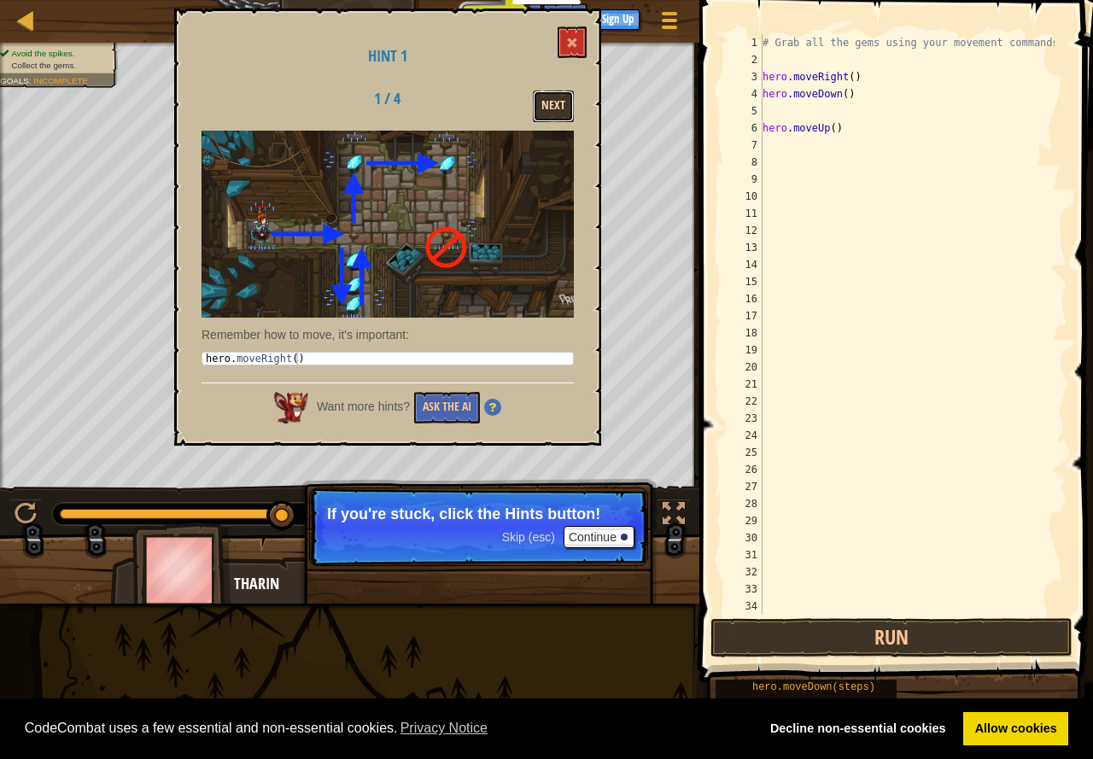
click at [545, 104] on button "Next" at bounding box center [553, 106] width 41 height 32
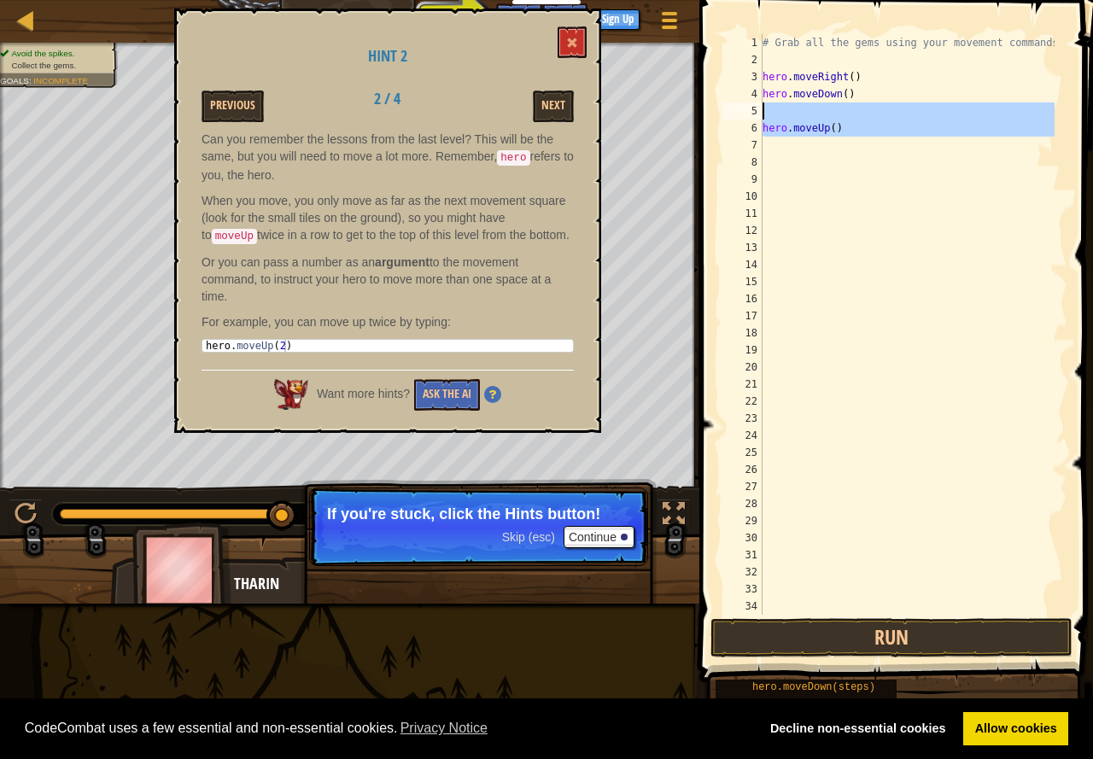
drag, startPoint x: 812, startPoint y: 137, endPoint x: 807, endPoint y: 94, distance: 43.0
click at [807, 94] on div "# Grab all the gems using your movement commands. hero . moveRight ( ) hero . m…" at bounding box center [906, 341] width 295 height 615
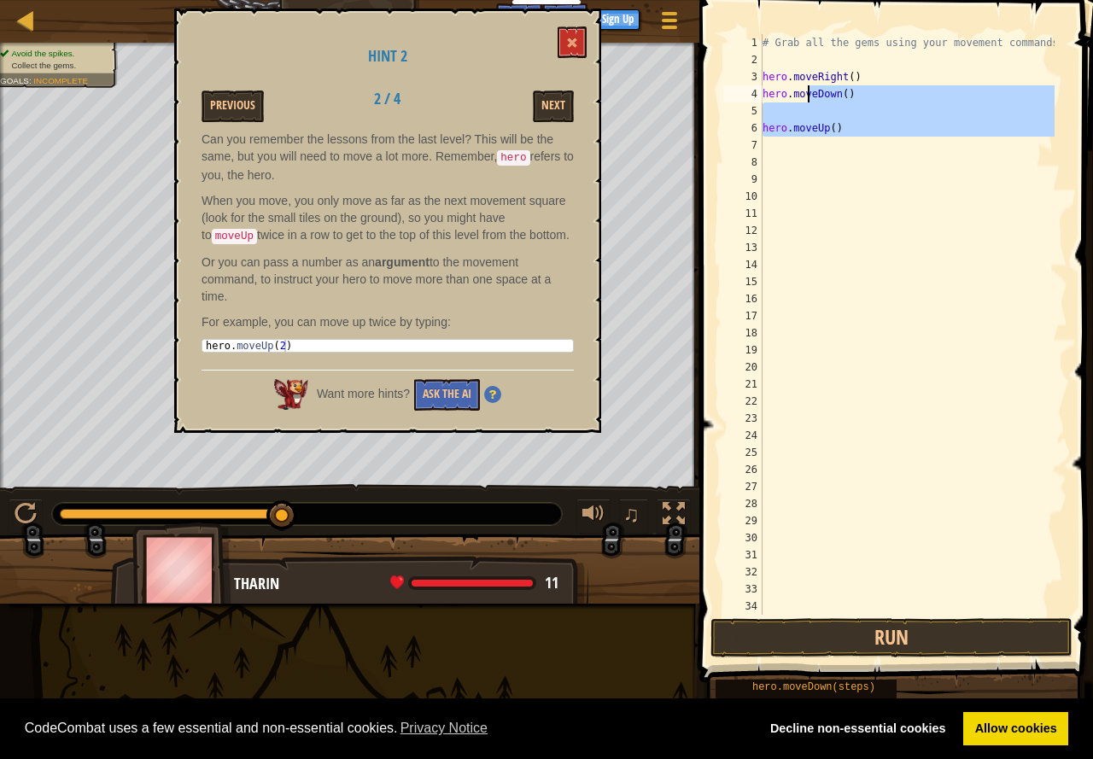
type textarea "hero.mov"
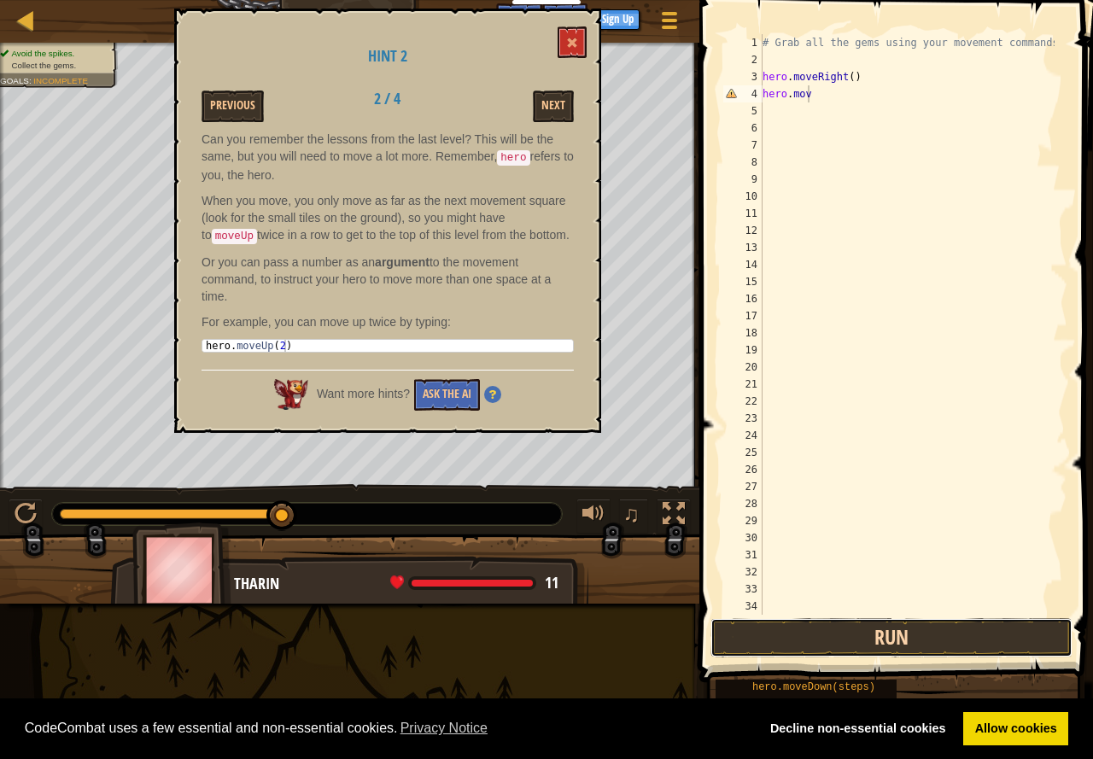
click at [849, 643] on button "Run" at bounding box center [891, 637] width 362 height 39
